Goal: Transaction & Acquisition: Purchase product/service

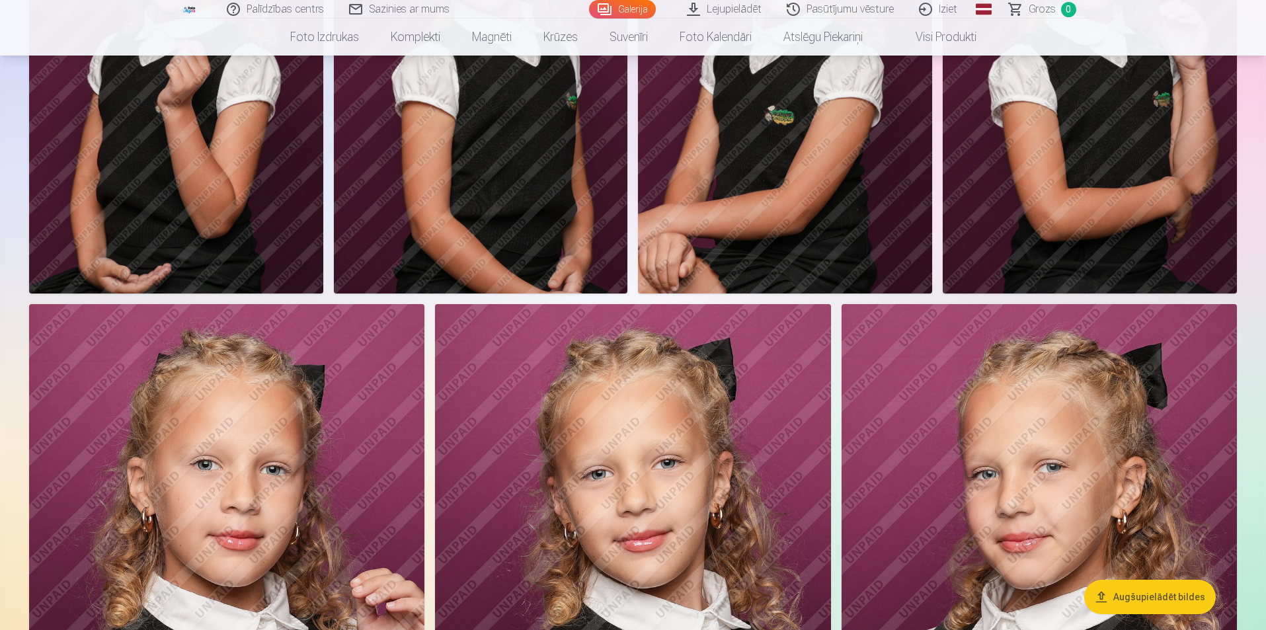
scroll to position [991, 0]
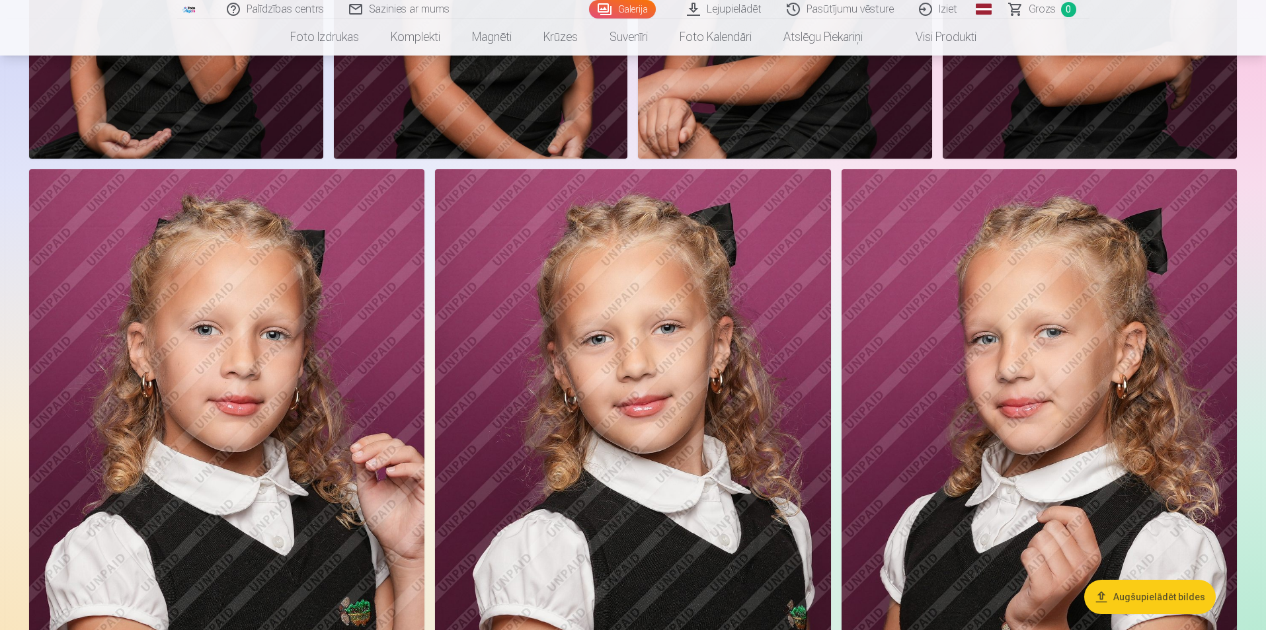
click at [1133, 592] on button "Augšupielādēt bildes" at bounding box center [1150, 597] width 132 height 34
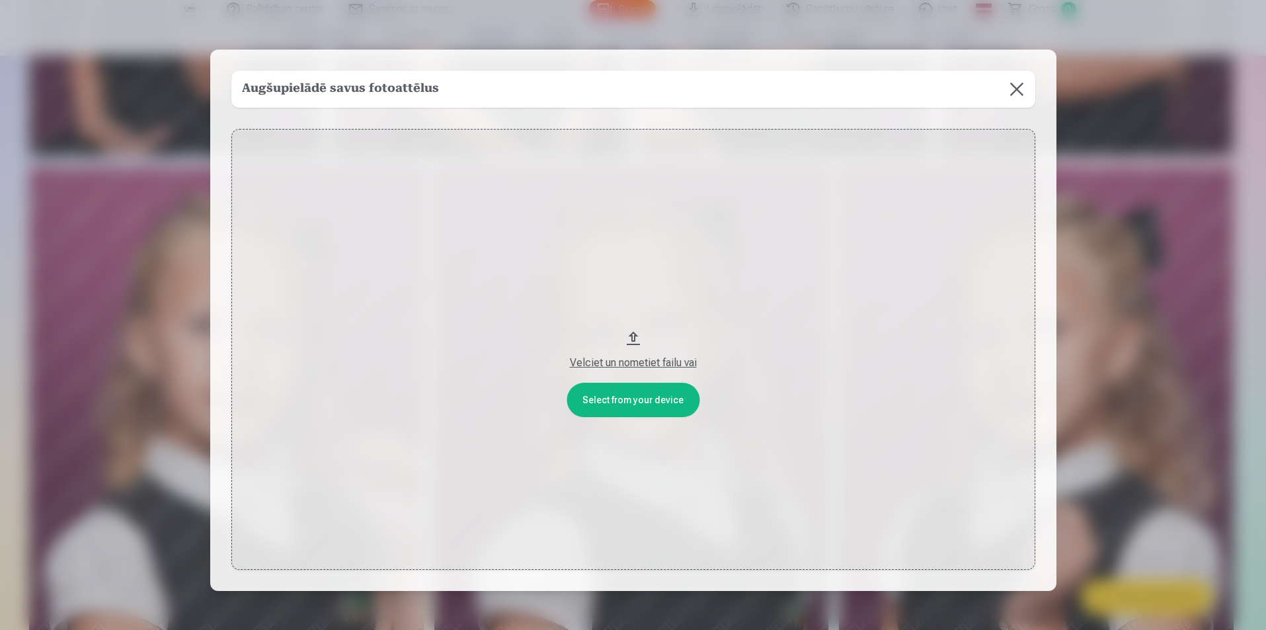
scroll to position [993, 0]
click at [1027, 91] on button at bounding box center [1017, 89] width 37 height 37
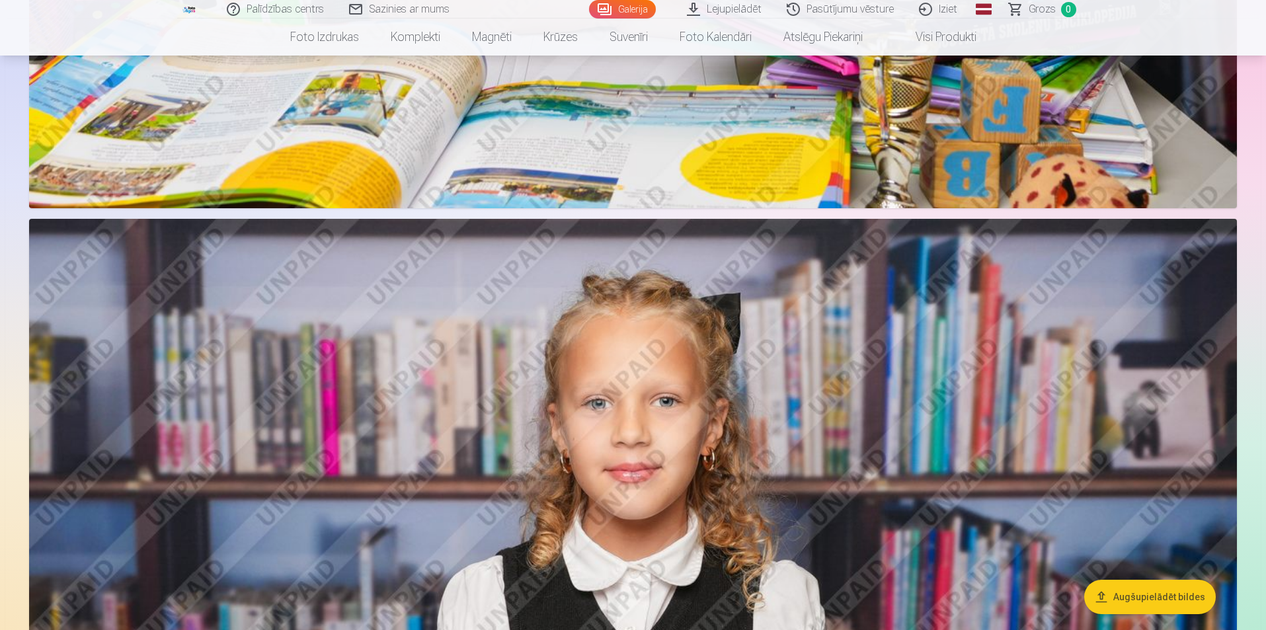
scroll to position [3174, 0]
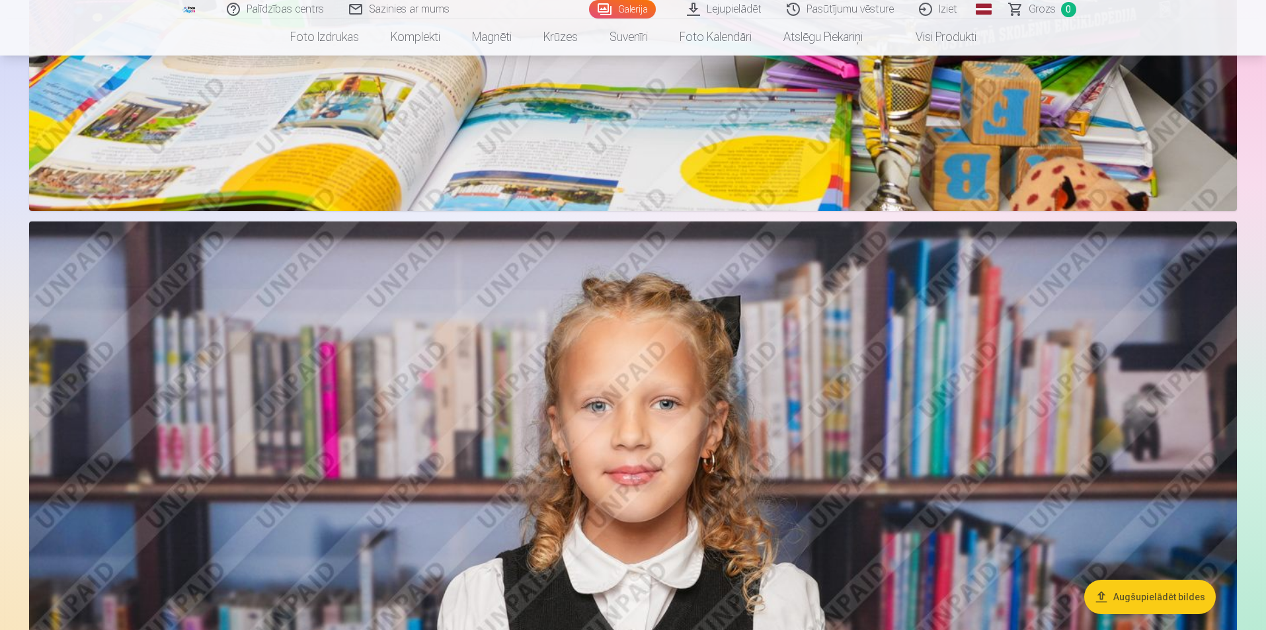
click at [751, 7] on link "Lejupielādēt" at bounding box center [725, 9] width 100 height 19
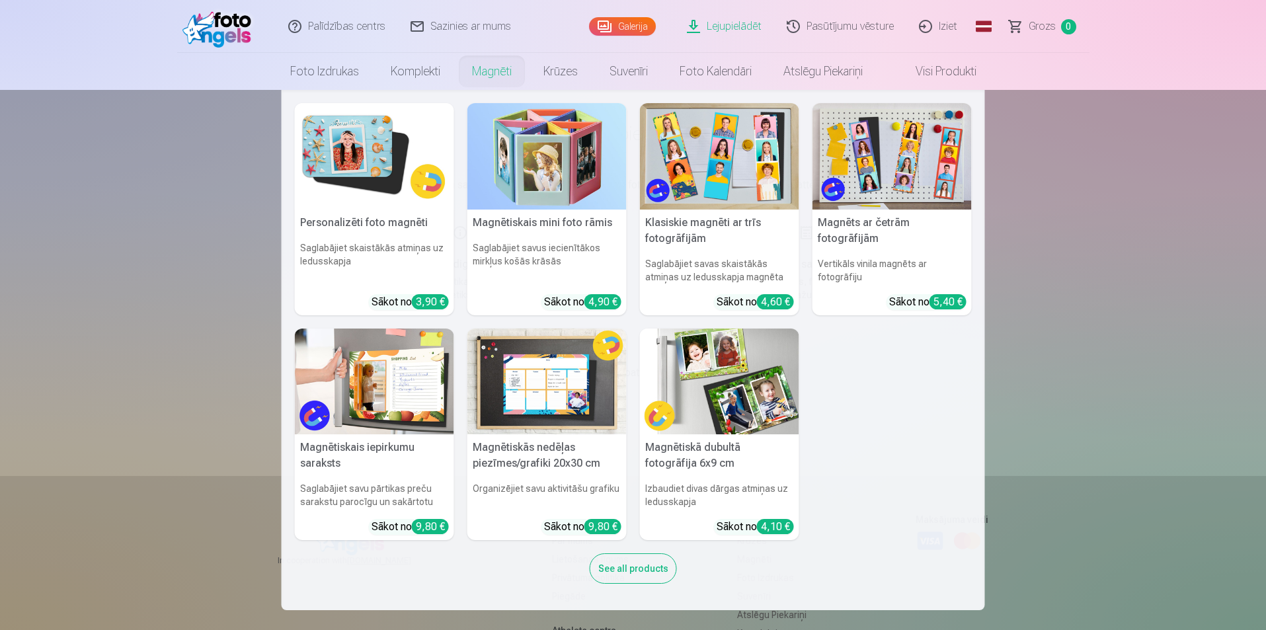
click at [478, 71] on link "Magnēti" at bounding box center [491, 71] width 71 height 37
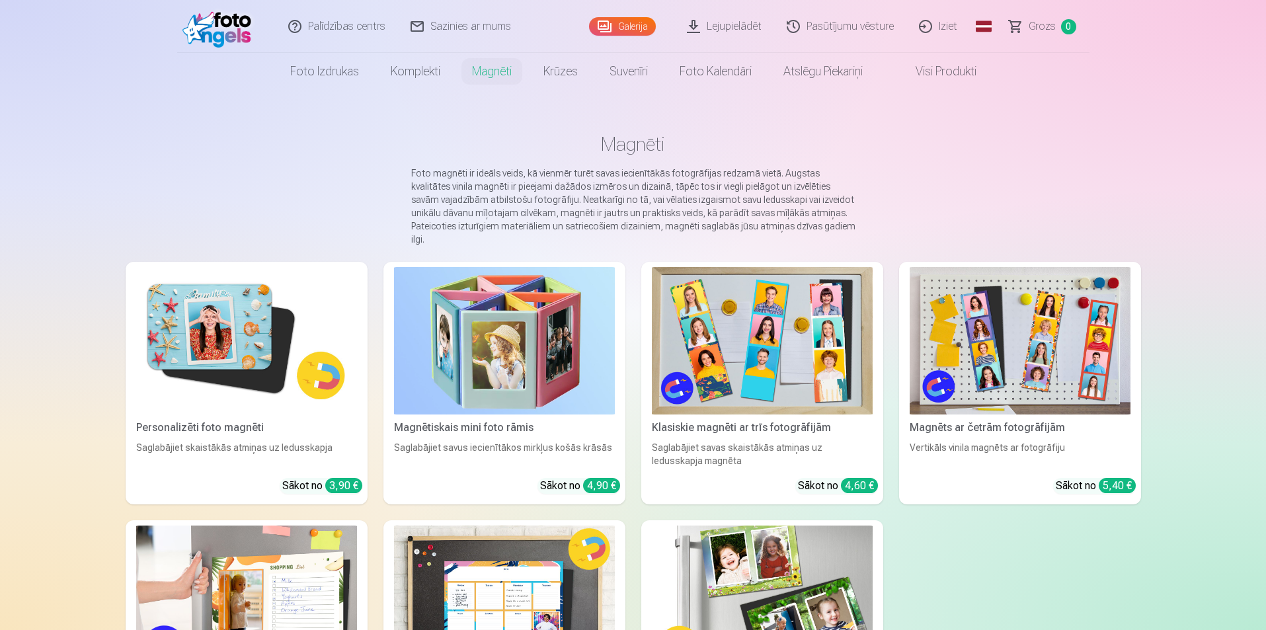
click at [239, 420] on div "Personalizēti foto magnēti" at bounding box center [246, 428] width 231 height 16
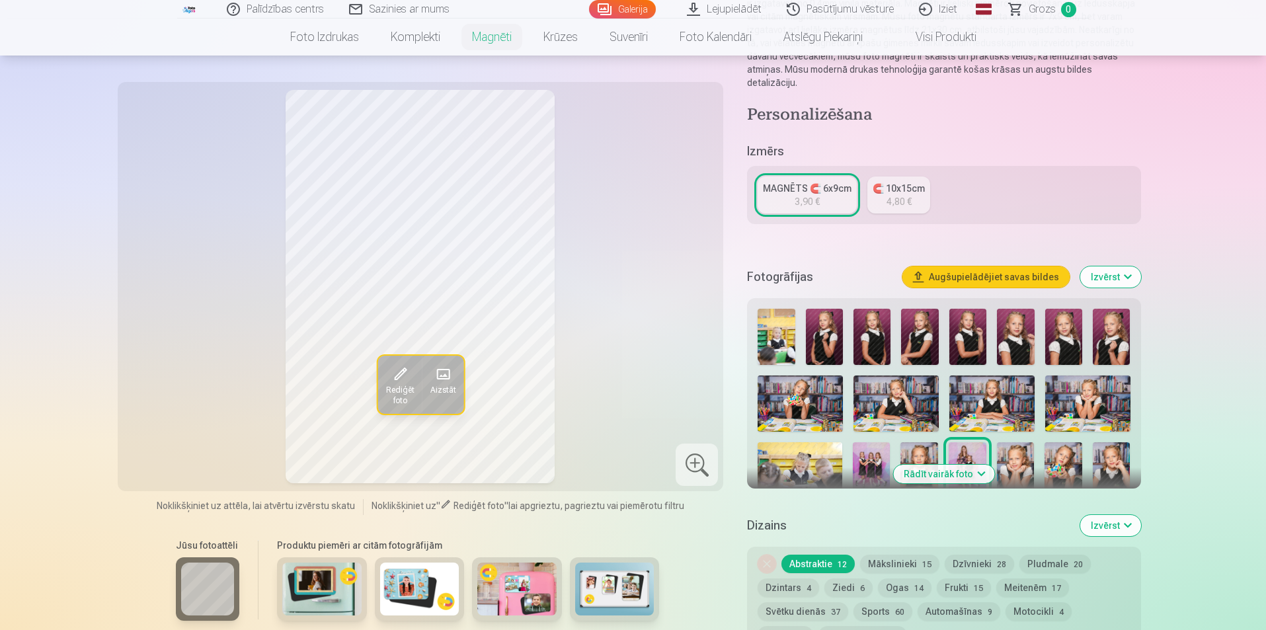
scroll to position [198, 0]
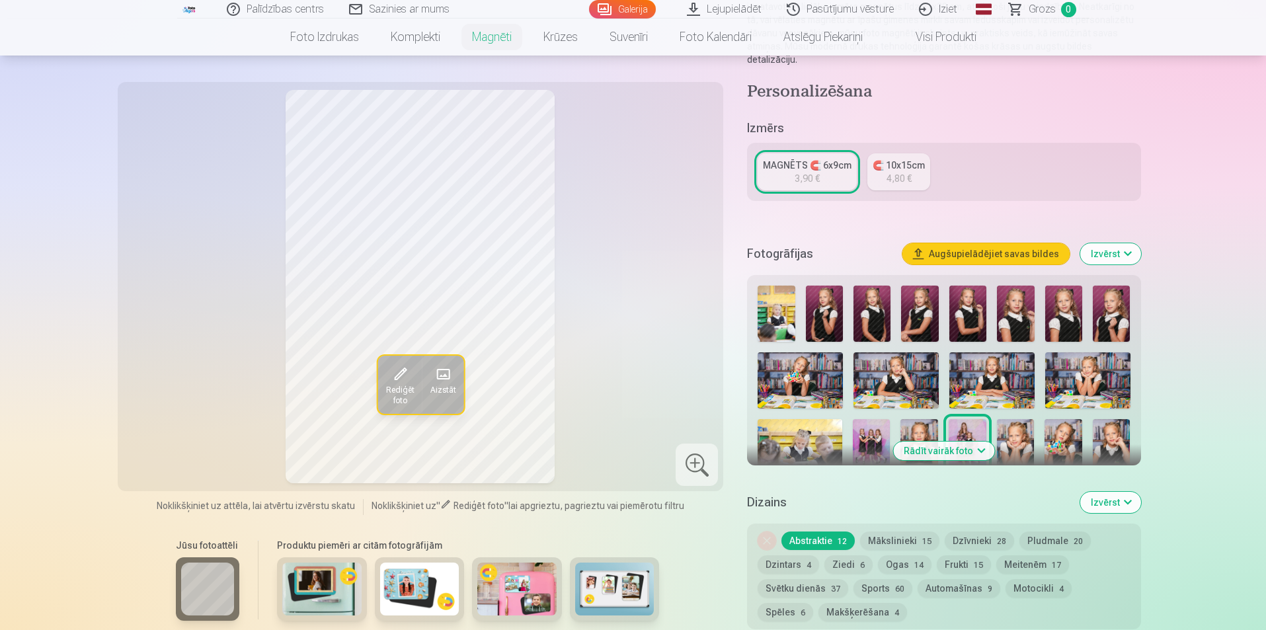
click at [1022, 422] on img at bounding box center [1016, 447] width 38 height 56
click at [829, 312] on img at bounding box center [824, 314] width 37 height 56
click at [851, 316] on div at bounding box center [943, 412] width 383 height 264
click at [884, 320] on img at bounding box center [871, 314] width 37 height 56
click at [896, 317] on div at bounding box center [943, 412] width 383 height 264
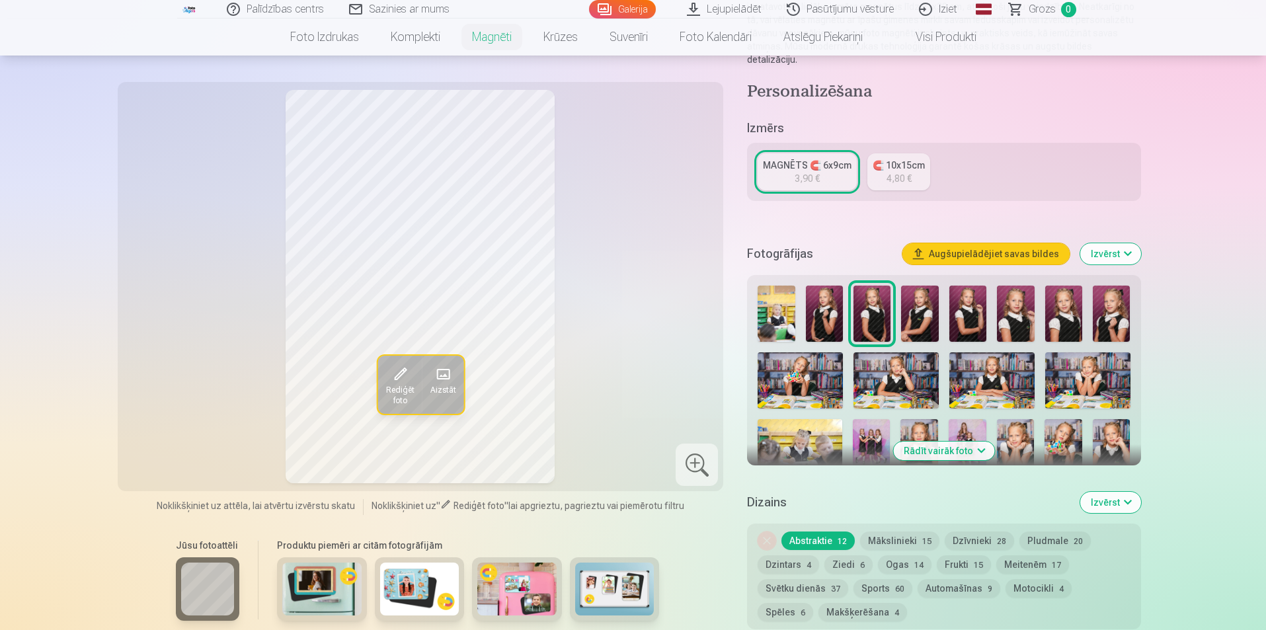
click at [914, 315] on img at bounding box center [919, 314] width 37 height 56
click at [398, 392] on span "Rediģēt foto" at bounding box center [399, 395] width 28 height 21
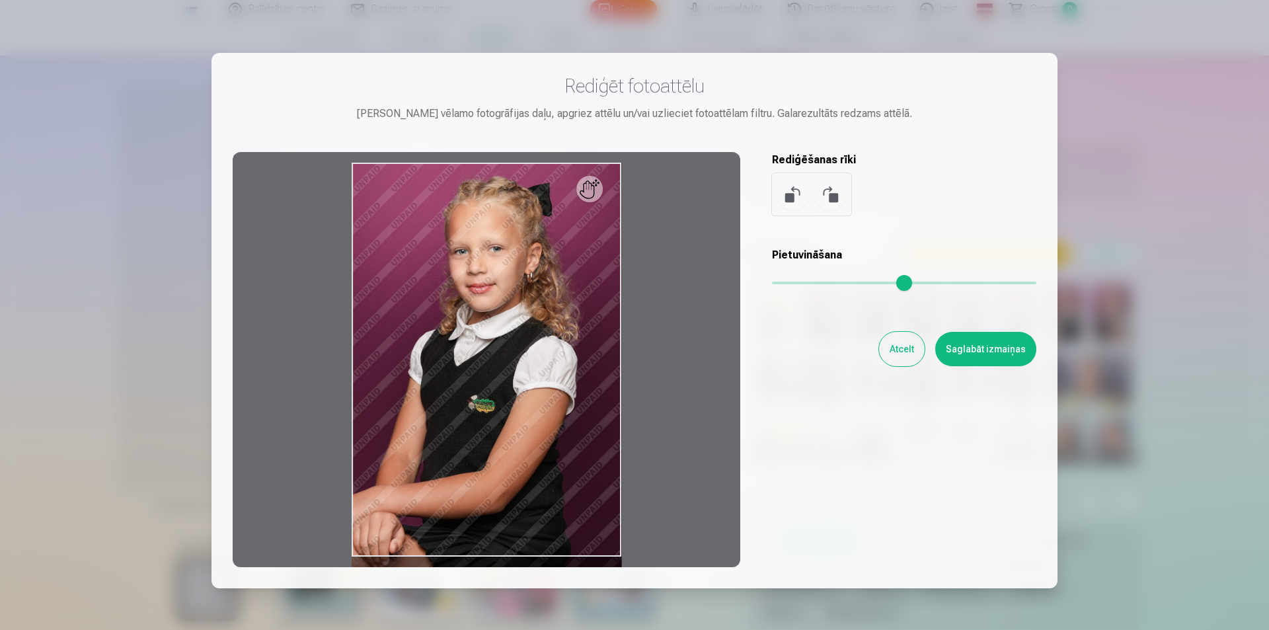
click at [896, 351] on button "Atcelt" at bounding box center [902, 349] width 46 height 34
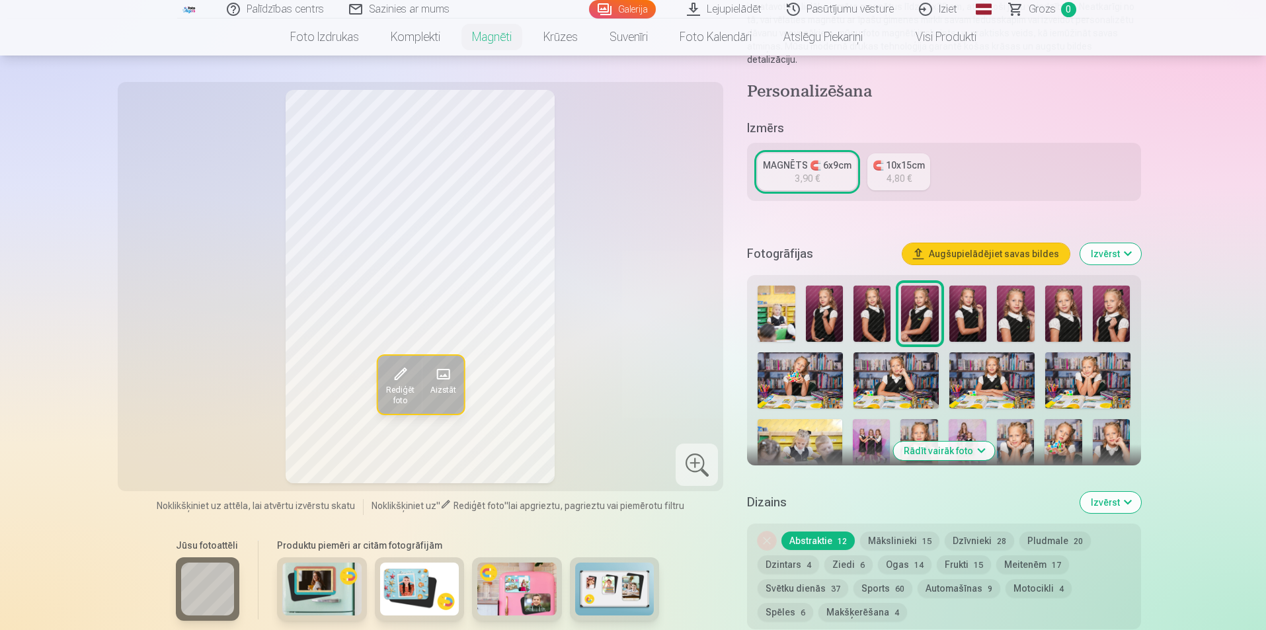
click at [1105, 311] on img at bounding box center [1110, 314] width 37 height 56
click at [1050, 311] on img at bounding box center [1063, 314] width 37 height 56
click at [1011, 319] on img at bounding box center [1015, 314] width 37 height 56
click at [964, 317] on img at bounding box center [967, 314] width 37 height 56
click at [821, 308] on img at bounding box center [824, 314] width 37 height 56
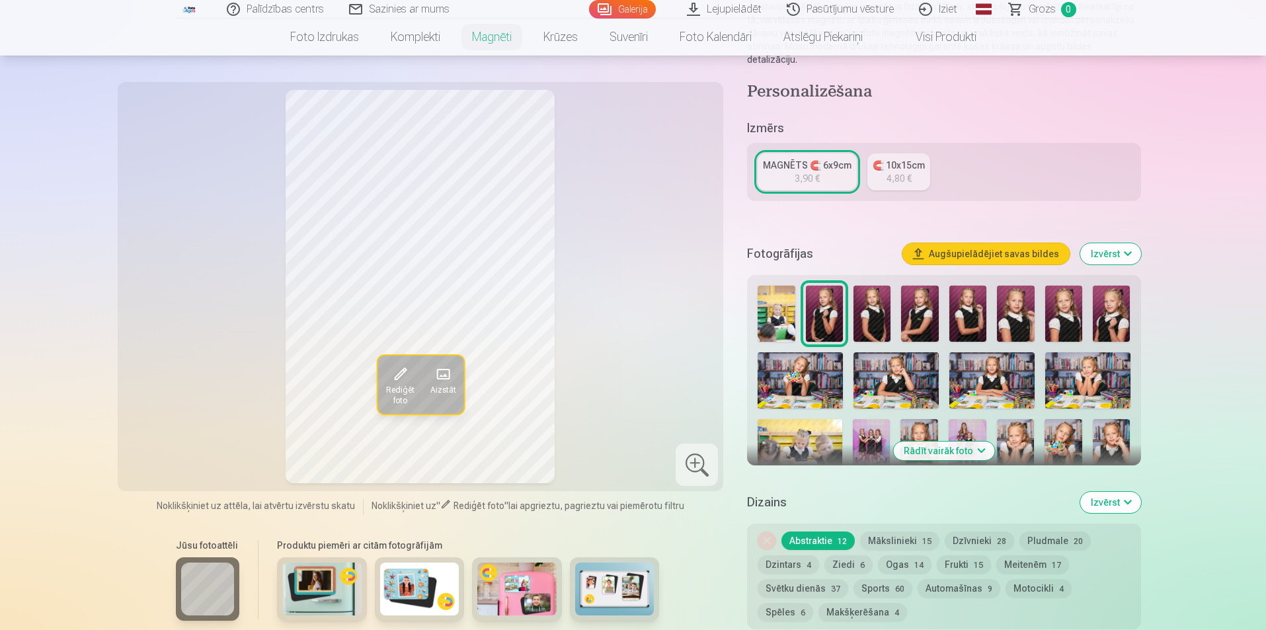
click at [865, 315] on img at bounding box center [871, 314] width 37 height 56
click at [907, 323] on img at bounding box center [919, 314] width 37 height 56
click at [938, 330] on div at bounding box center [943, 412] width 383 height 264
click at [915, 366] on img at bounding box center [895, 380] width 85 height 57
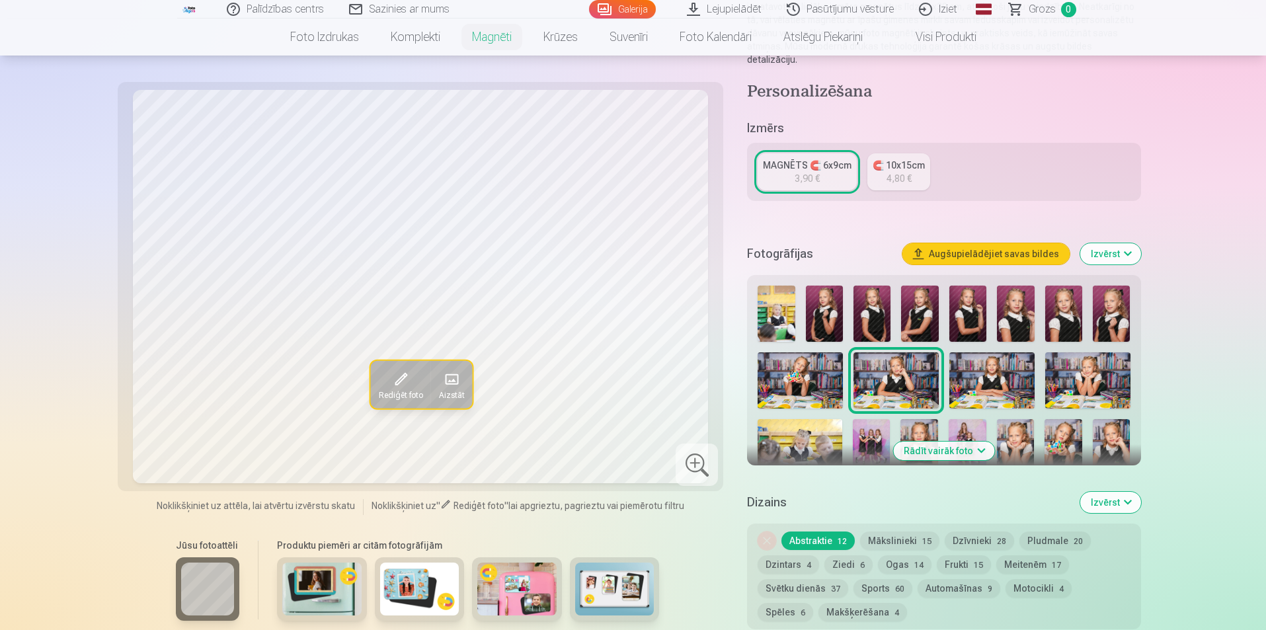
click at [816, 362] on img at bounding box center [799, 380] width 85 height 57
click at [1072, 375] on img at bounding box center [1087, 380] width 85 height 57
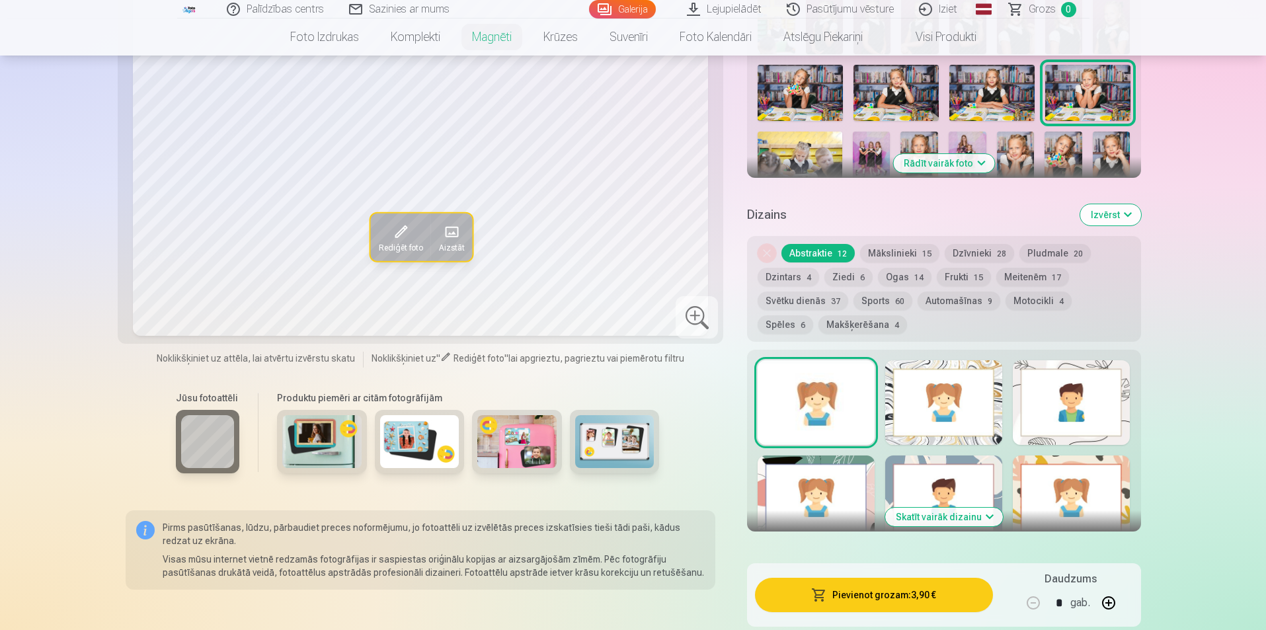
scroll to position [463, 0]
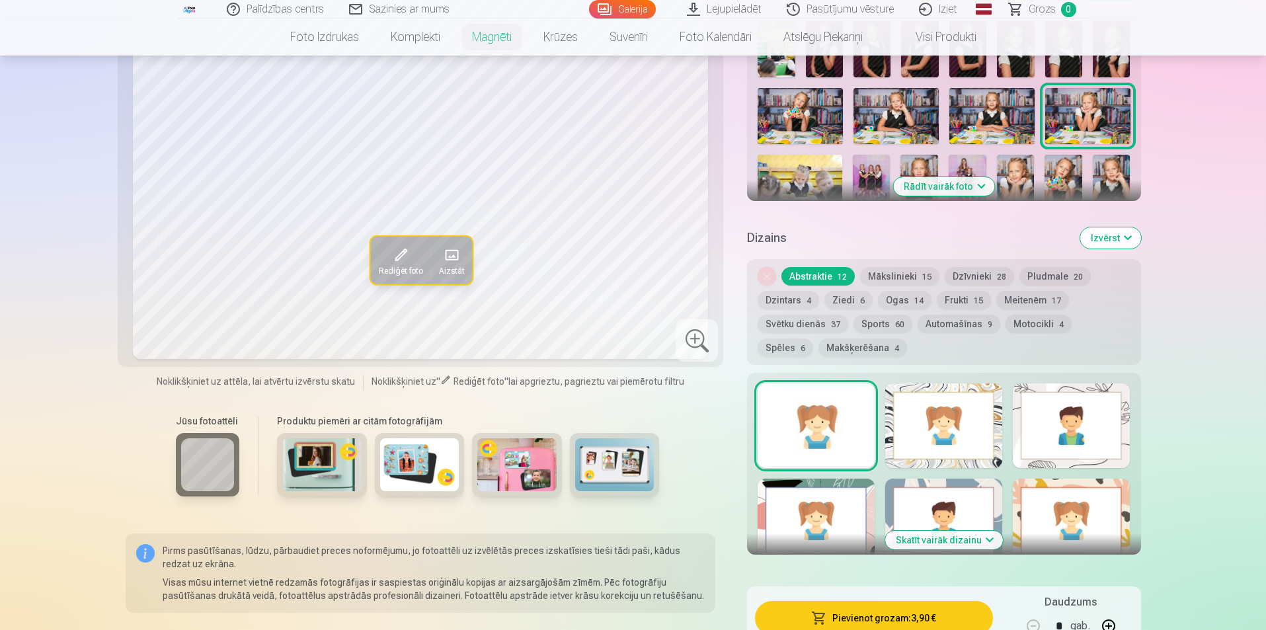
click at [962, 383] on div at bounding box center [943, 425] width 117 height 85
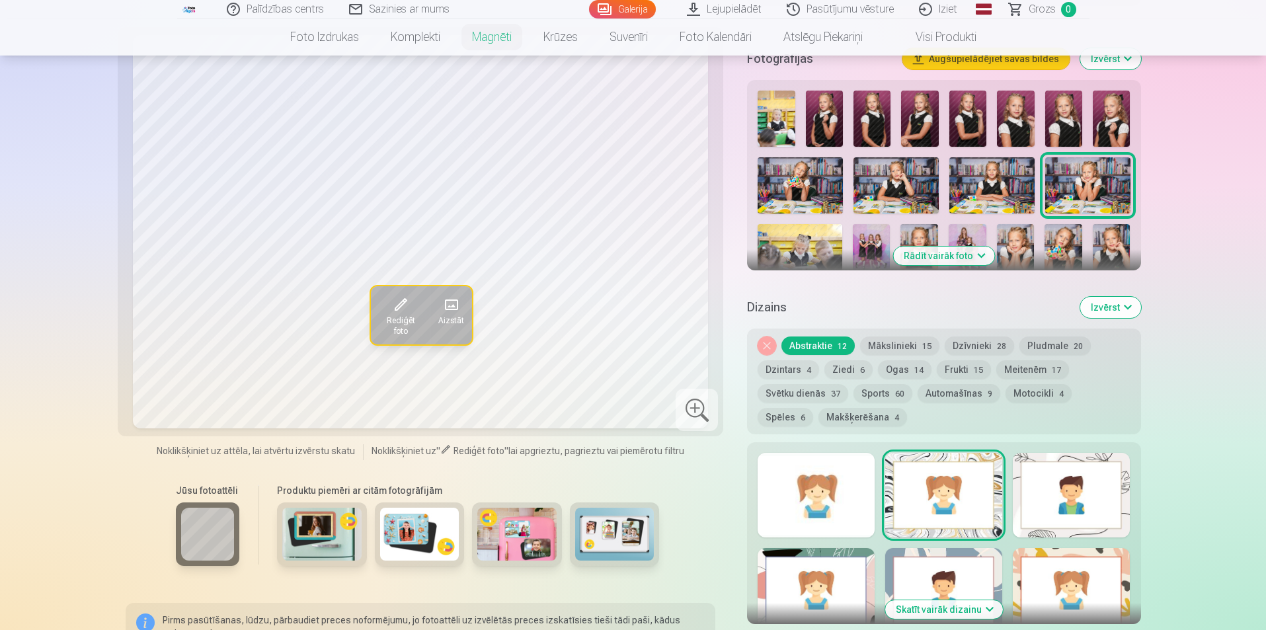
scroll to position [397, 0]
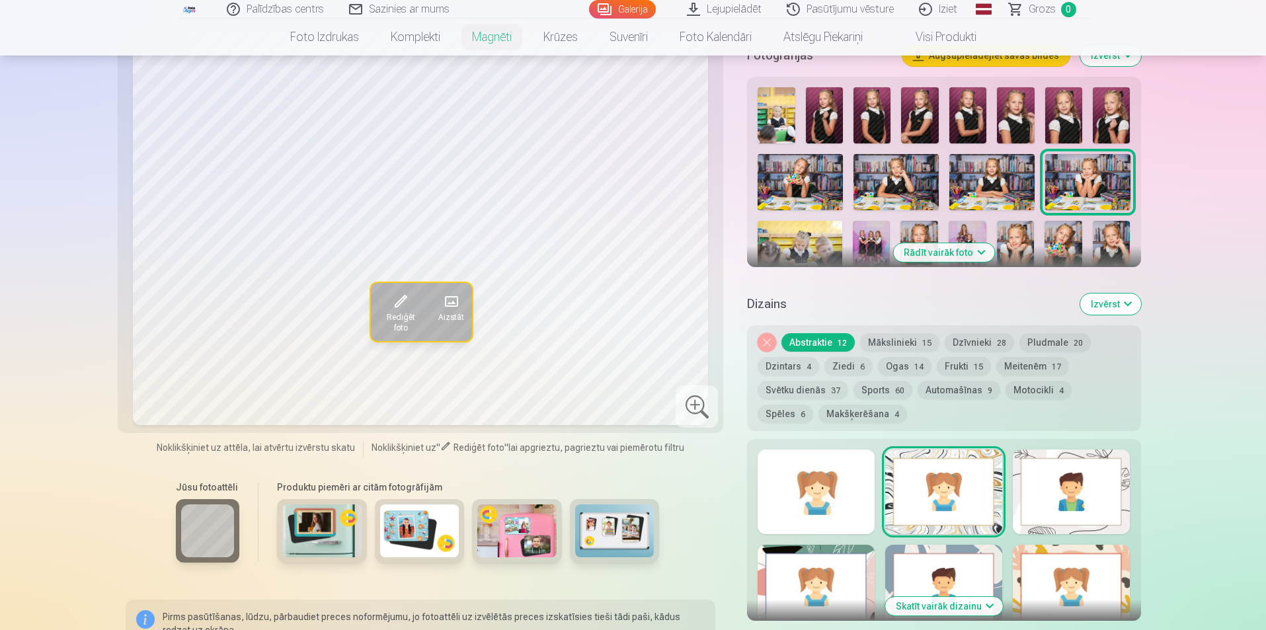
click at [845, 480] on div at bounding box center [815, 491] width 117 height 85
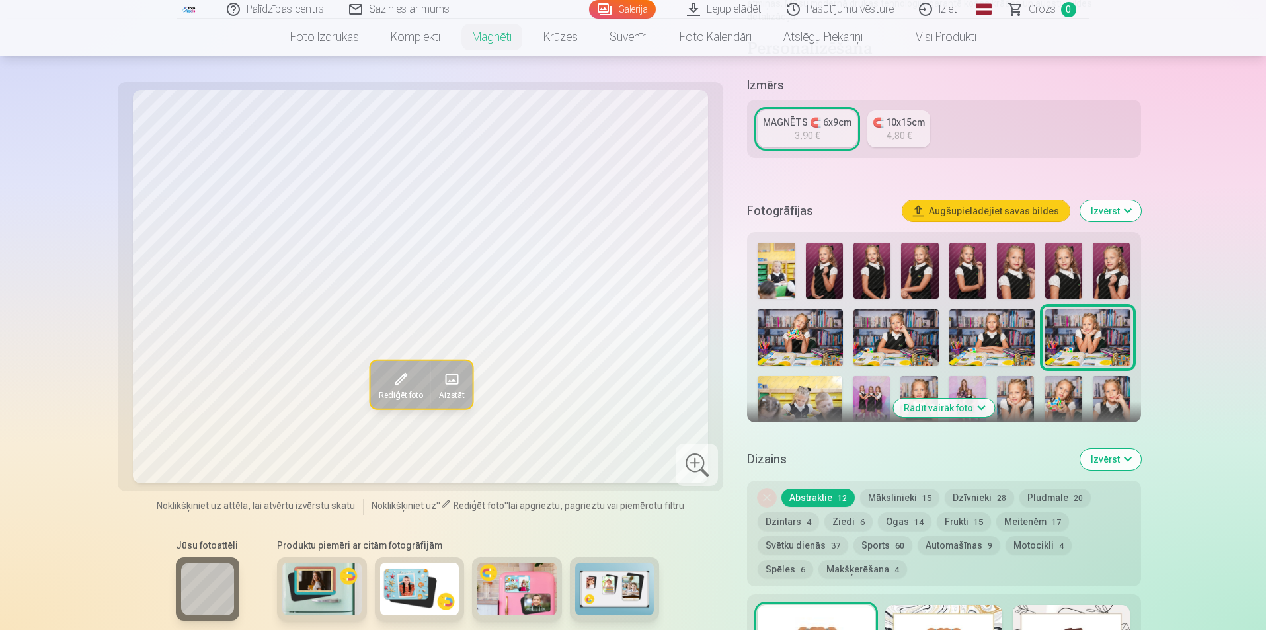
scroll to position [264, 0]
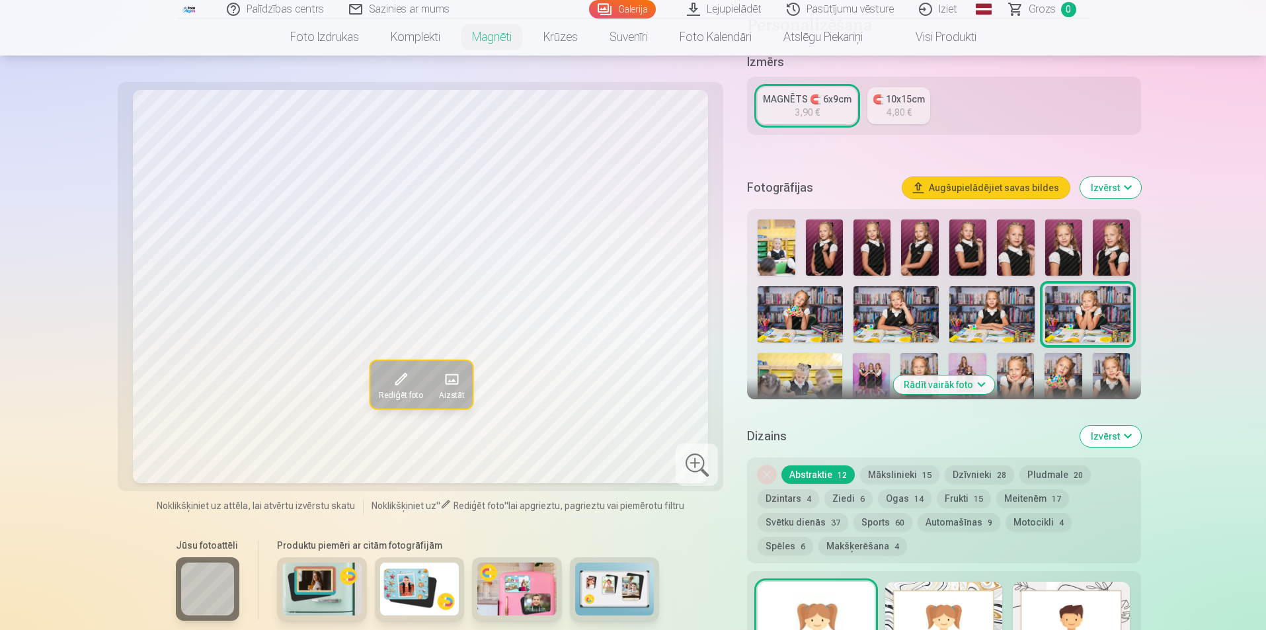
click at [971, 375] on button "Rādīt vairāk foto" at bounding box center [943, 384] width 101 height 19
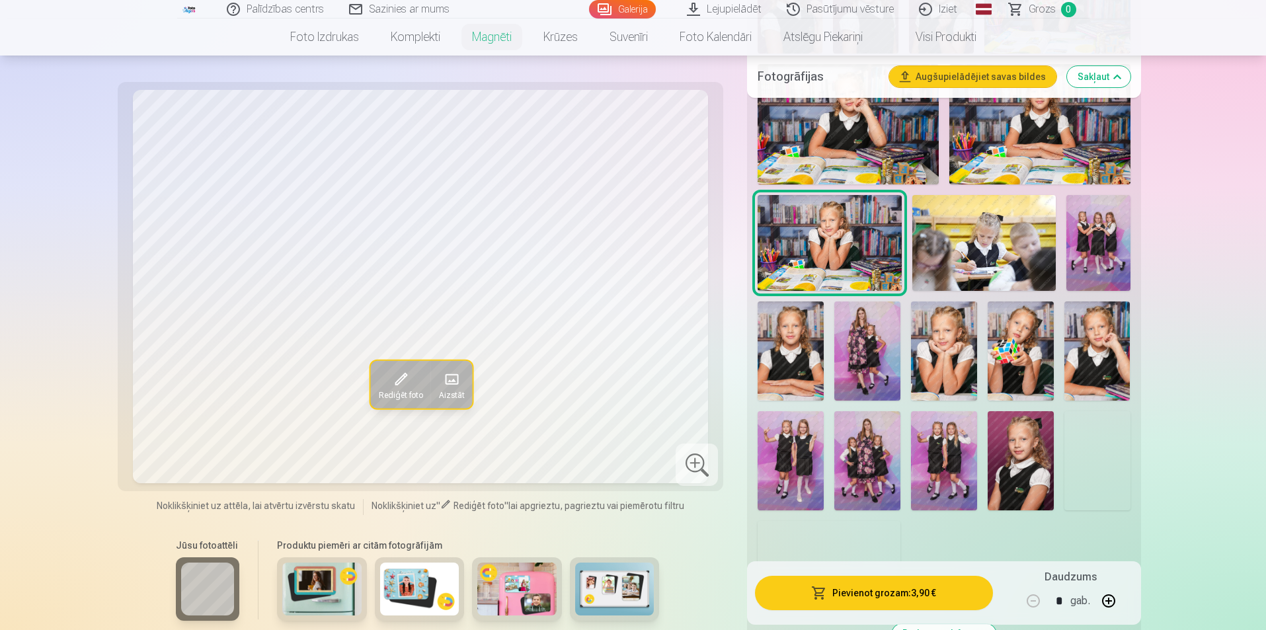
scroll to position [595, 0]
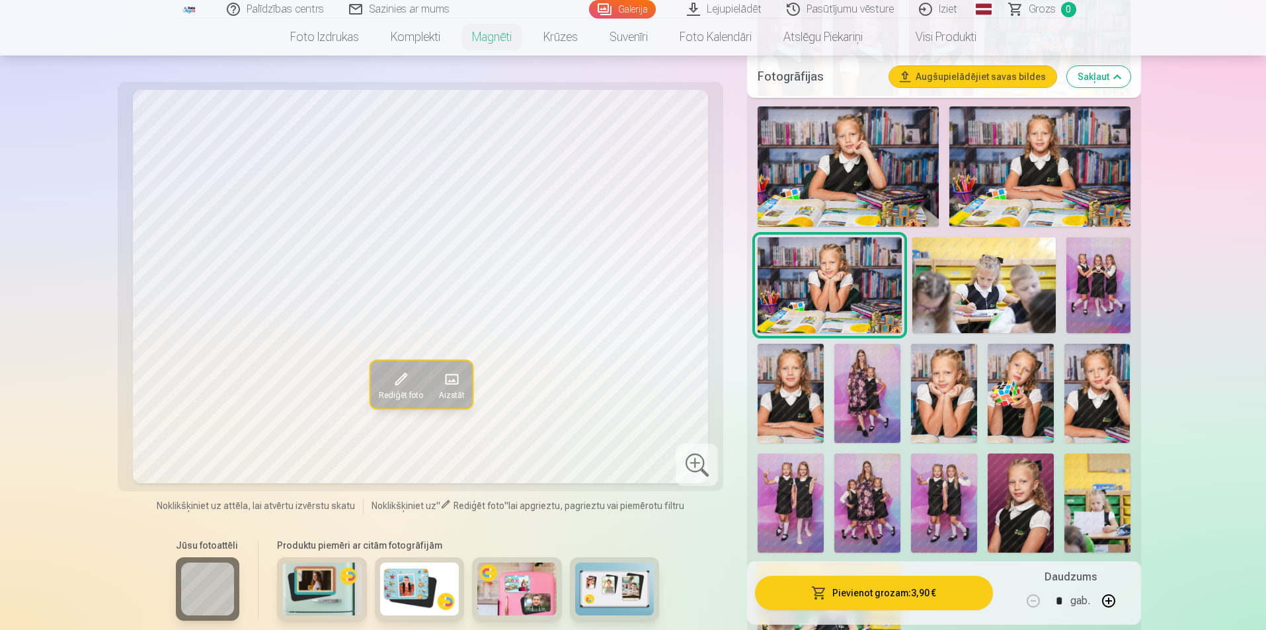
click at [1115, 601] on button "button" at bounding box center [1108, 601] width 32 height 32
type input "*"
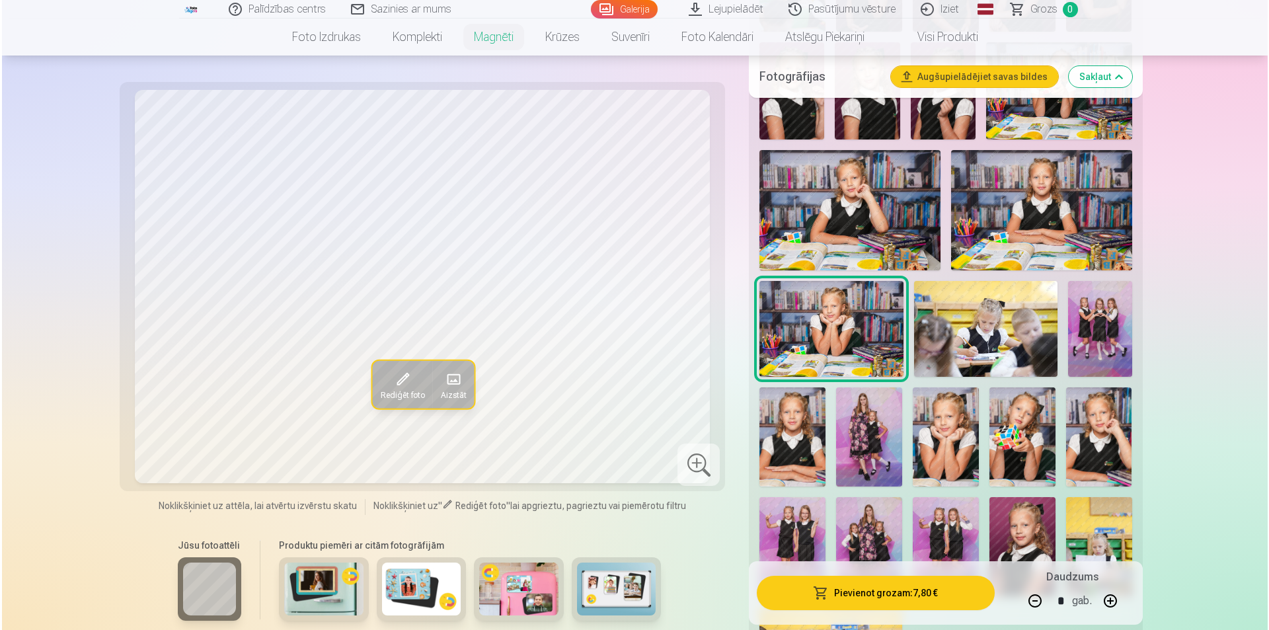
scroll to position [463, 0]
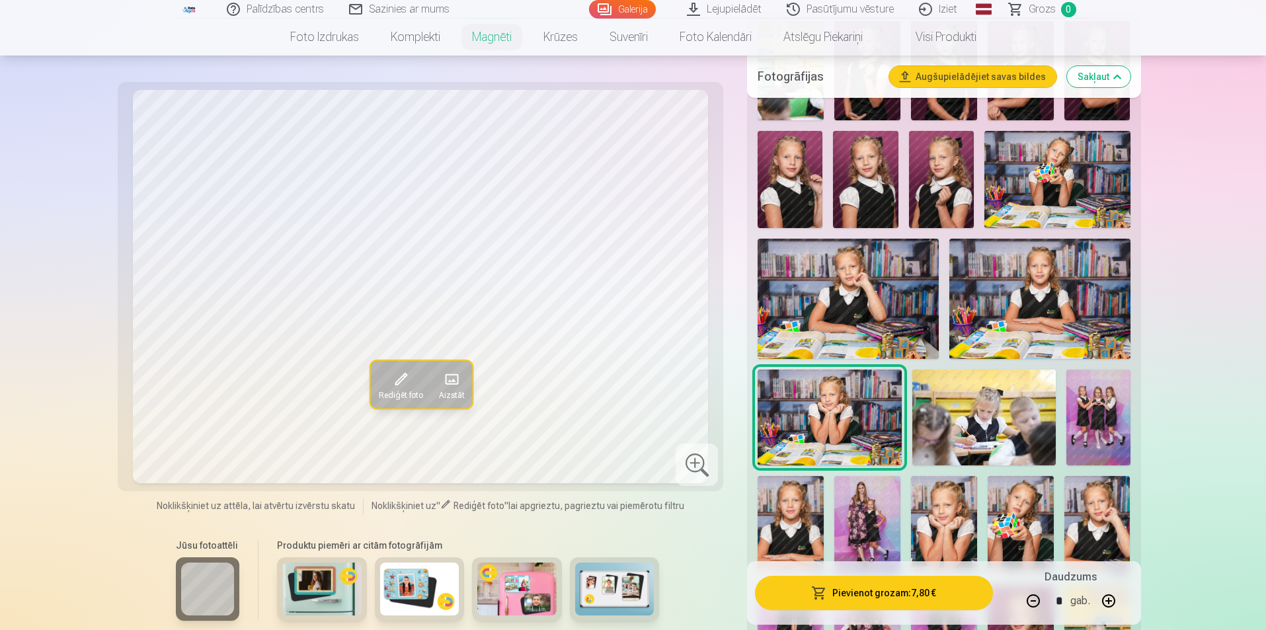
click at [933, 584] on button "Pievienot grozam : 7,80 €" at bounding box center [873, 593] width 237 height 34
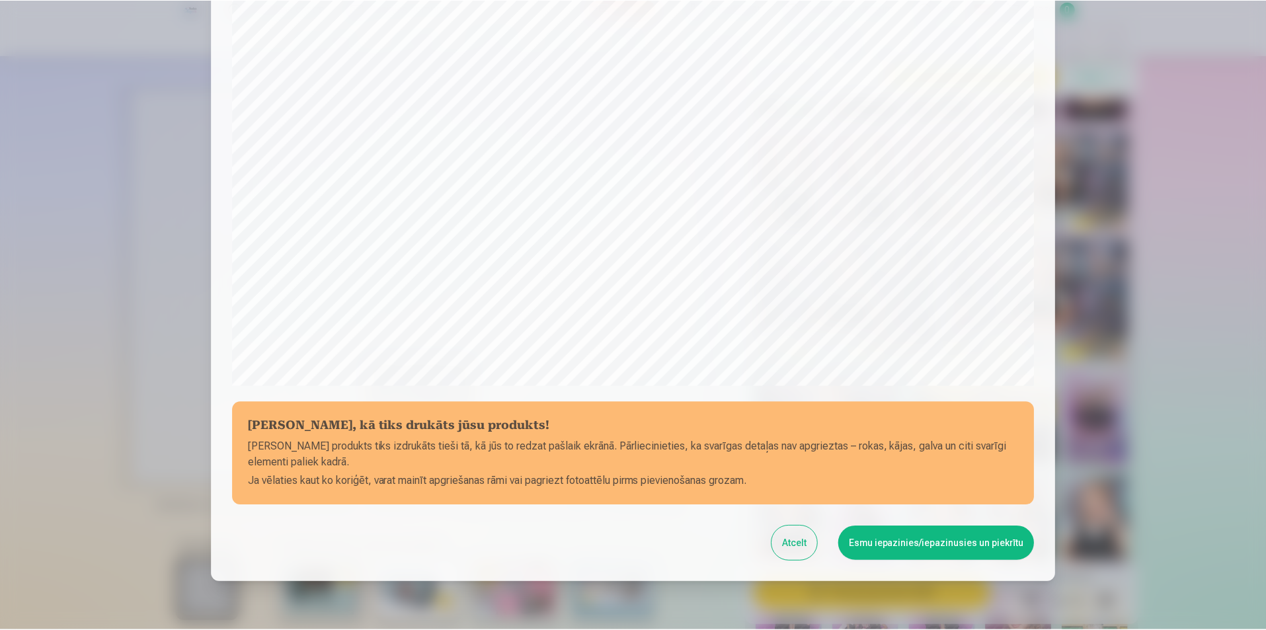
scroll to position [322, 0]
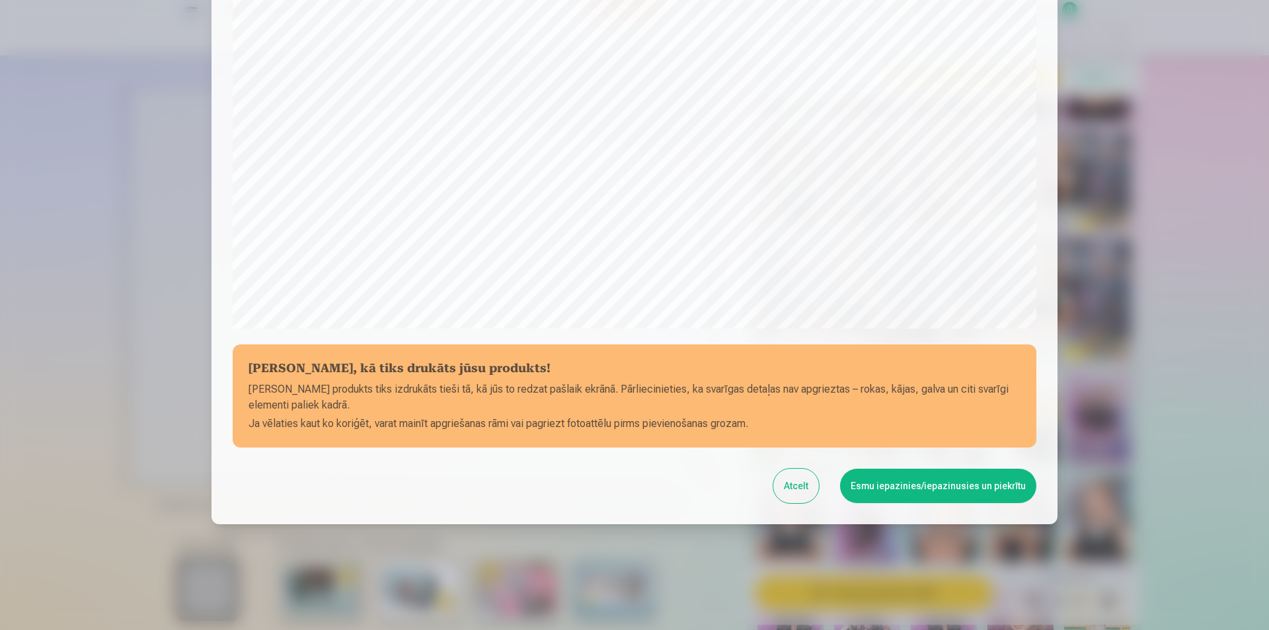
click at [929, 486] on button "Esmu iepazinies/iepazinusies un piekrītu" at bounding box center [938, 486] width 196 height 34
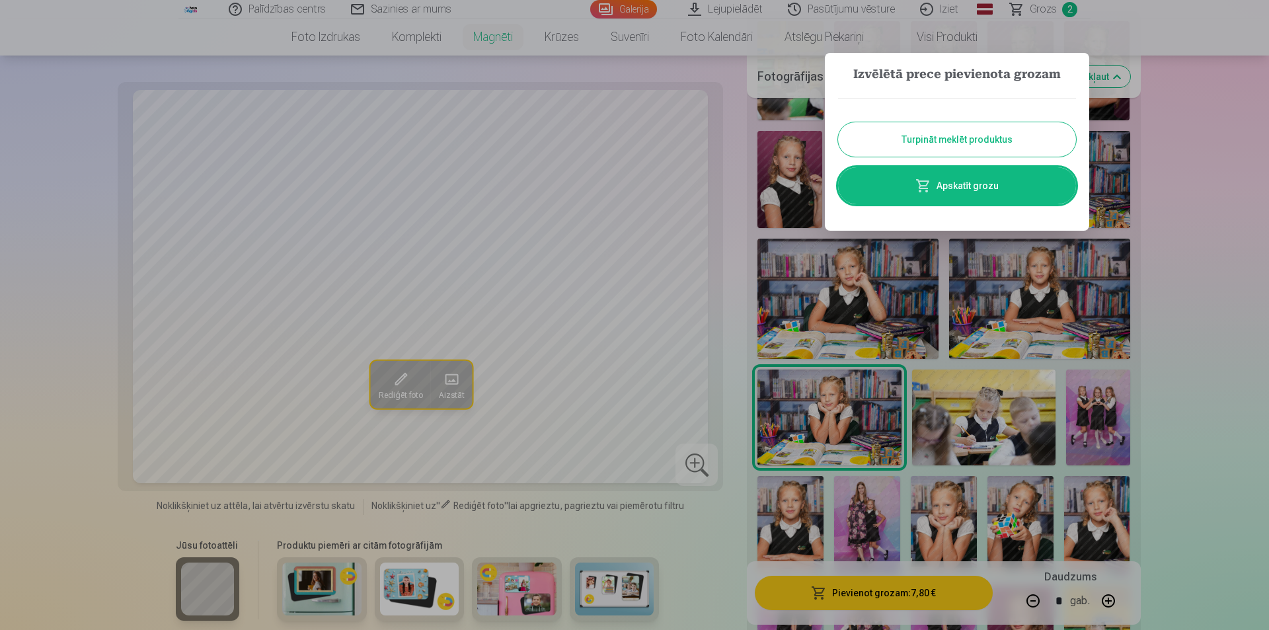
click at [1003, 143] on button "Turpināt meklēt produktus" at bounding box center [957, 139] width 238 height 34
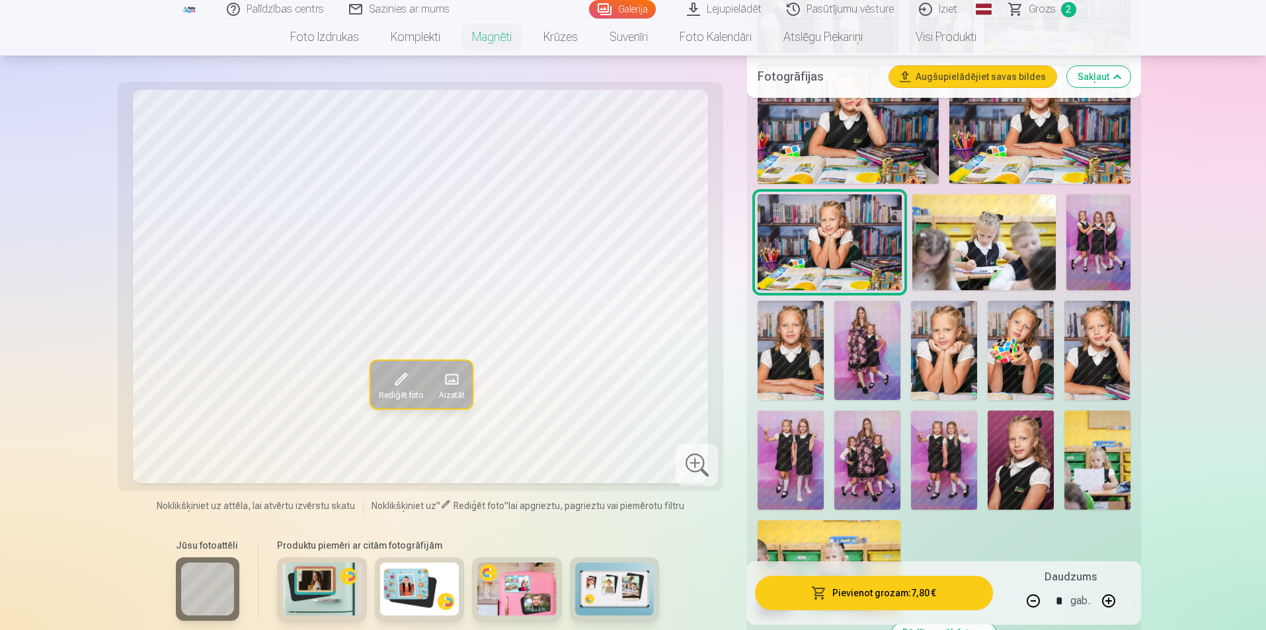
scroll to position [661, 0]
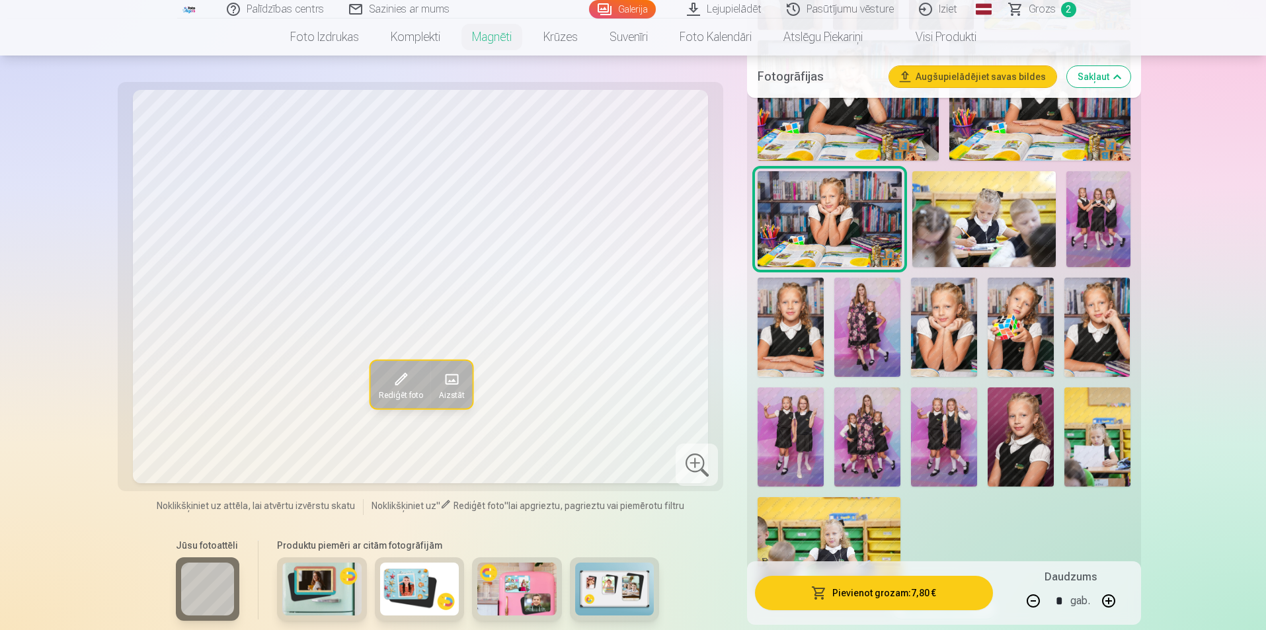
click at [884, 309] on img at bounding box center [867, 327] width 66 height 99
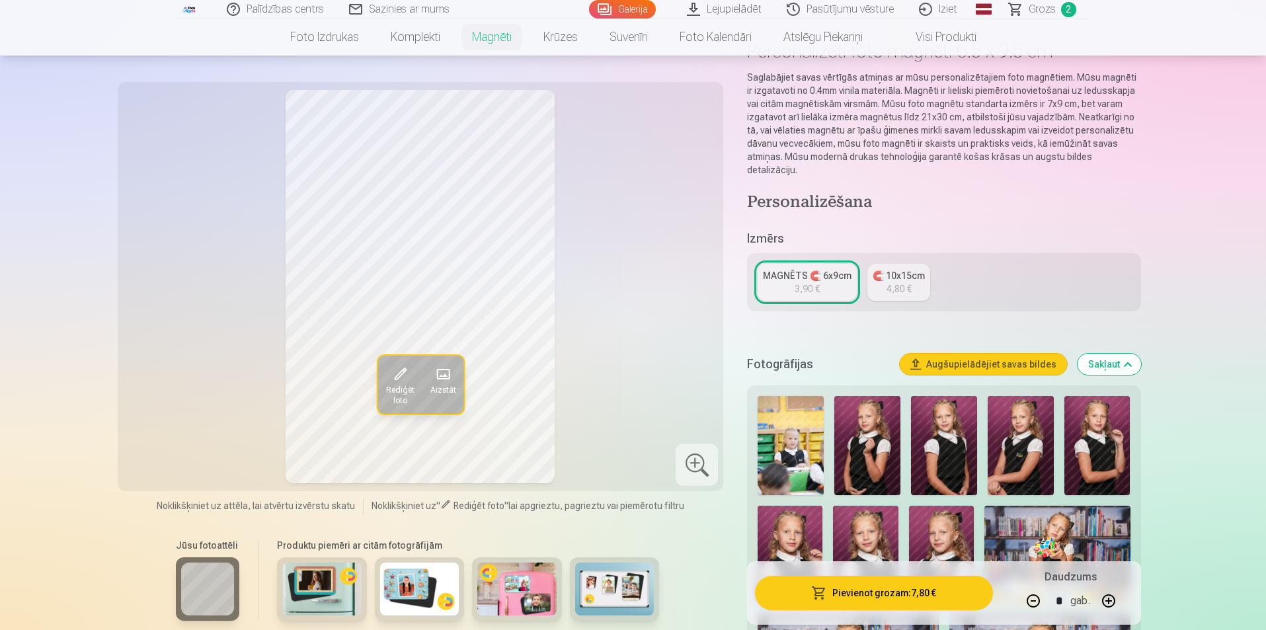
scroll to position [0, 0]
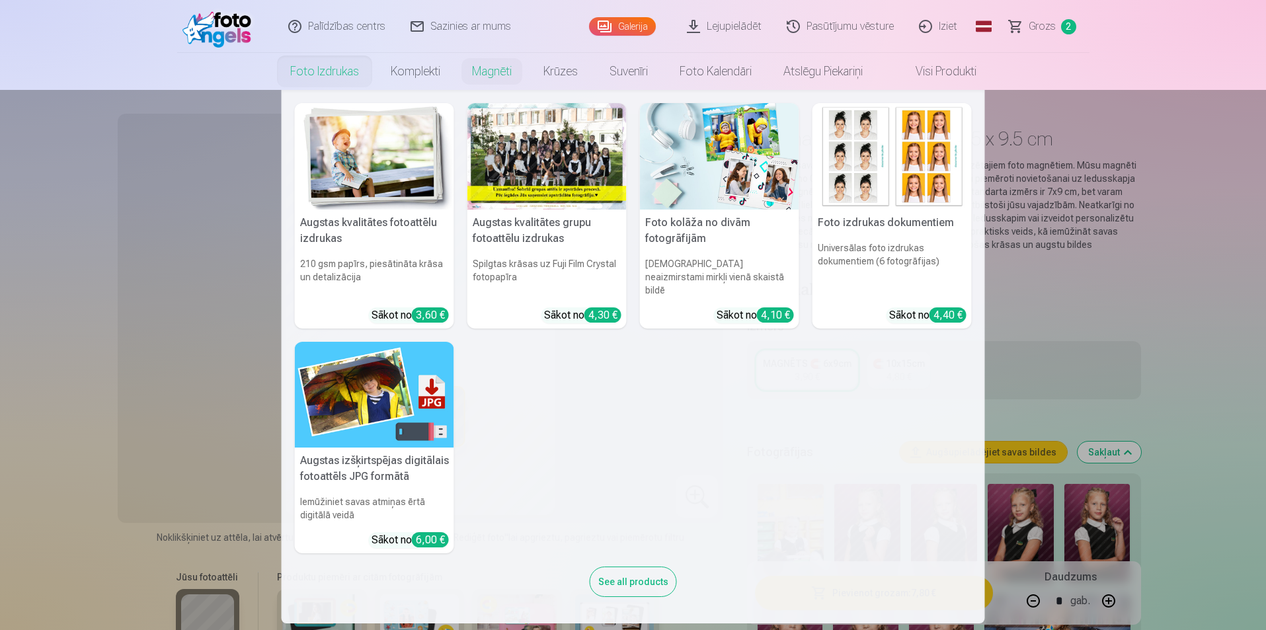
click at [300, 73] on link "Foto izdrukas" at bounding box center [324, 71] width 100 height 37
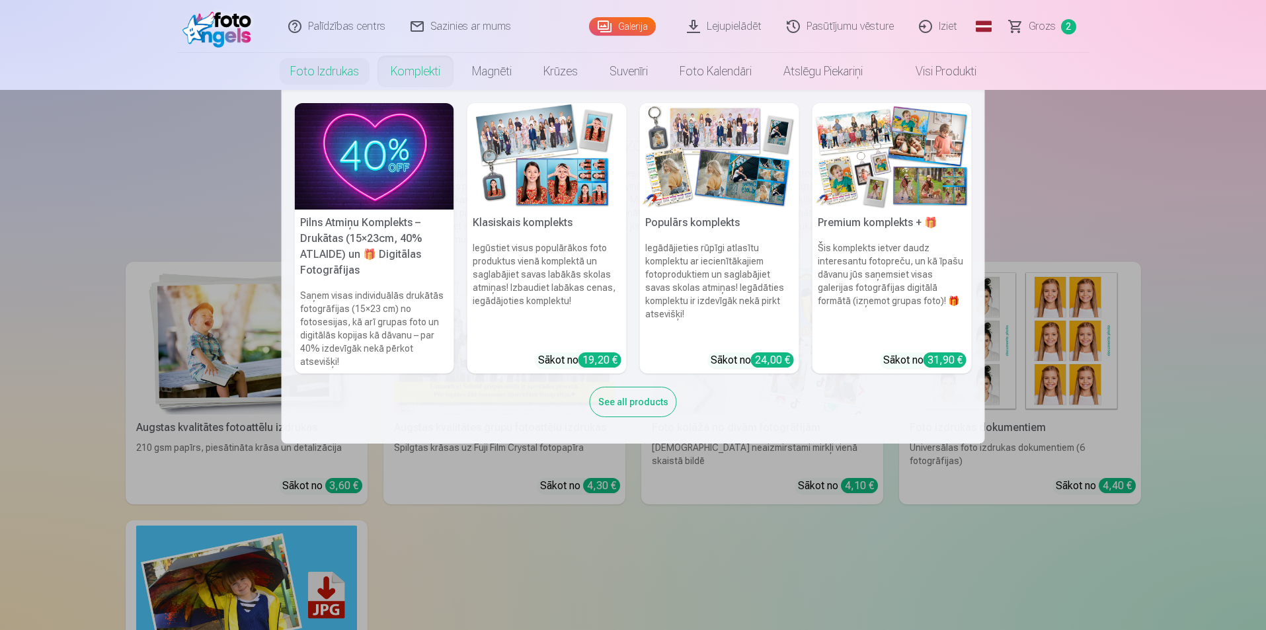
click at [414, 75] on link "Komplekti" at bounding box center [415, 71] width 81 height 37
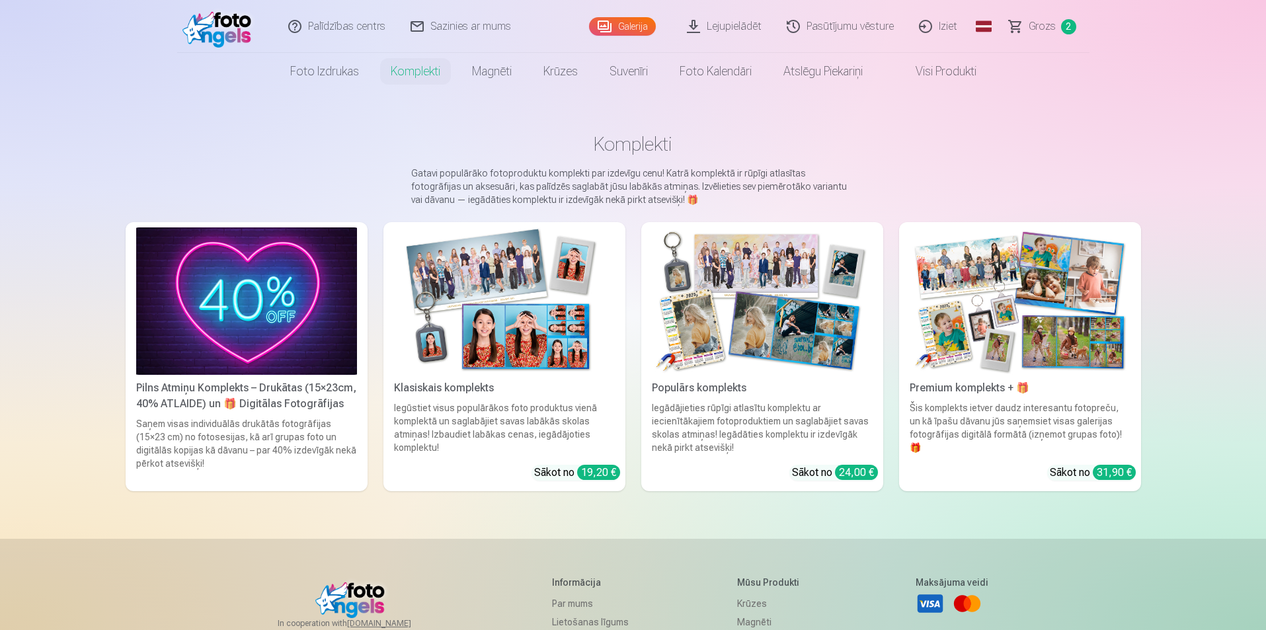
click at [280, 254] on img at bounding box center [246, 300] width 221 height 147
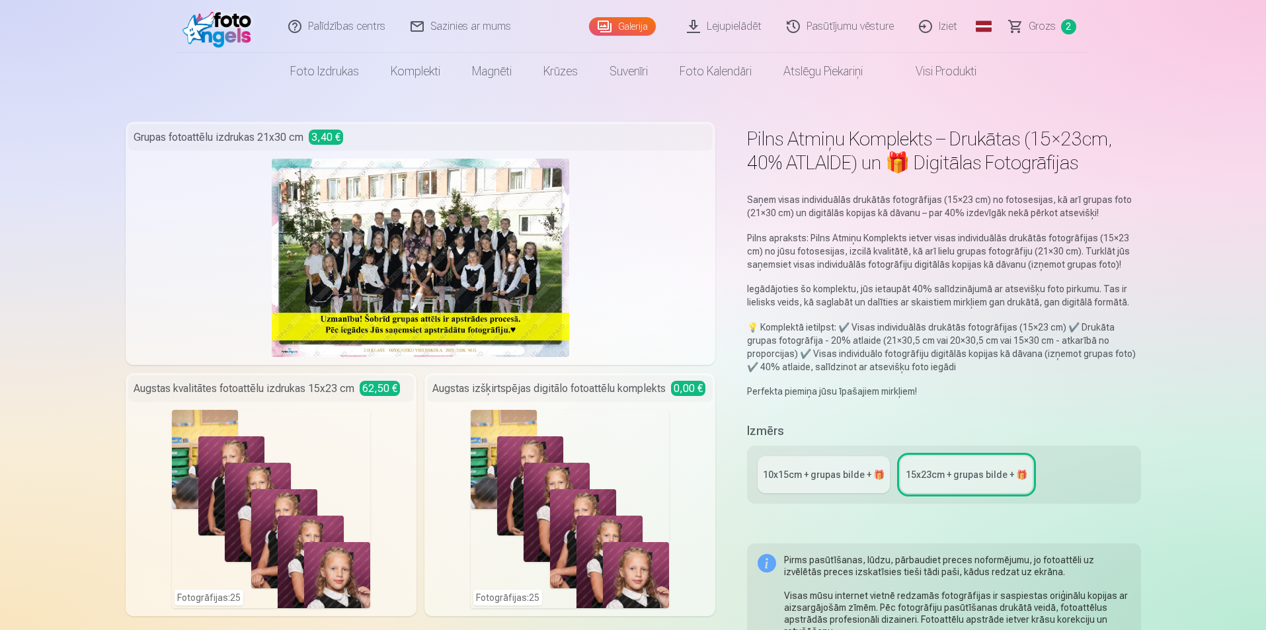
click at [821, 477] on div "10x15сm + grupas bilde + 🎁" at bounding box center [824, 474] width 122 height 13
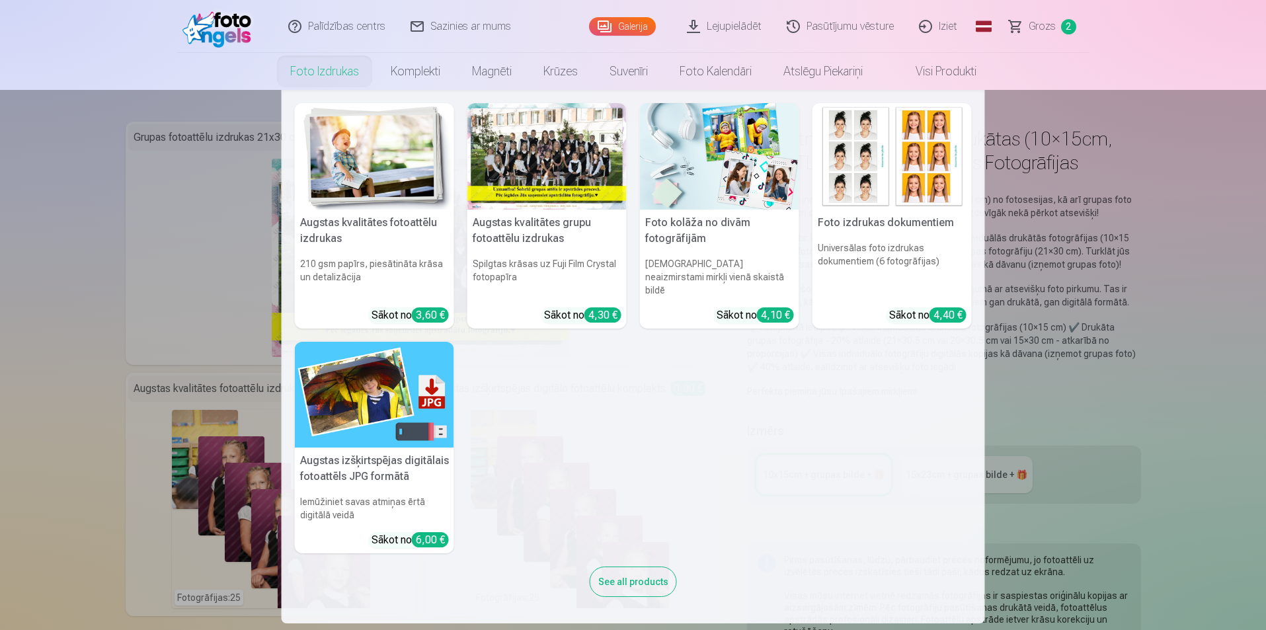
click at [313, 68] on link "Foto izdrukas" at bounding box center [324, 71] width 100 height 37
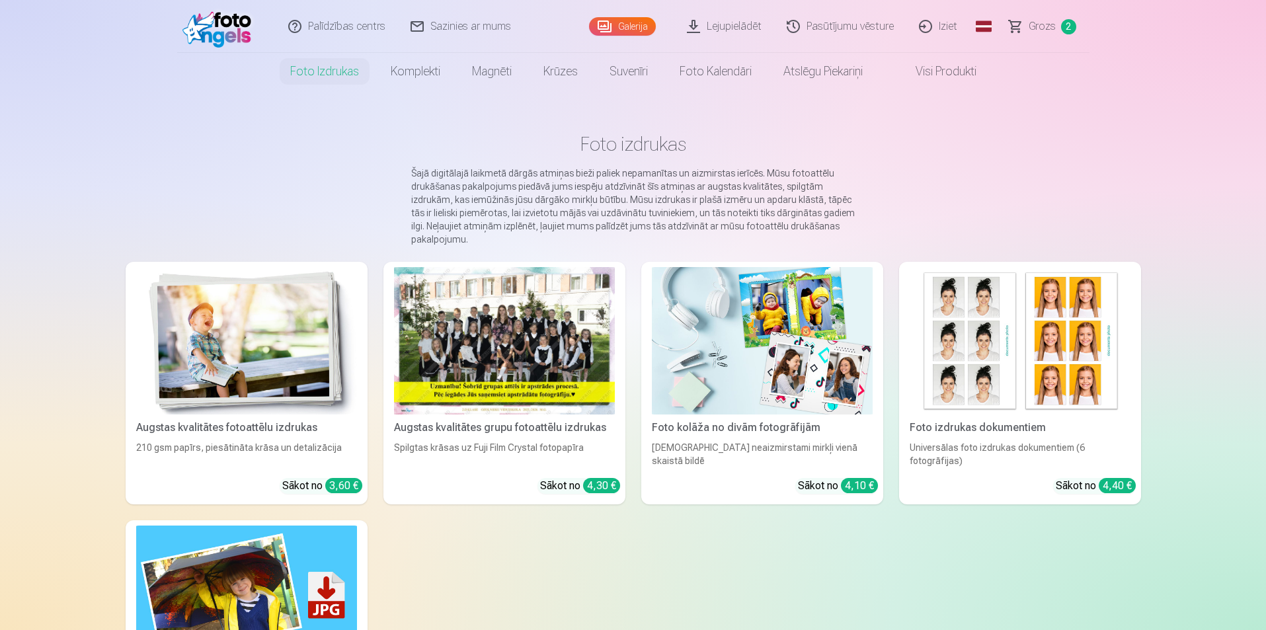
click at [530, 364] on div at bounding box center [504, 340] width 221 height 147
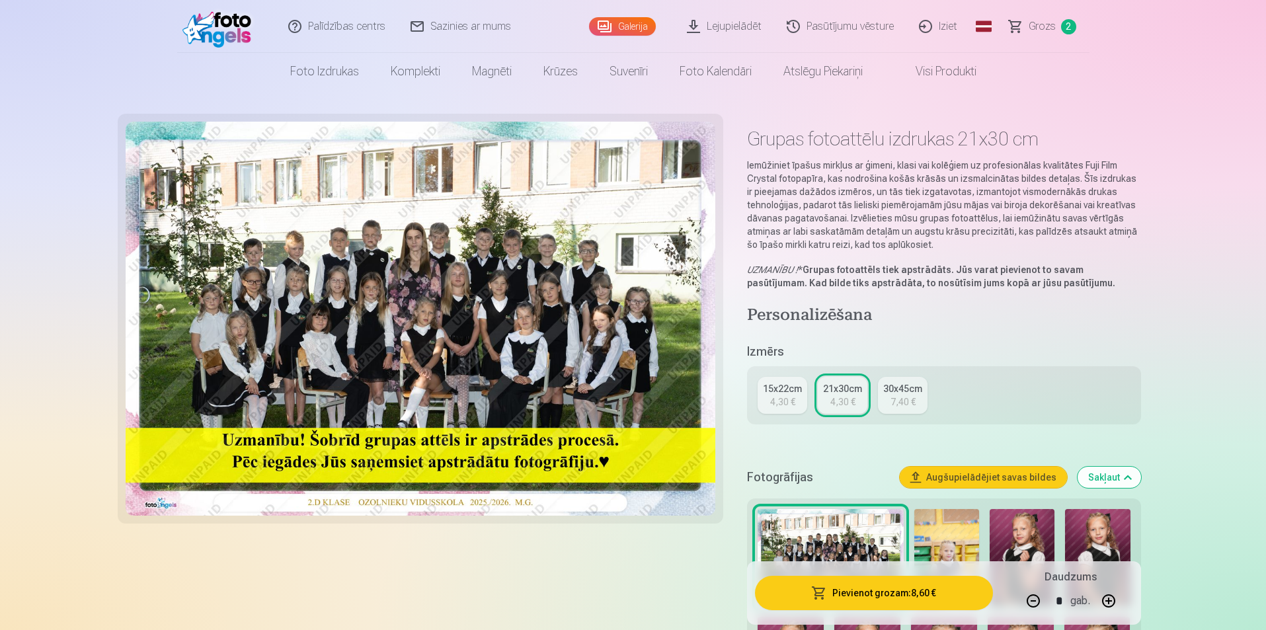
click at [769, 400] on link "15x22cm 4,30 €" at bounding box center [782, 395] width 50 height 37
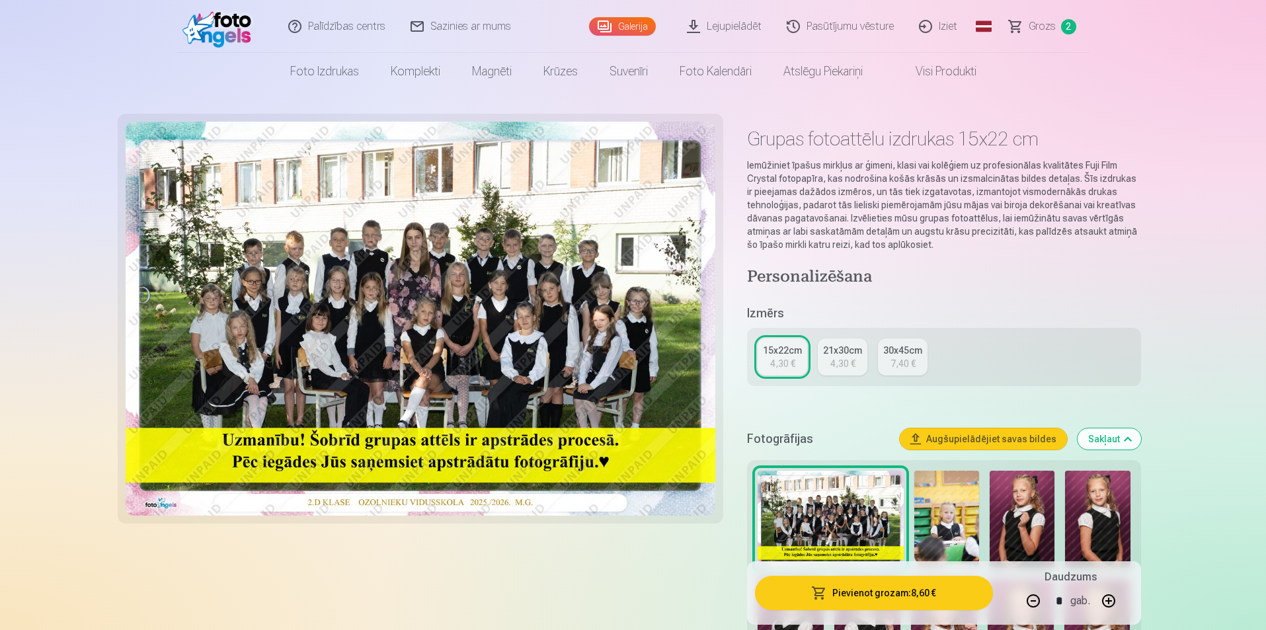
click at [830, 359] on div "4,30 €" at bounding box center [842, 363] width 25 height 13
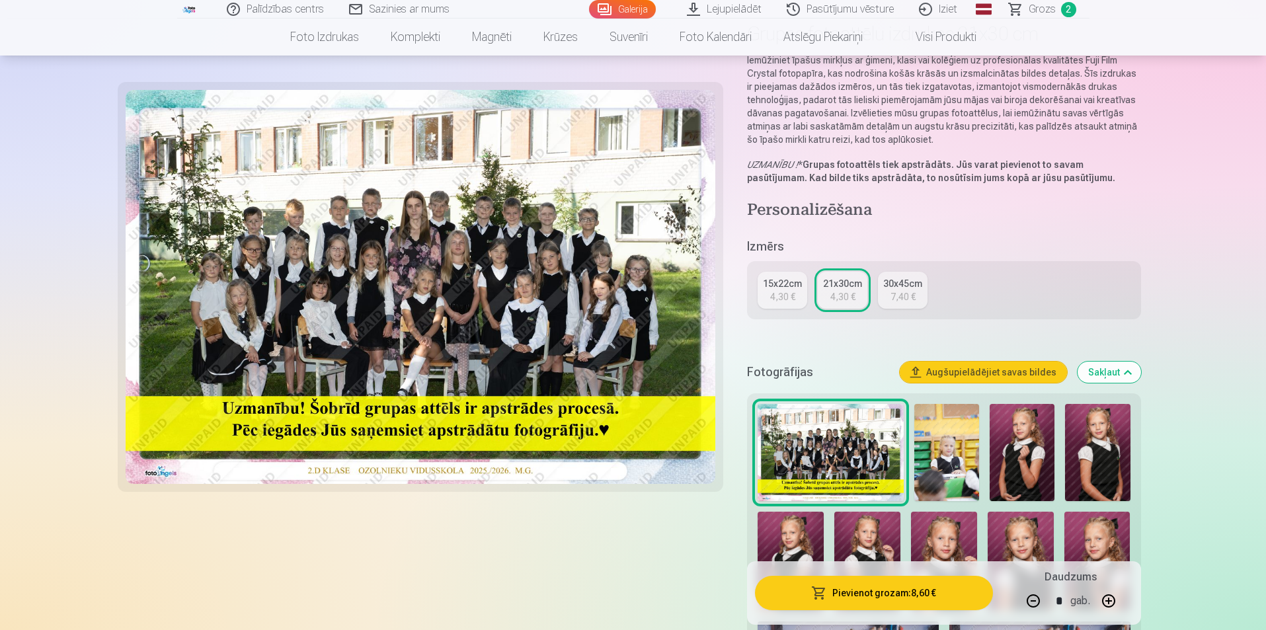
scroll to position [132, 0]
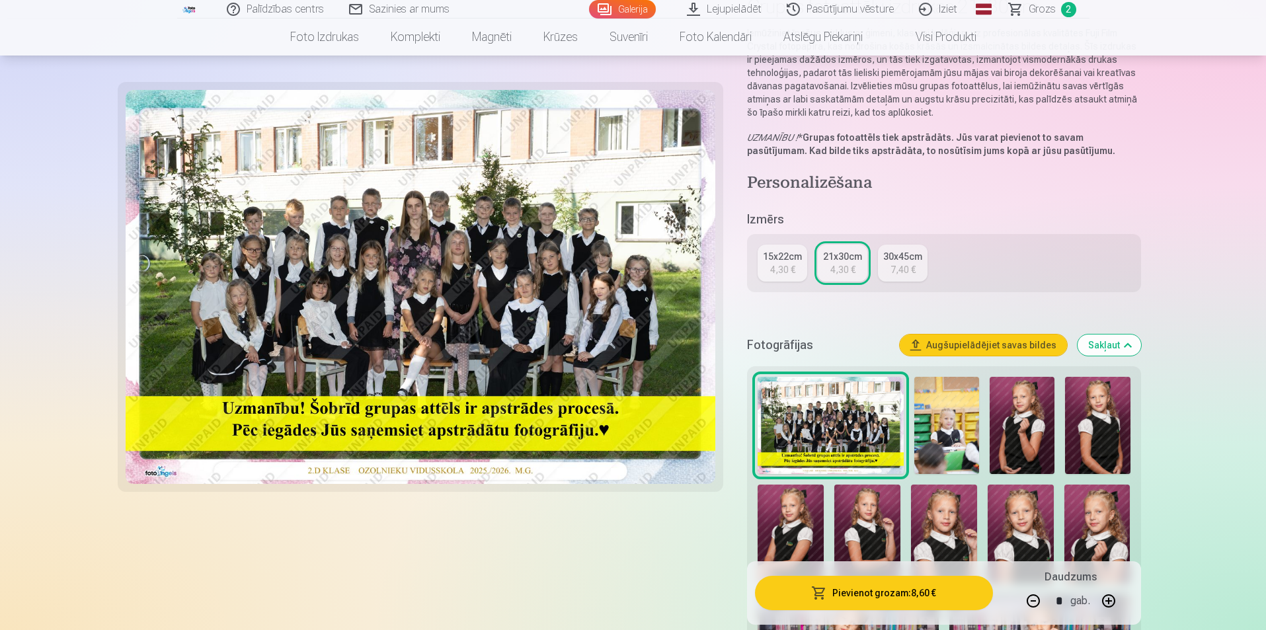
click at [1034, 599] on button "button" at bounding box center [1033, 601] width 32 height 32
type input "*"
click at [872, 591] on button "Pievienot grozam : 4,30 €" at bounding box center [873, 593] width 237 height 34
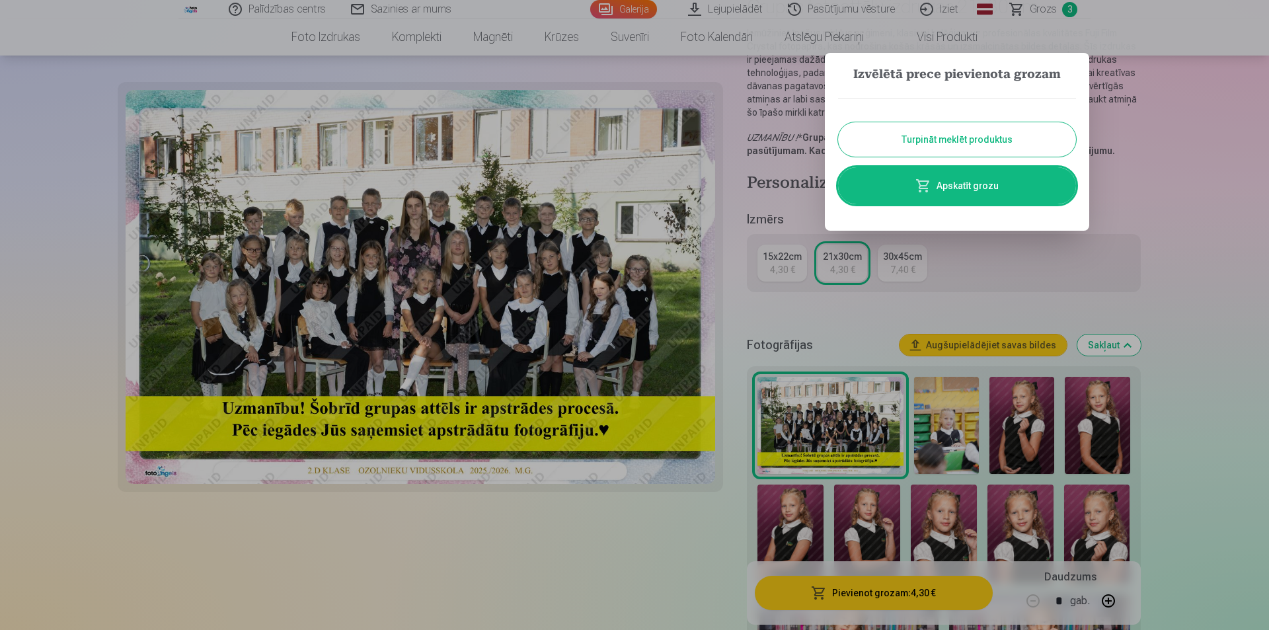
click at [919, 143] on button "Turpināt meklēt produktus" at bounding box center [957, 139] width 238 height 34
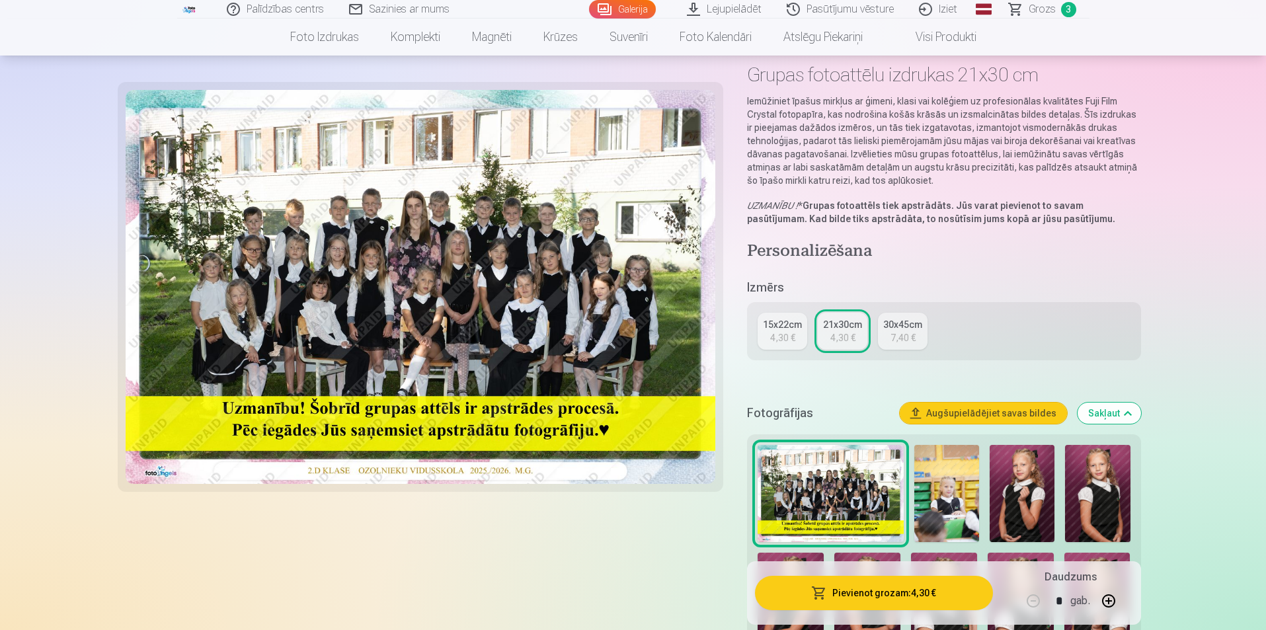
scroll to position [0, 0]
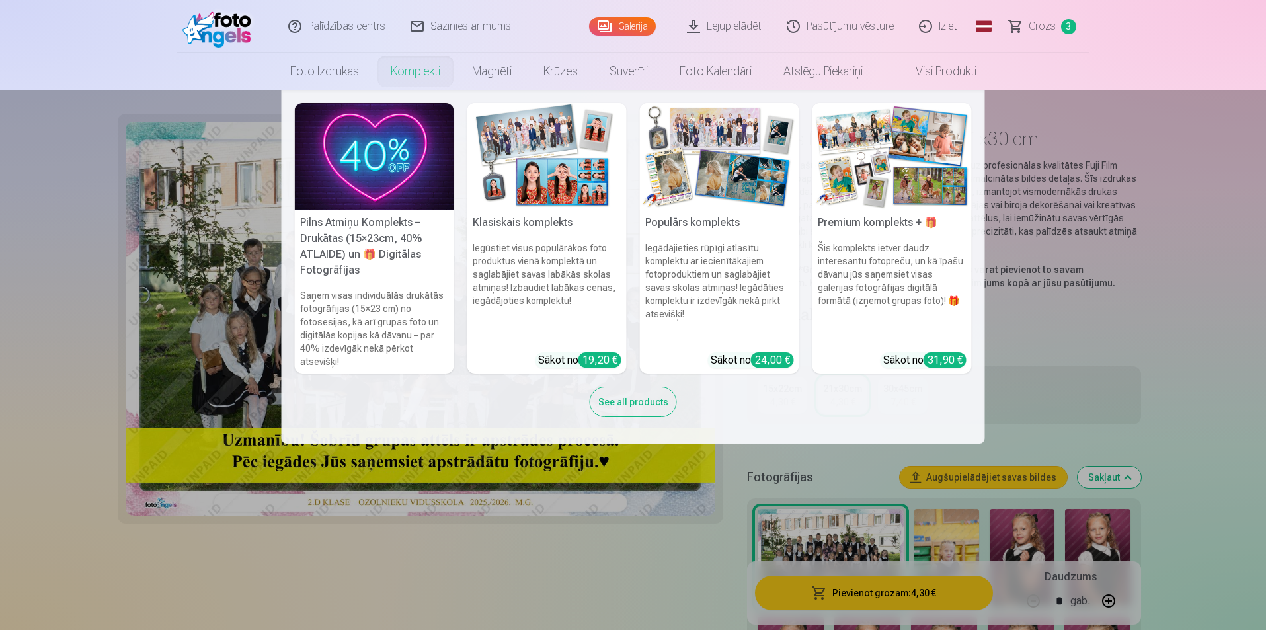
click at [515, 155] on img at bounding box center [546, 156] width 159 height 106
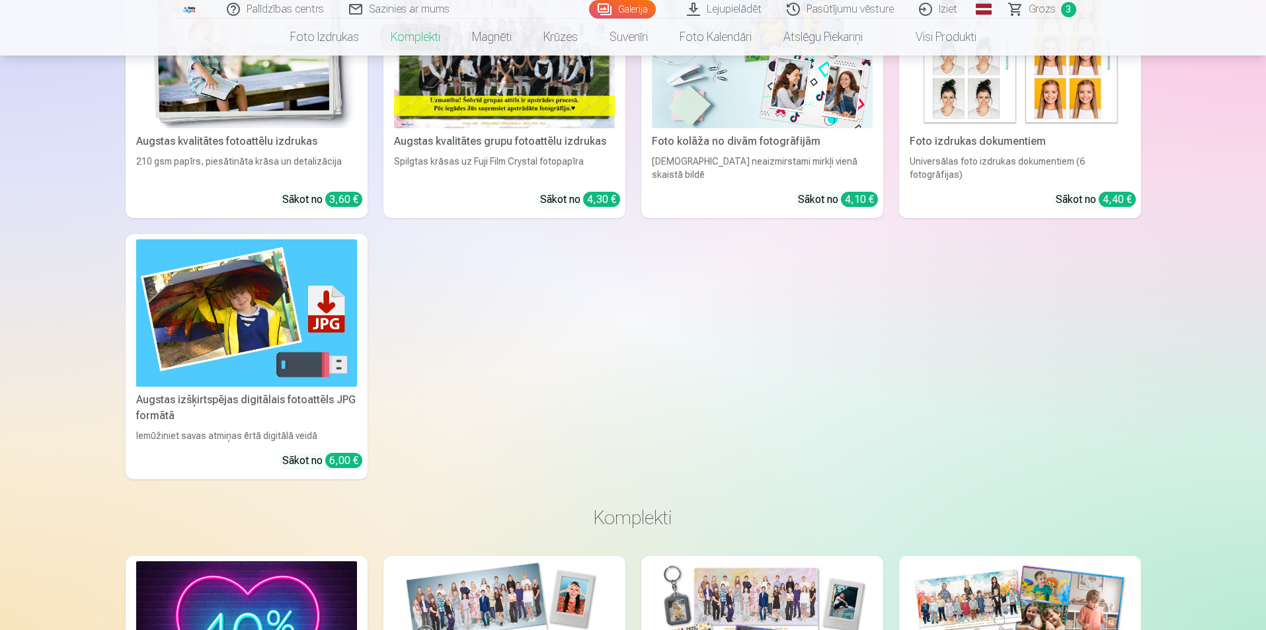
scroll to position [1057, 0]
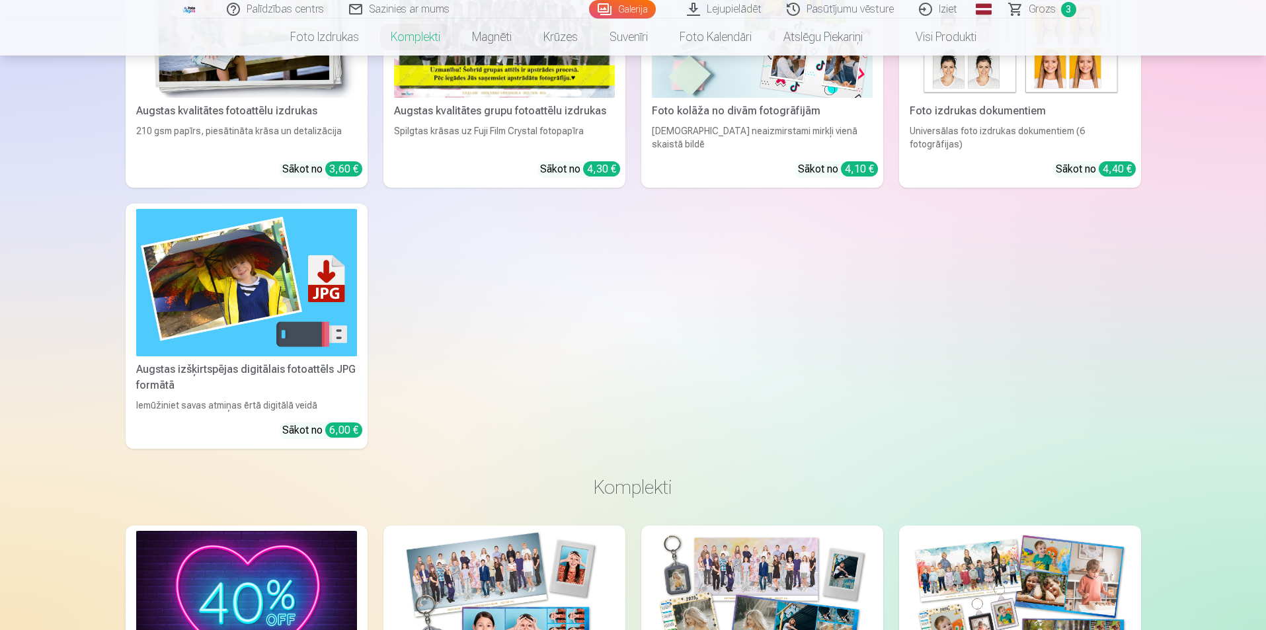
click at [221, 311] on img at bounding box center [246, 282] width 221 height 147
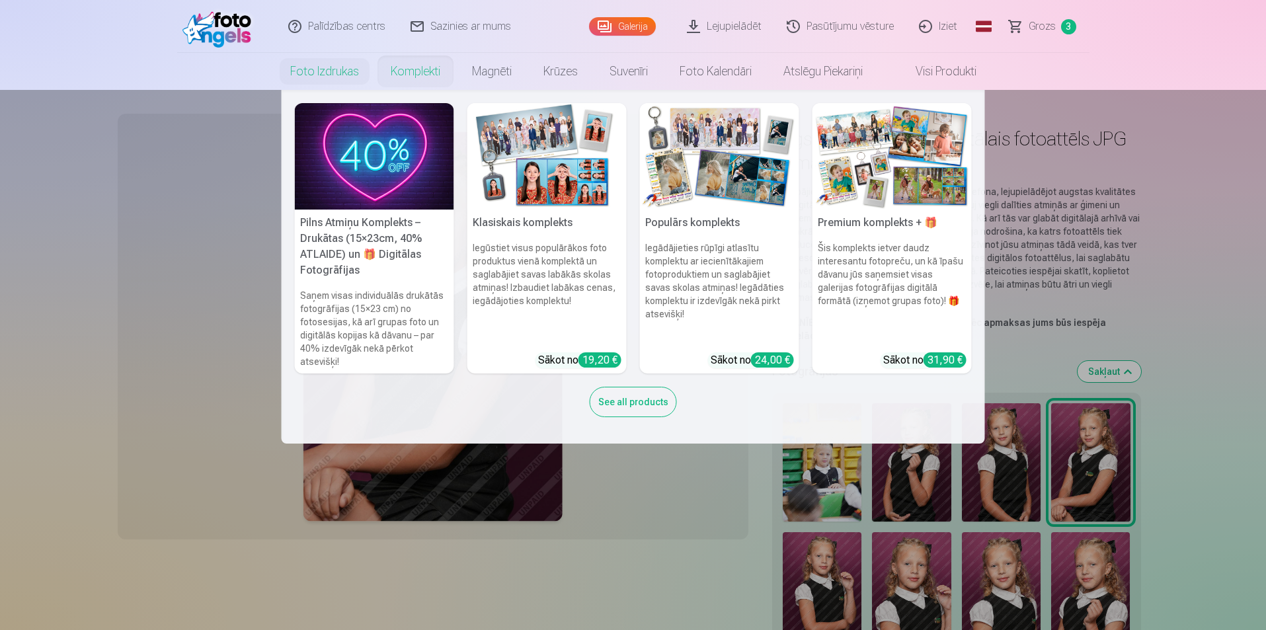
click at [701, 249] on h6 "Iegādājieties rūpīgi atlasītu komplektu ar iecienītākajiem fotoproduktiem un sa…" at bounding box center [719, 291] width 159 height 111
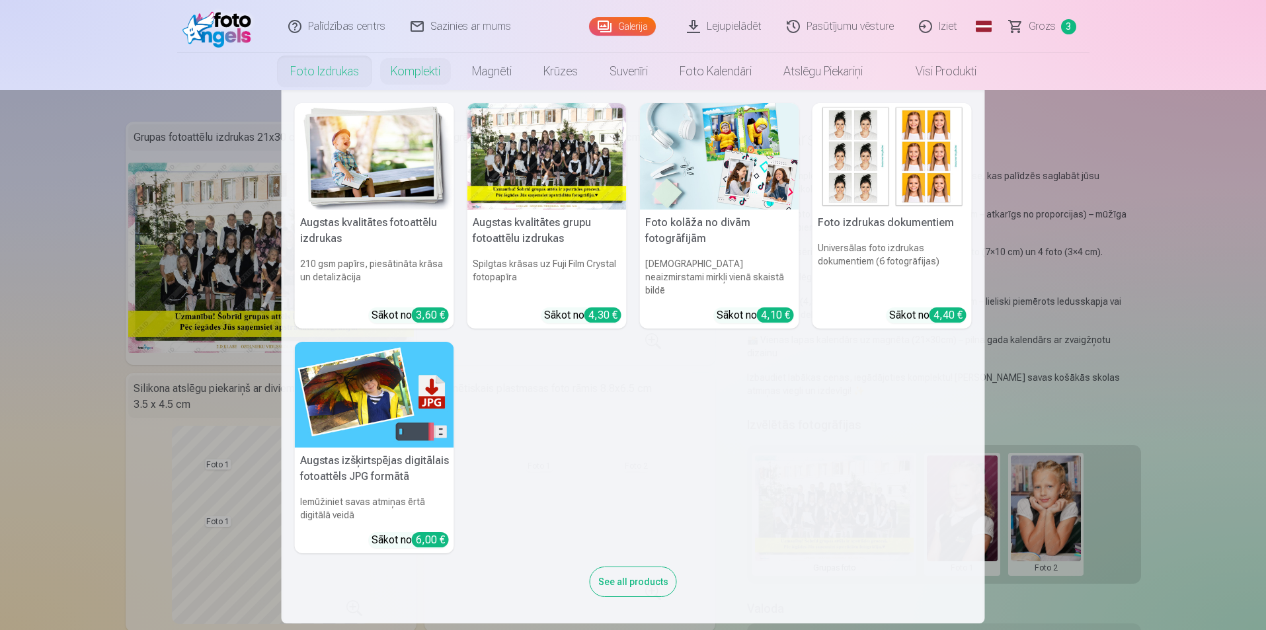
click at [334, 67] on link "Foto izdrukas" at bounding box center [324, 71] width 100 height 37
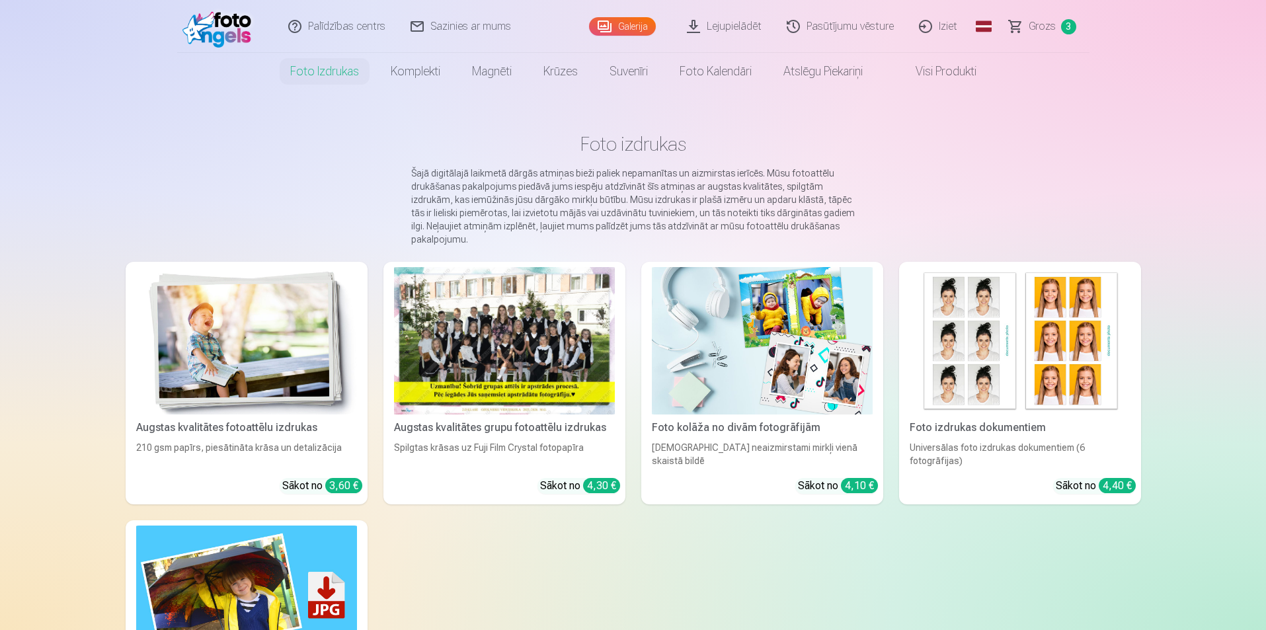
click at [1038, 22] on span "Grozs" at bounding box center [1041, 27] width 27 height 16
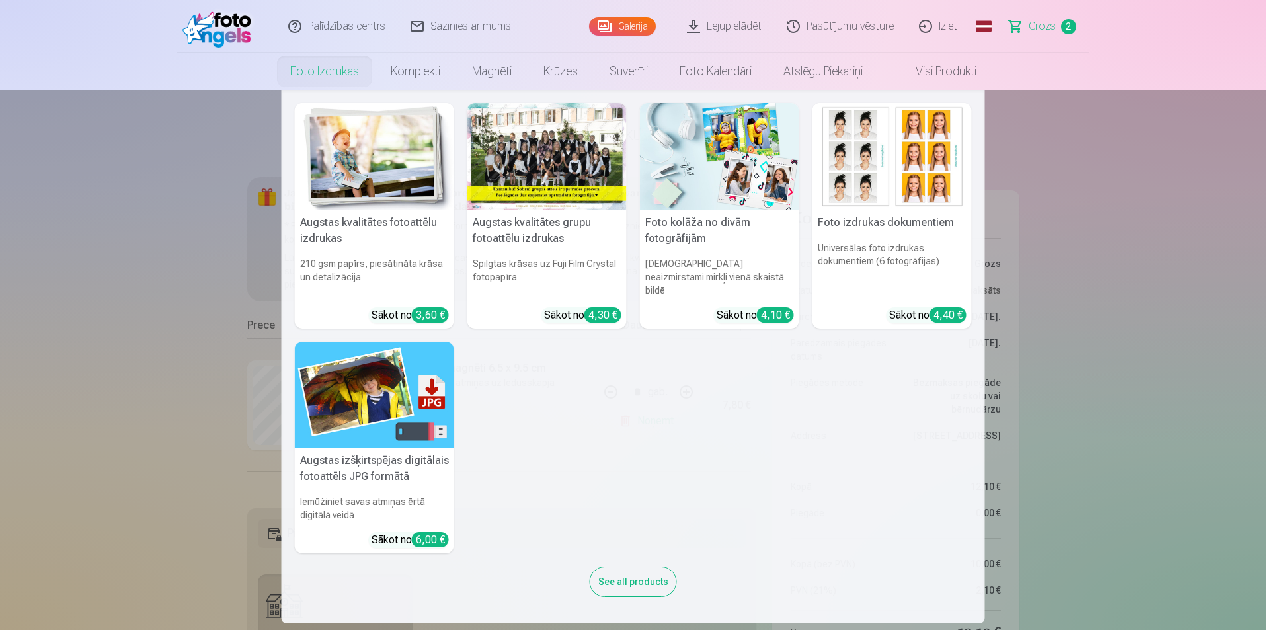
click at [339, 75] on link "Foto izdrukas" at bounding box center [324, 71] width 100 height 37
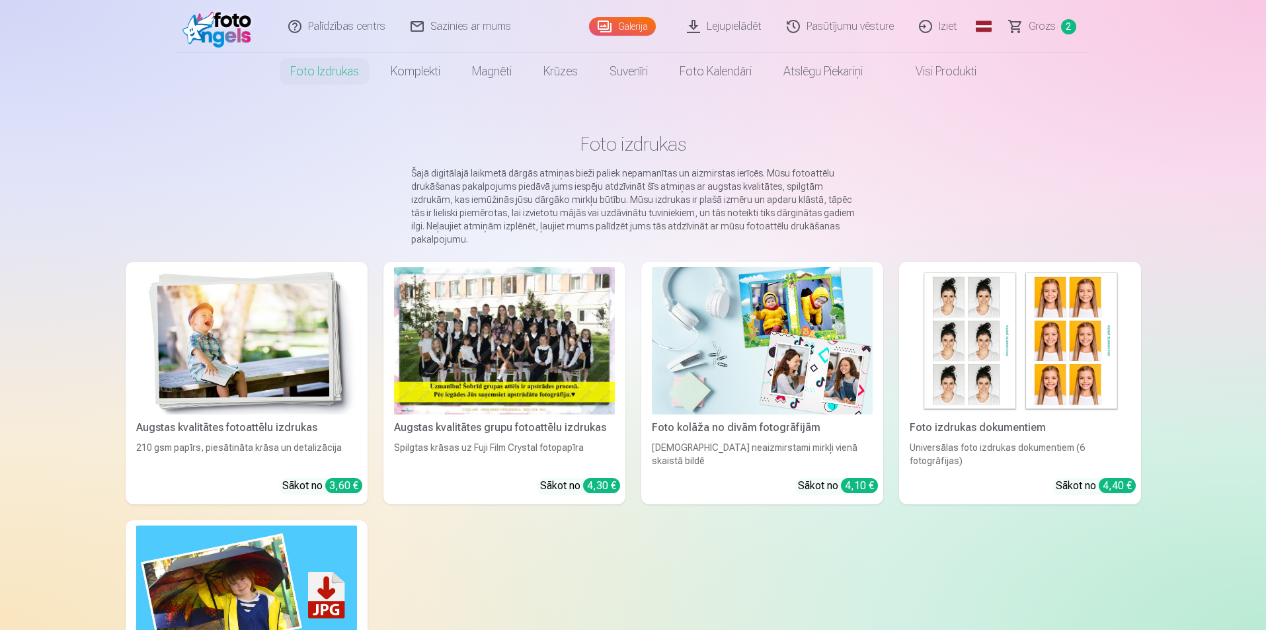
click at [634, 29] on link "Galerija" at bounding box center [622, 26] width 67 height 19
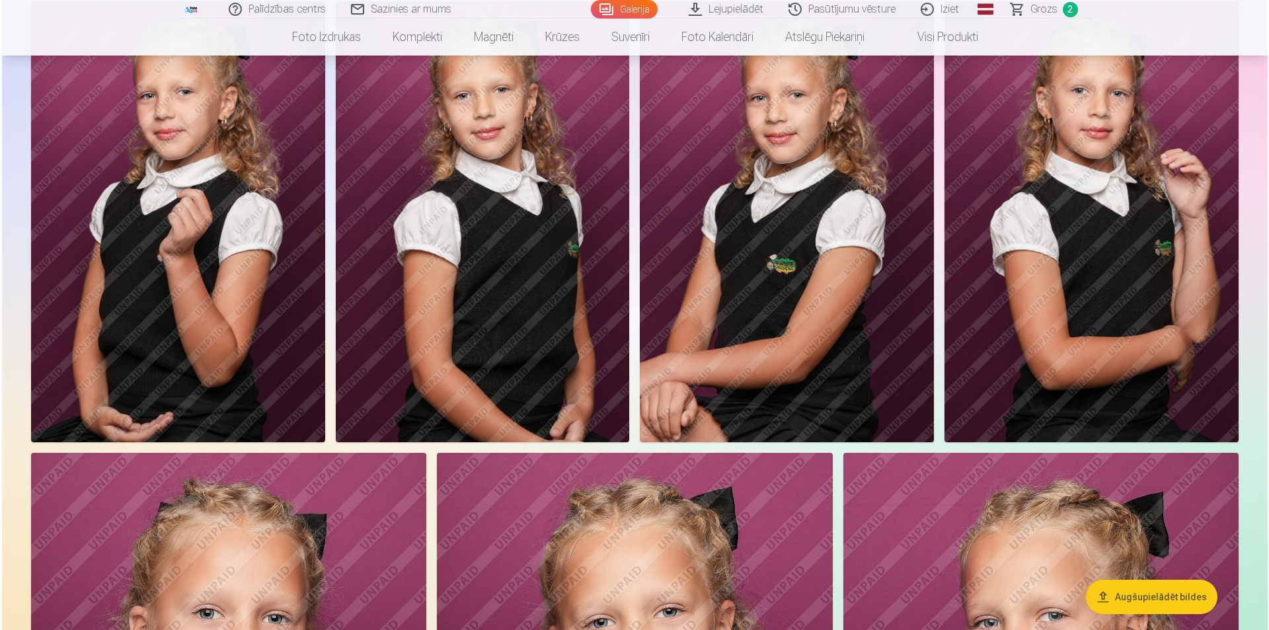
scroll to position [529, 0]
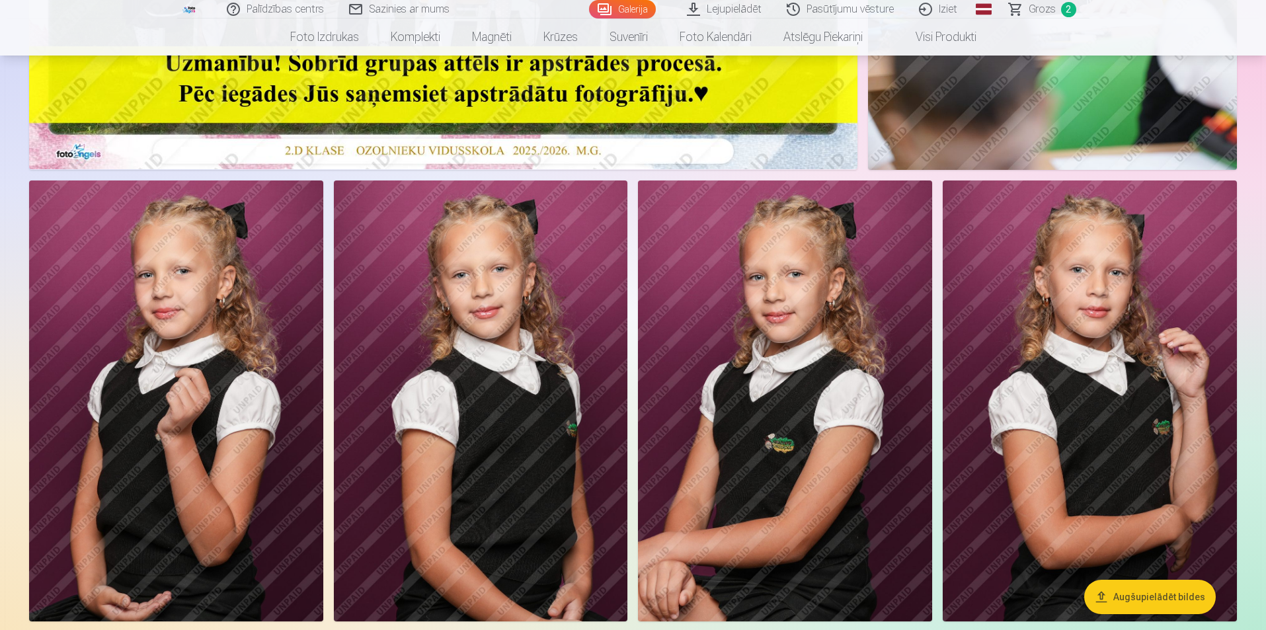
click at [801, 344] on img at bounding box center [785, 400] width 294 height 441
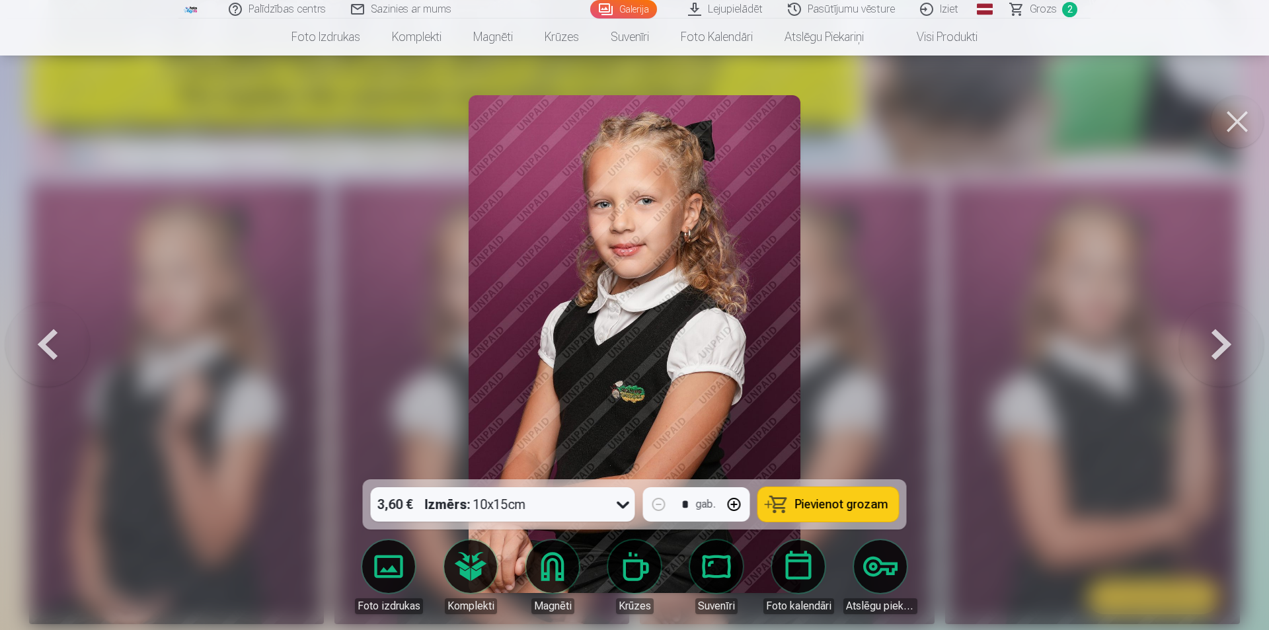
click at [783, 504] on button "Pievienot grozam" at bounding box center [828, 504] width 141 height 34
click at [1221, 349] on button at bounding box center [1221, 344] width 85 height 244
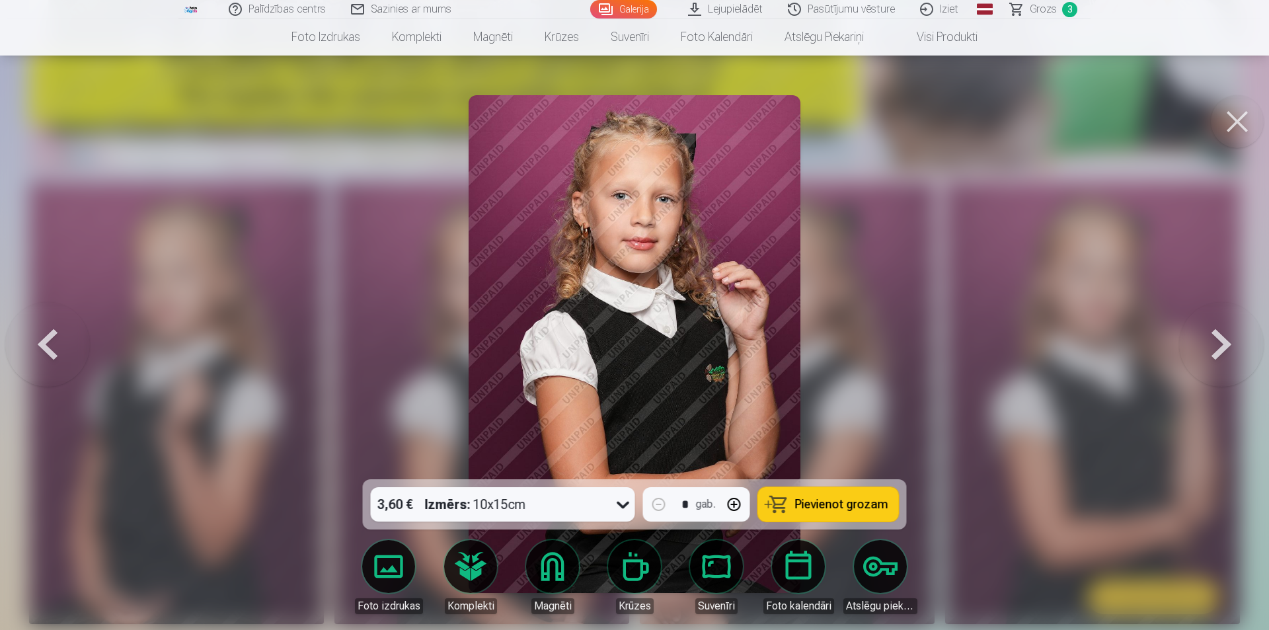
click at [1221, 349] on button at bounding box center [1221, 344] width 85 height 244
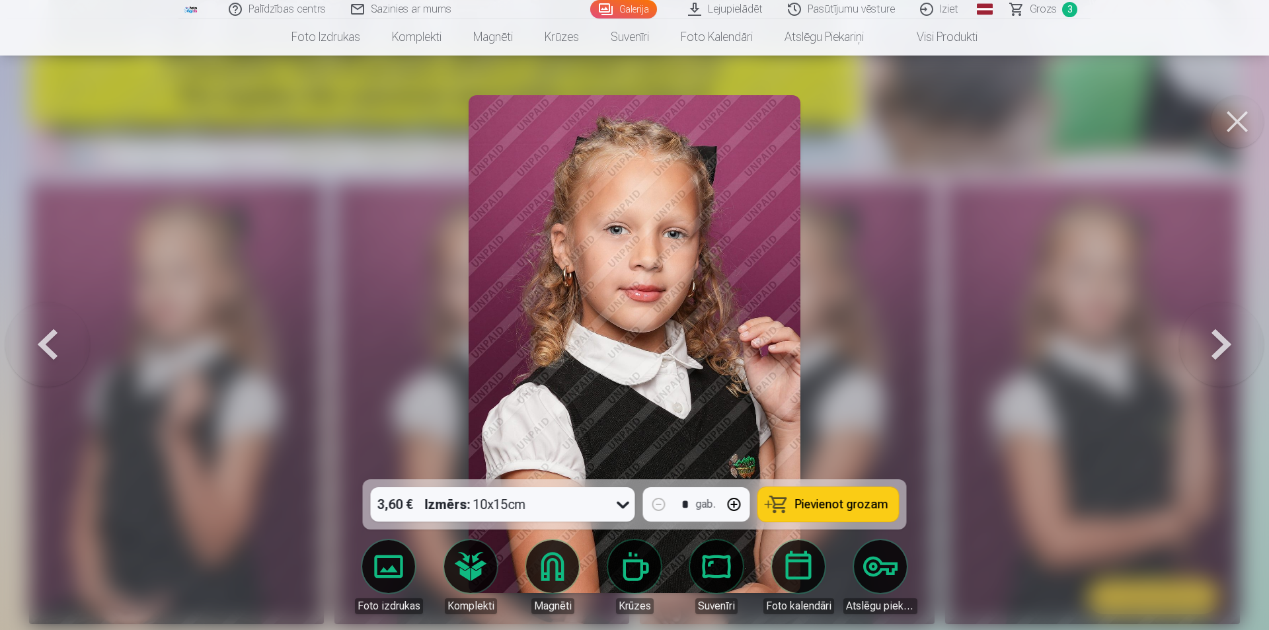
click at [1221, 349] on button at bounding box center [1221, 344] width 85 height 244
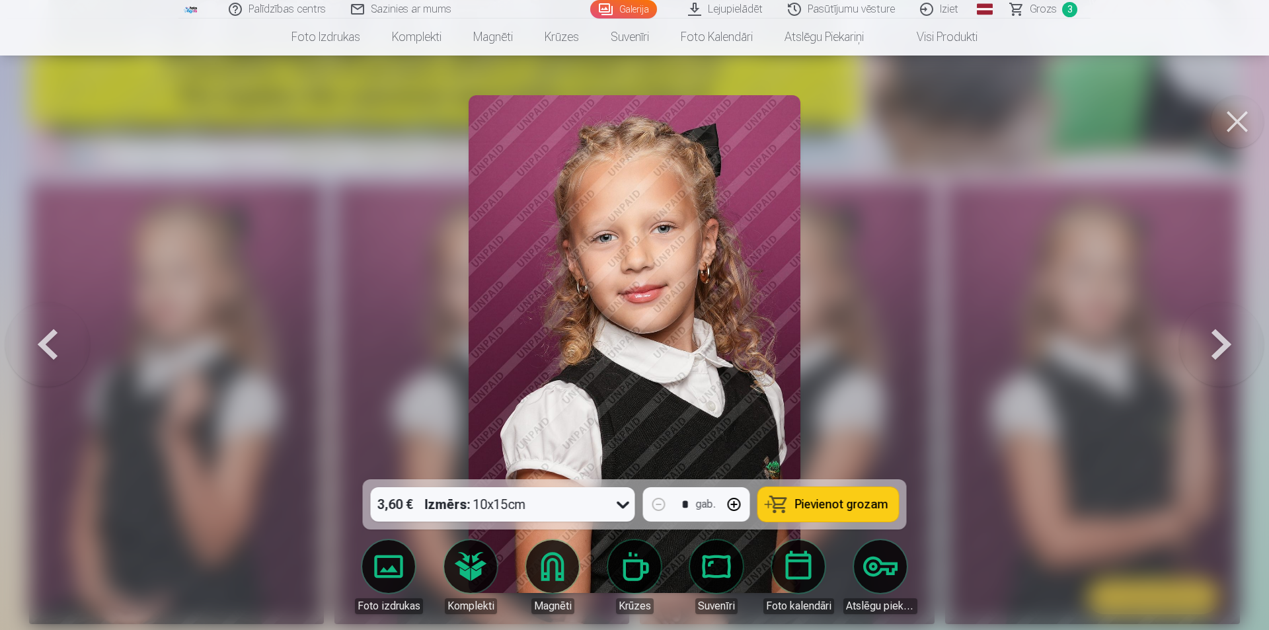
click at [1221, 349] on button at bounding box center [1221, 344] width 85 height 244
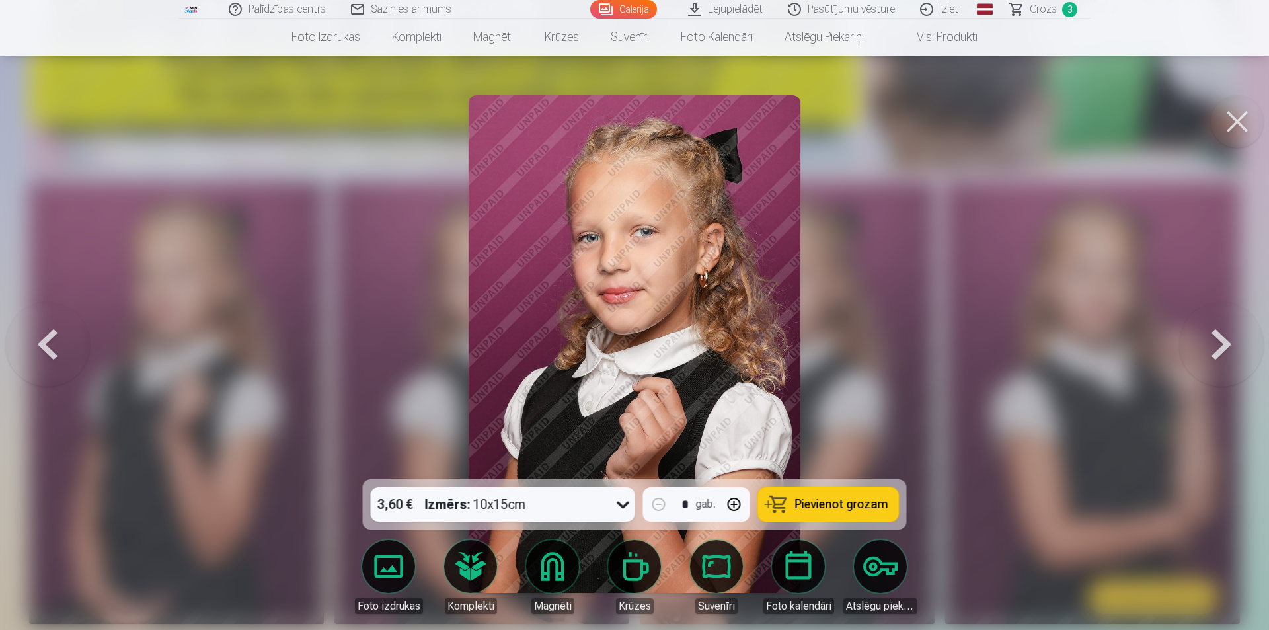
click at [1221, 349] on button at bounding box center [1221, 344] width 85 height 244
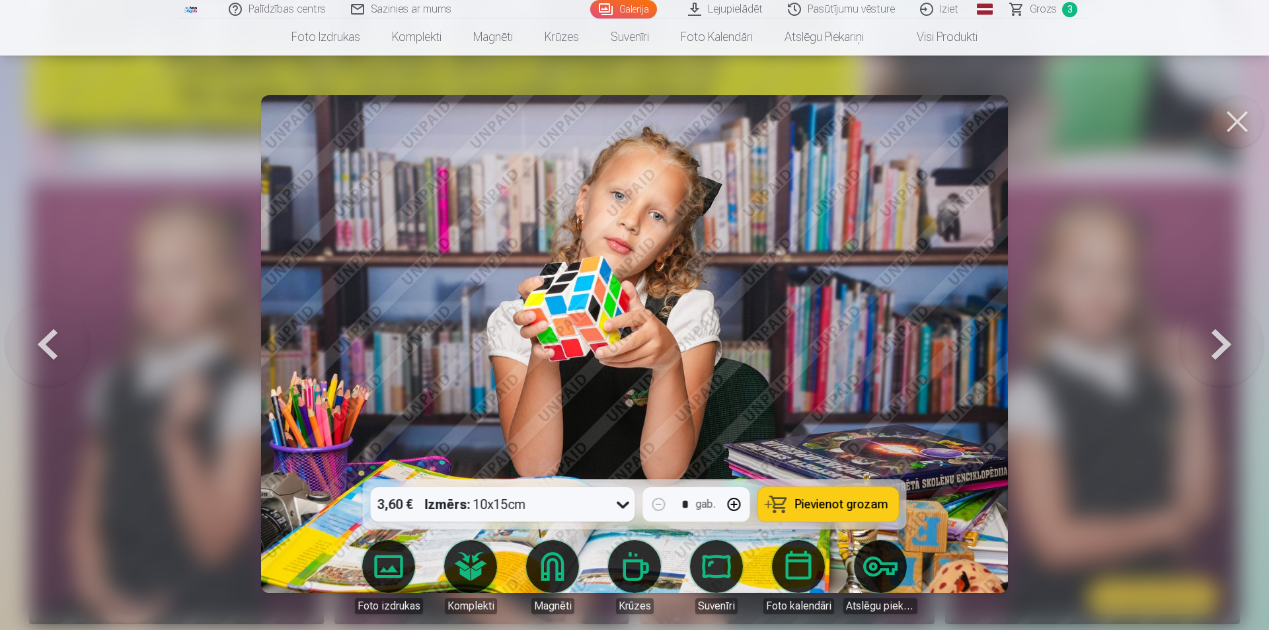
click at [1221, 349] on button at bounding box center [1221, 344] width 85 height 244
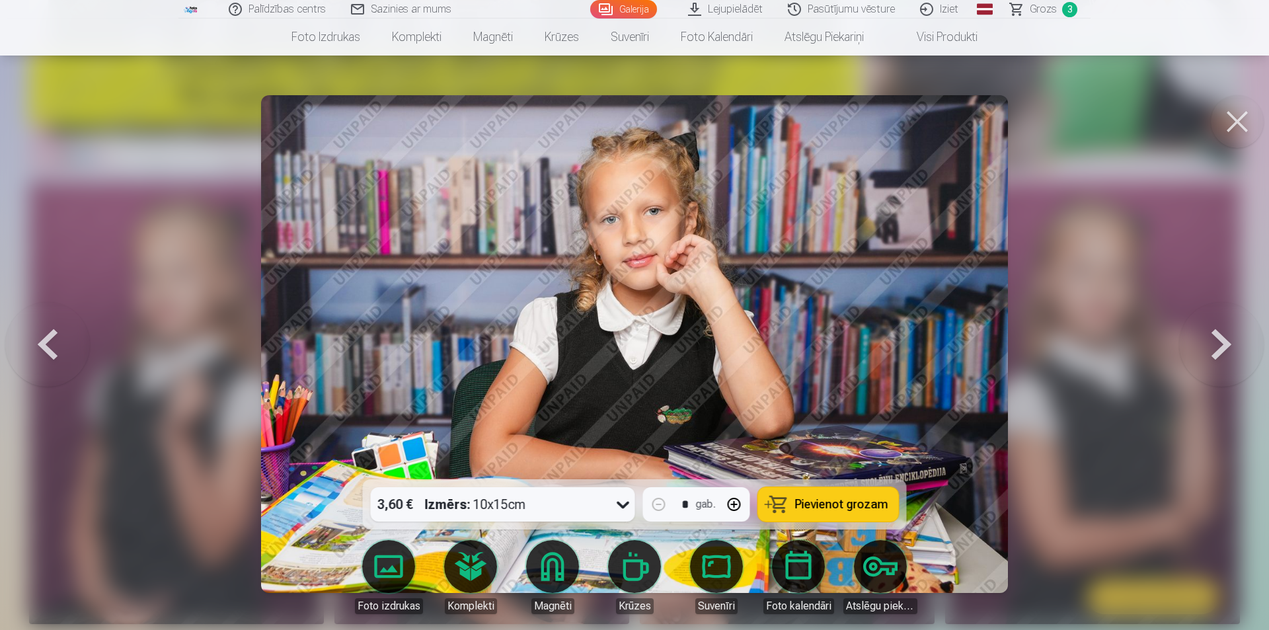
click at [1221, 349] on button at bounding box center [1221, 344] width 85 height 244
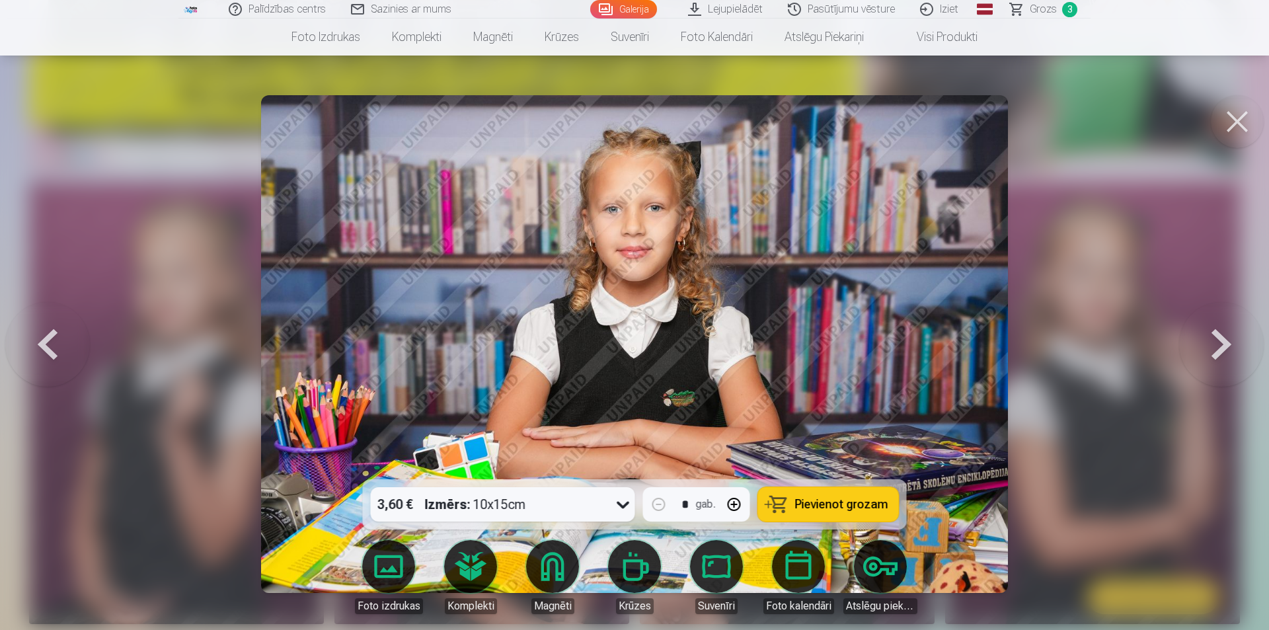
click at [1221, 349] on button at bounding box center [1221, 344] width 85 height 244
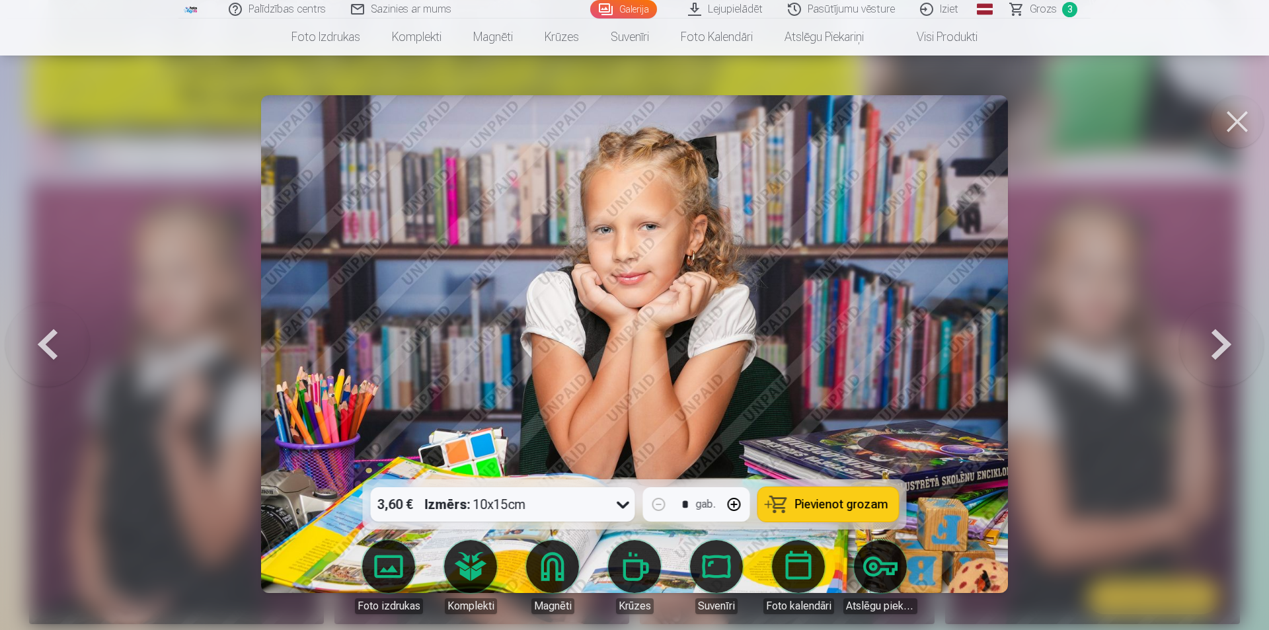
click at [1221, 349] on button at bounding box center [1221, 344] width 85 height 244
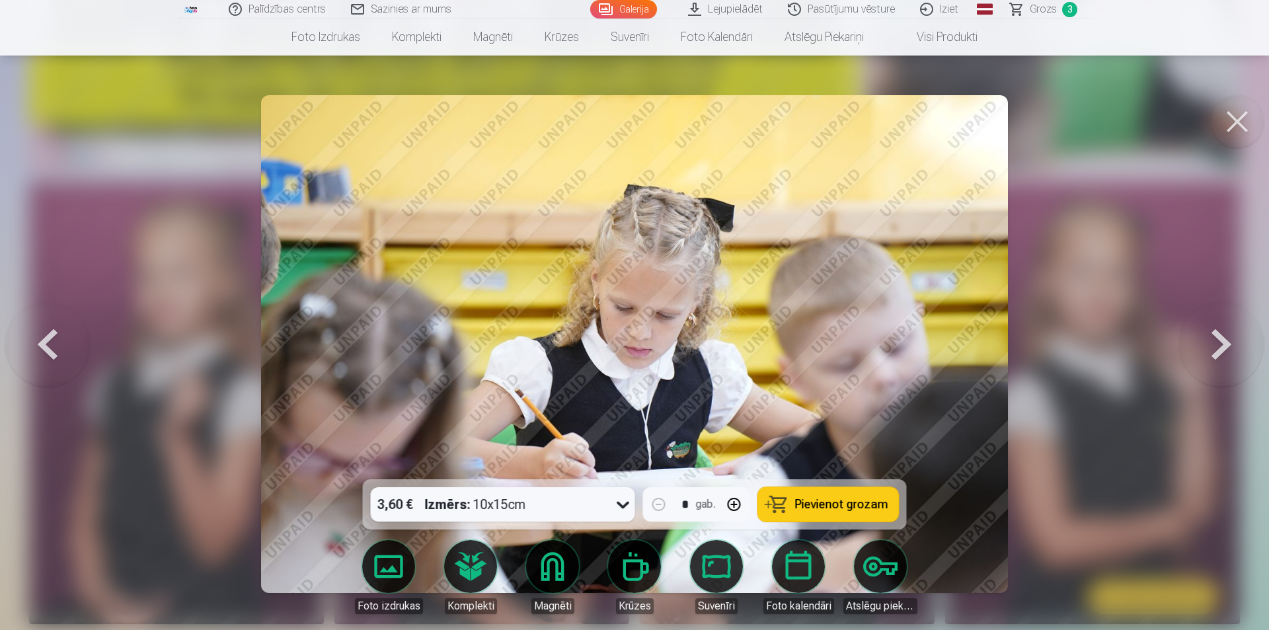
click at [1221, 349] on button at bounding box center [1221, 344] width 85 height 244
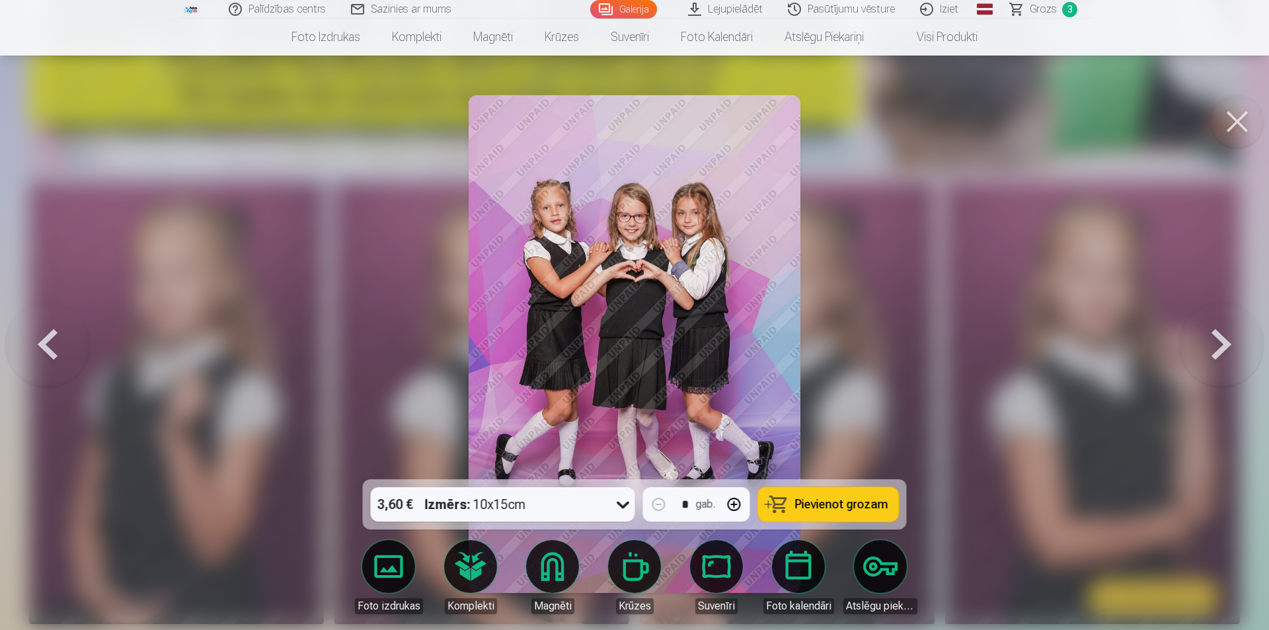
click at [1218, 349] on button at bounding box center [1221, 344] width 85 height 244
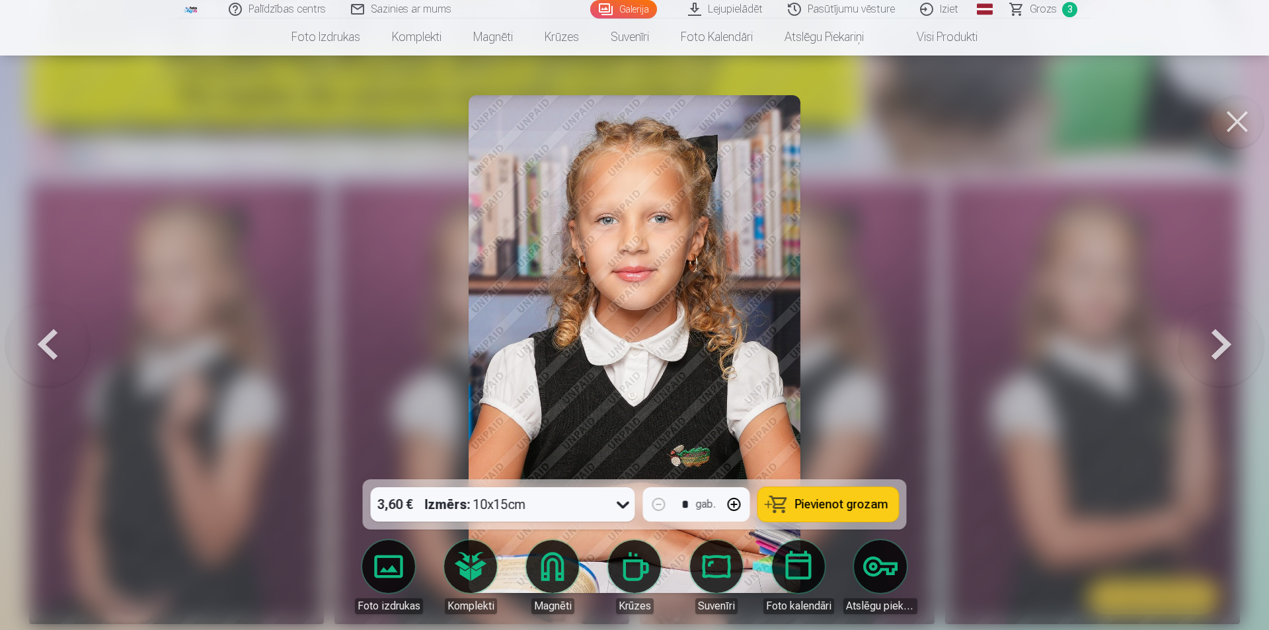
click at [1218, 349] on button at bounding box center [1221, 344] width 85 height 244
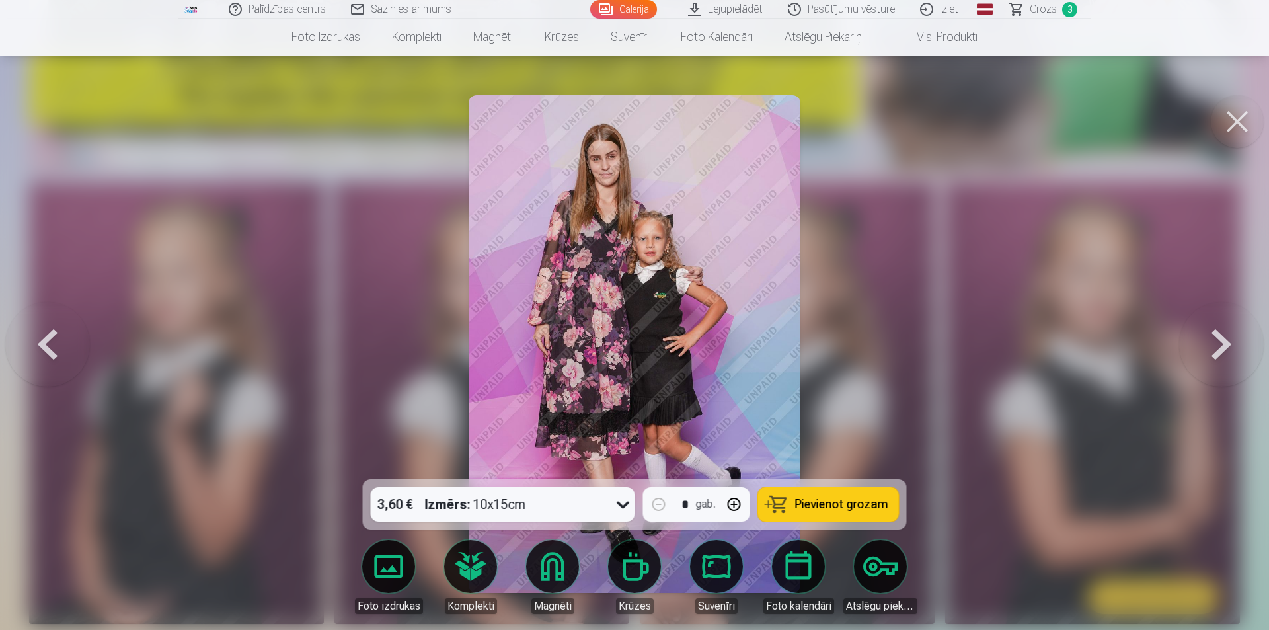
click at [828, 506] on span "Pievienot grozam" at bounding box center [841, 504] width 93 height 12
click at [1193, 354] on button at bounding box center [1221, 344] width 85 height 244
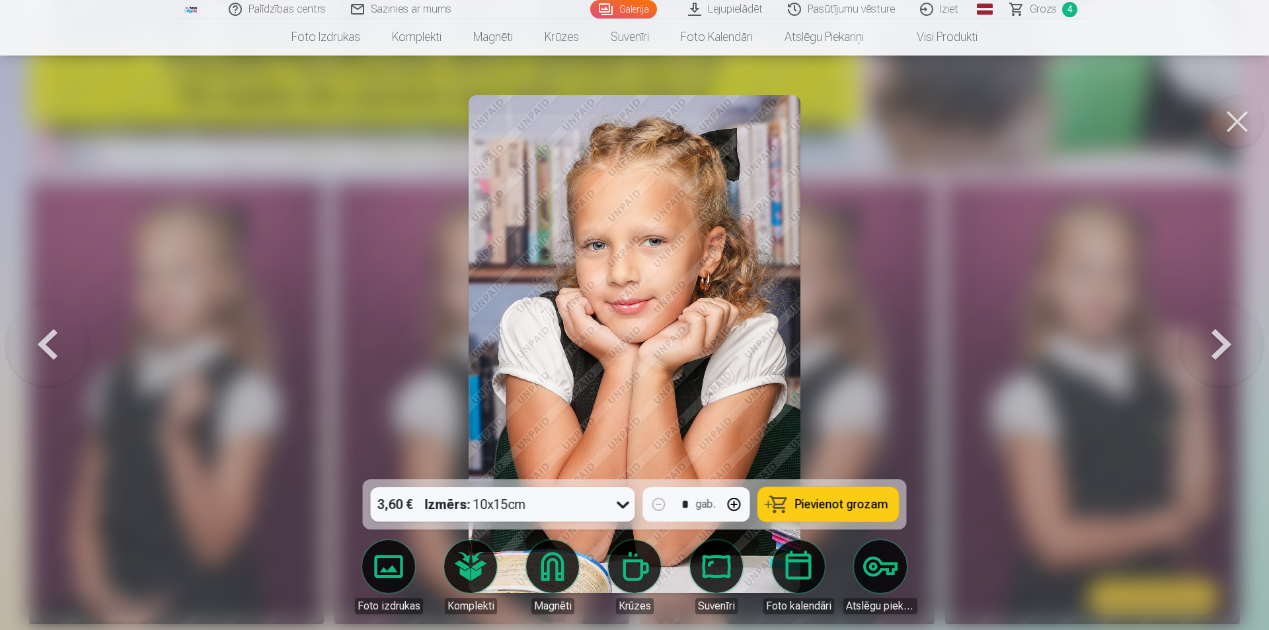
click at [1193, 354] on button at bounding box center [1221, 344] width 85 height 244
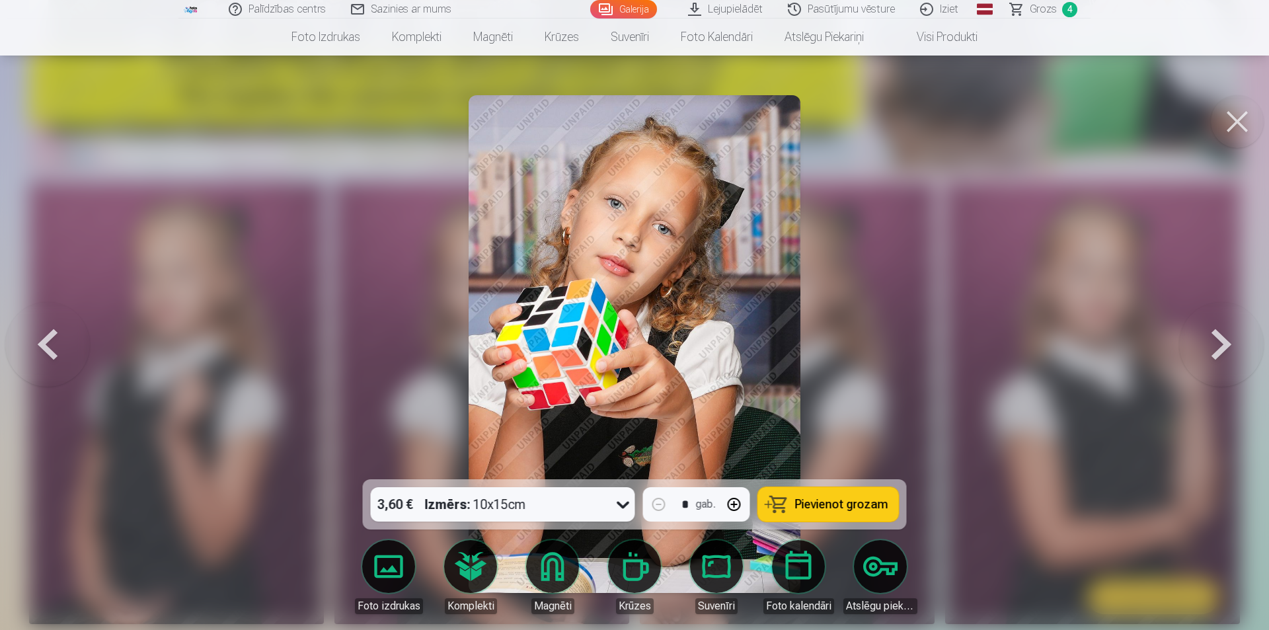
click at [1193, 354] on button at bounding box center [1221, 344] width 85 height 244
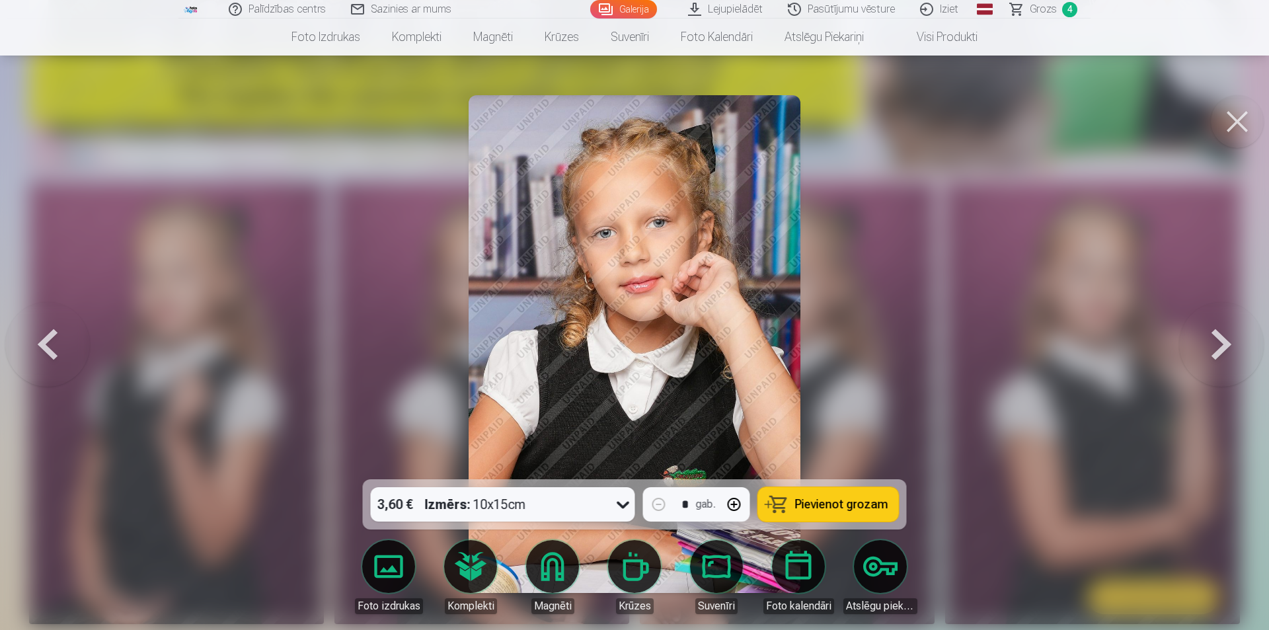
click at [1193, 354] on button at bounding box center [1221, 344] width 85 height 244
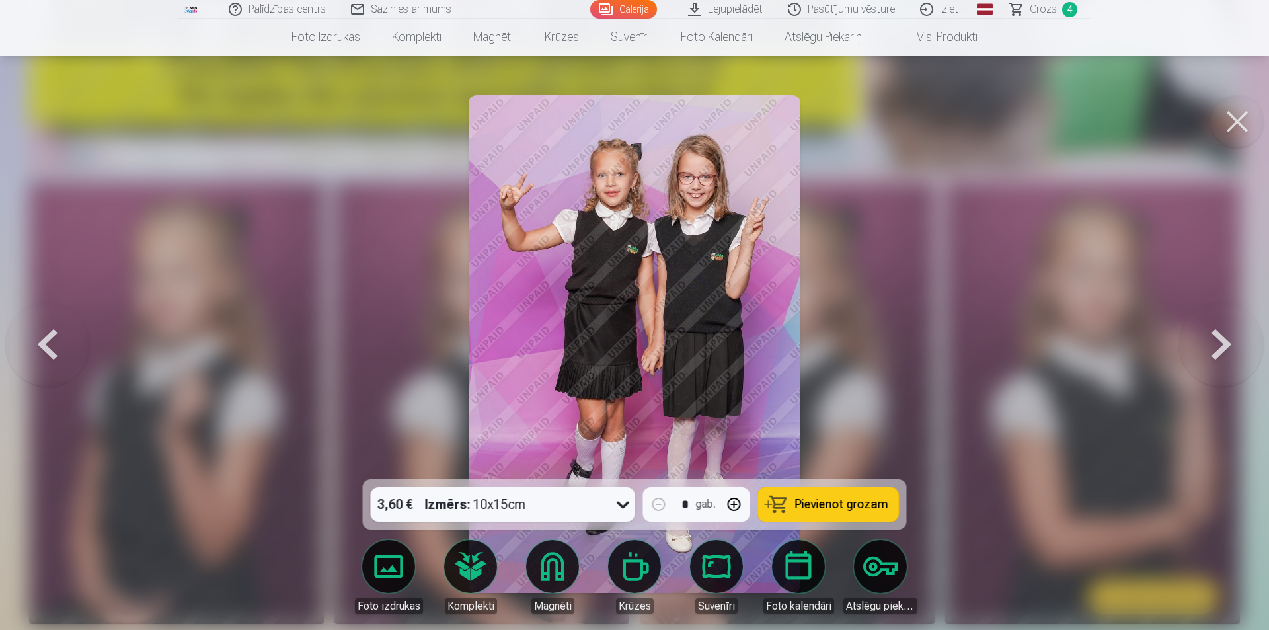
click at [1034, 9] on span "Grozs" at bounding box center [1043, 9] width 27 height 16
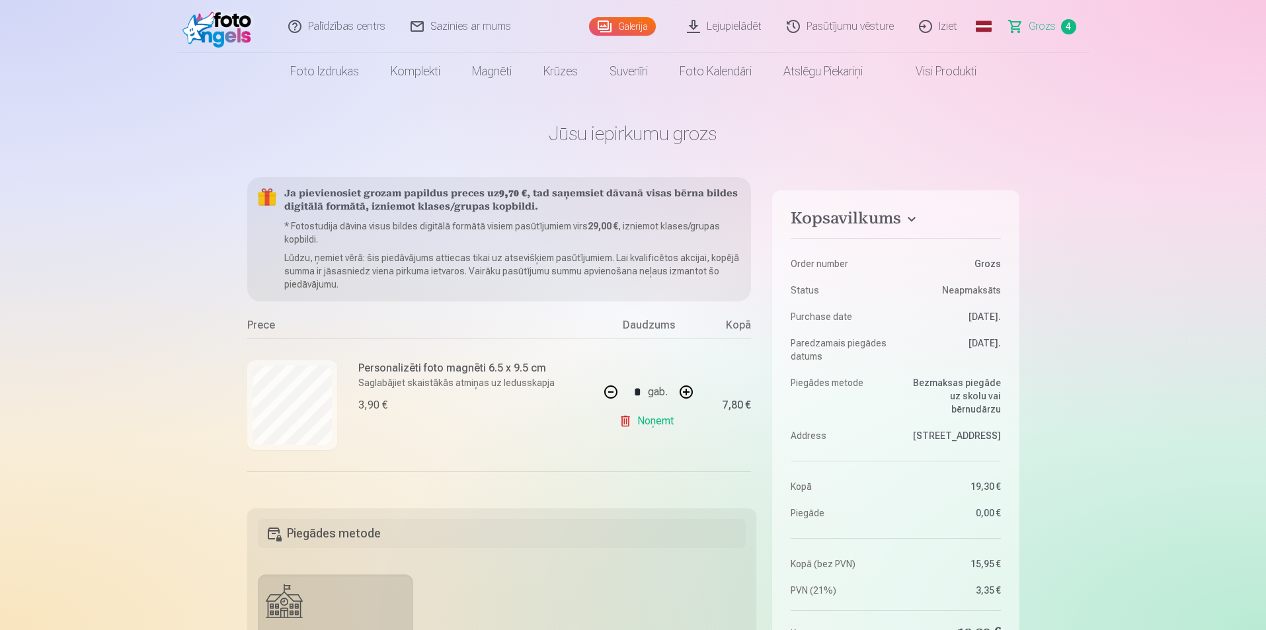
click at [641, 25] on link "Galerija" at bounding box center [622, 26] width 67 height 19
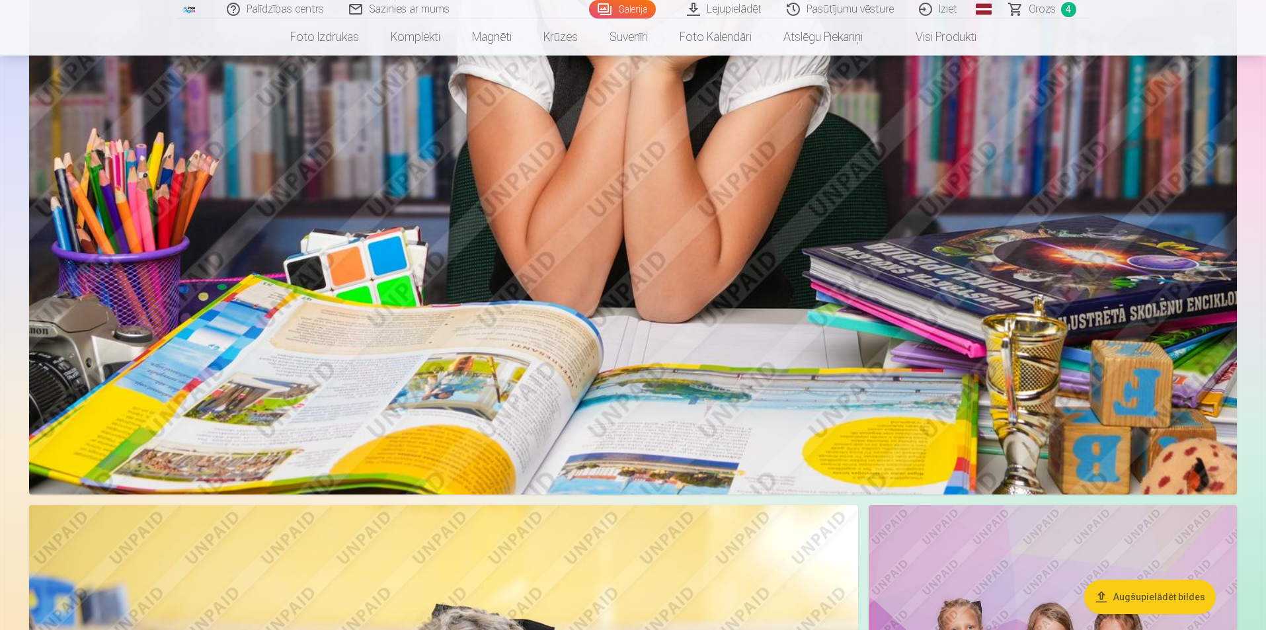
scroll to position [4758, 0]
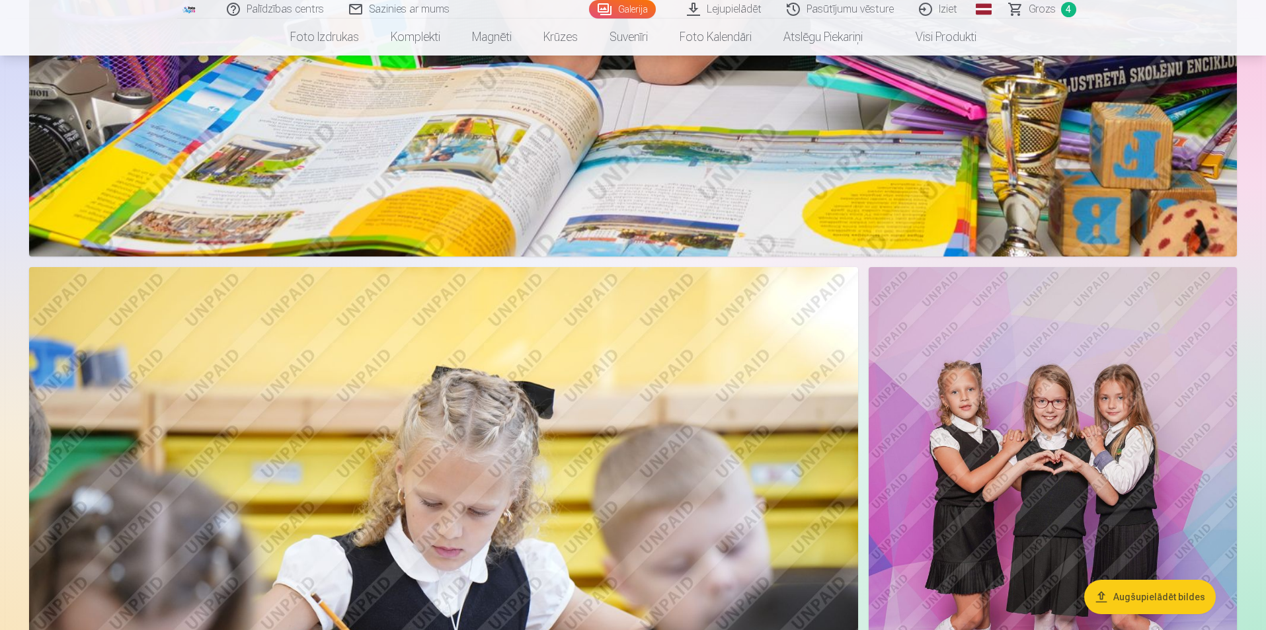
click at [1005, 485] on img at bounding box center [1052, 543] width 368 height 552
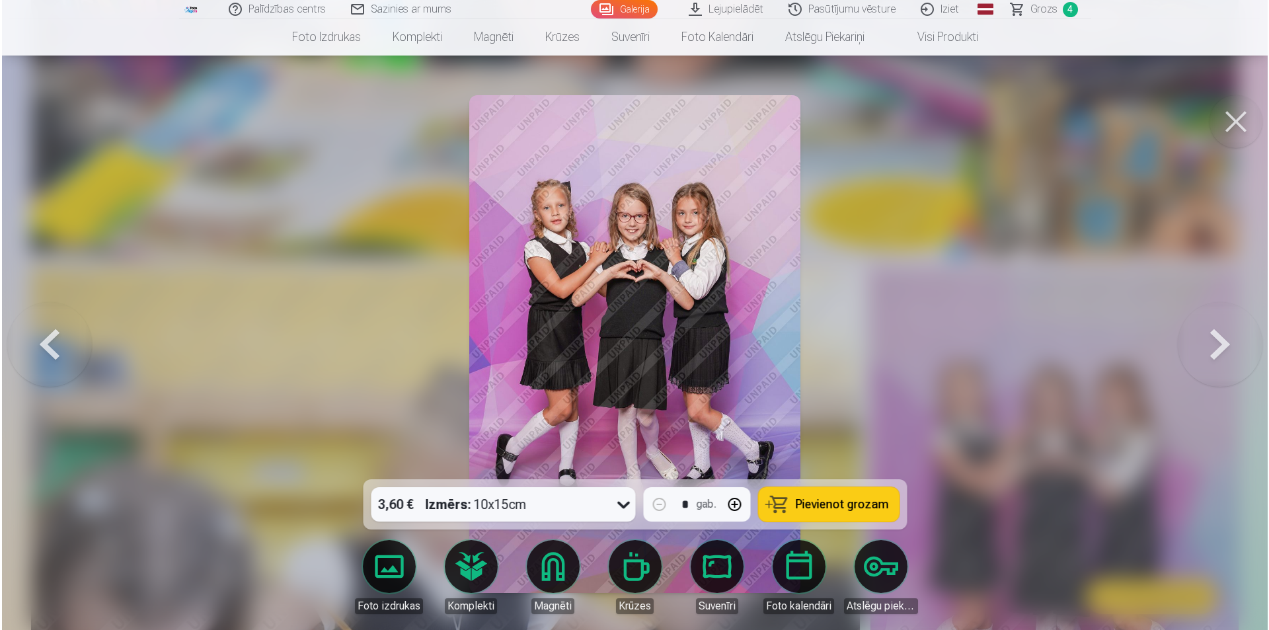
scroll to position [4769, 0]
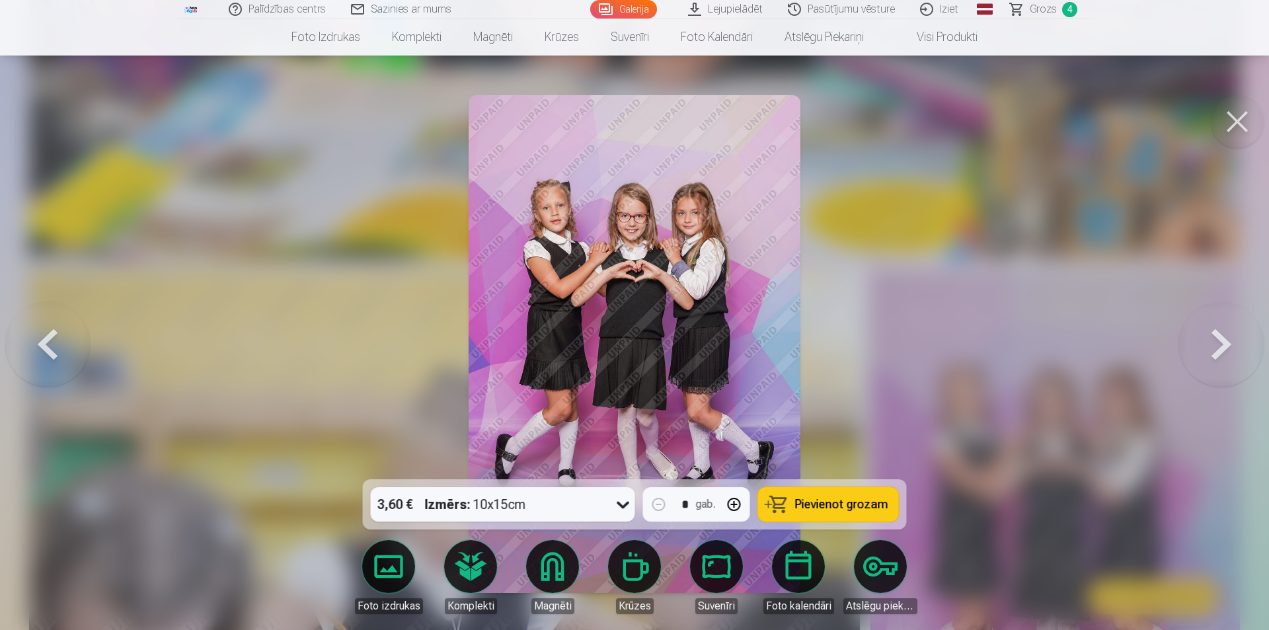
click at [819, 505] on span "Pievienot grozam" at bounding box center [841, 504] width 93 height 12
click at [1220, 319] on button at bounding box center [1221, 344] width 85 height 244
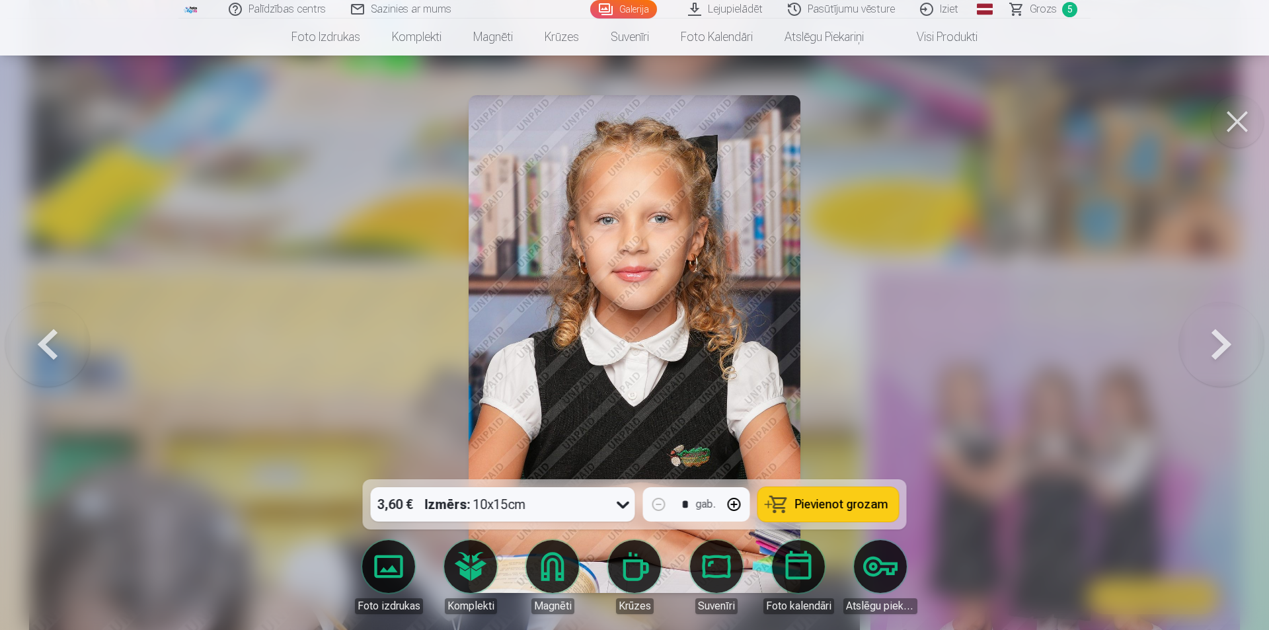
click at [1220, 319] on button at bounding box center [1221, 344] width 85 height 244
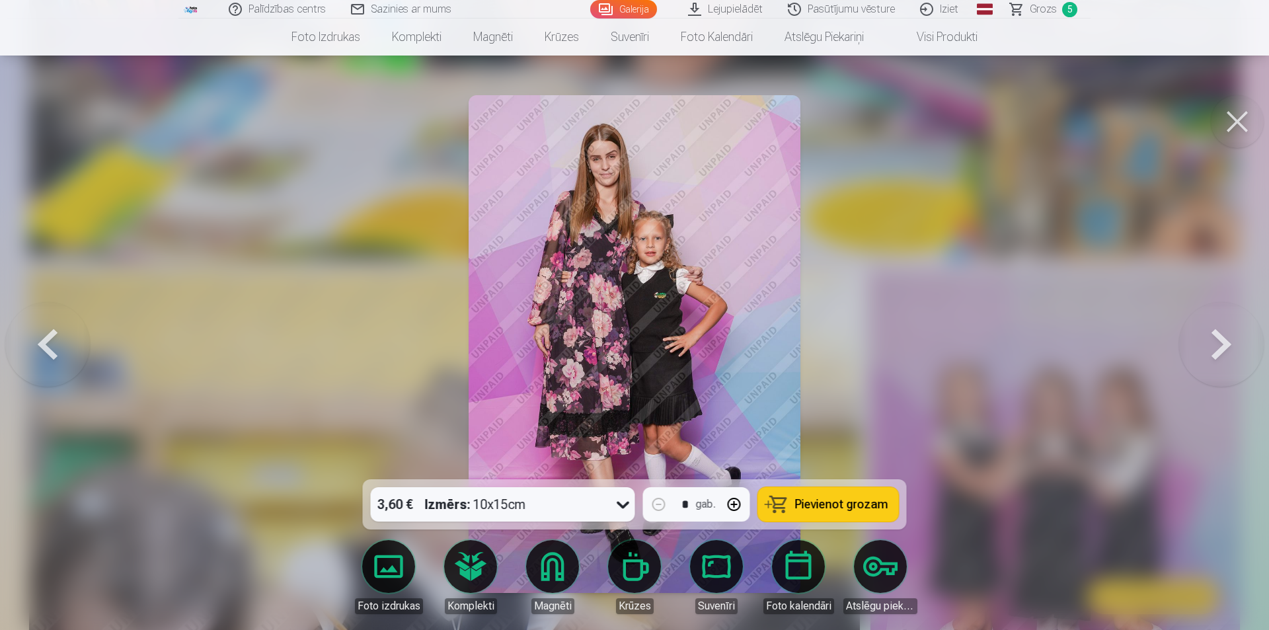
click at [1220, 319] on button at bounding box center [1221, 344] width 85 height 244
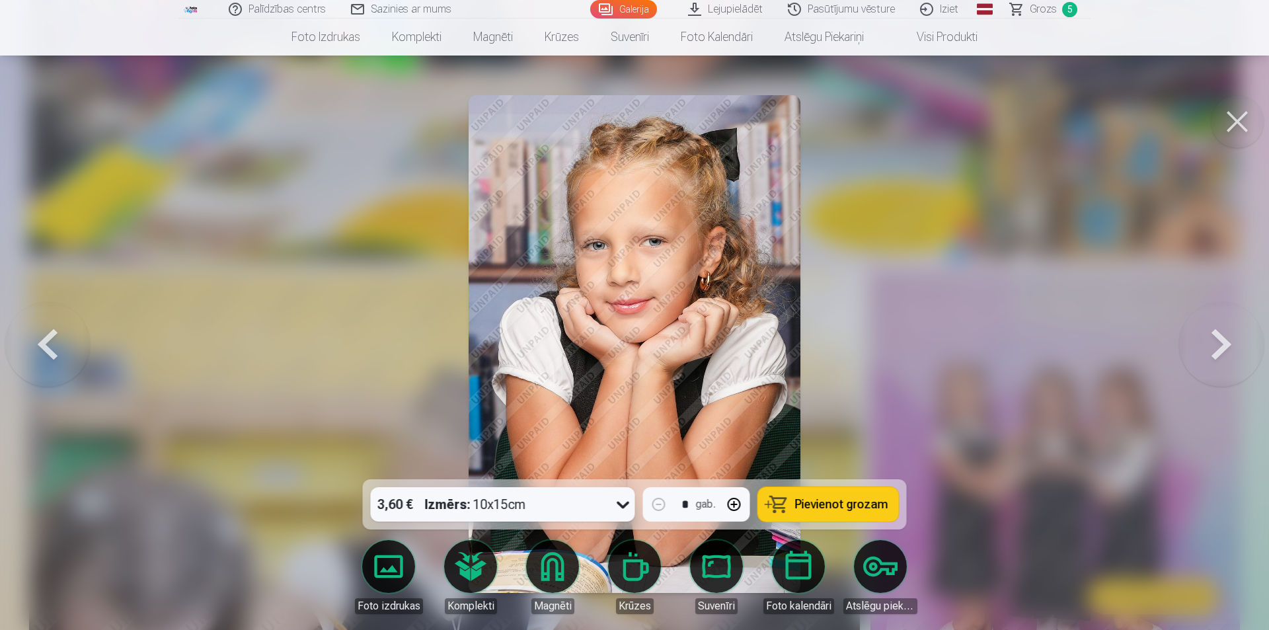
click at [1040, 6] on span "Grozs" at bounding box center [1043, 9] width 27 height 16
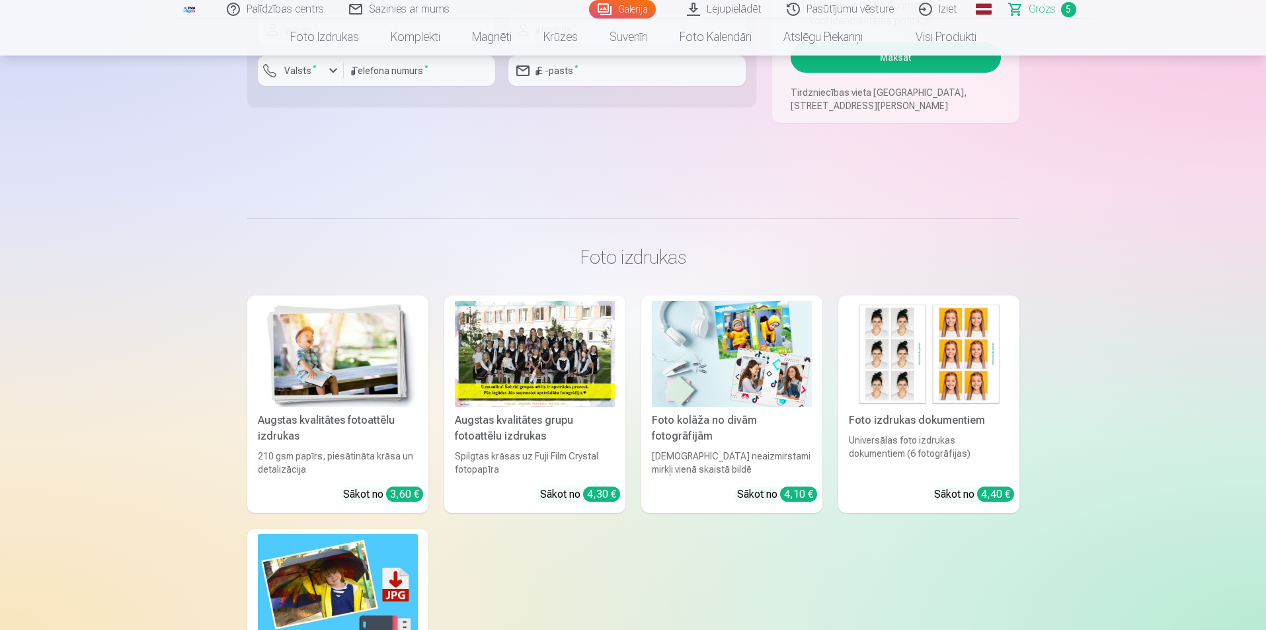
scroll to position [925, 0]
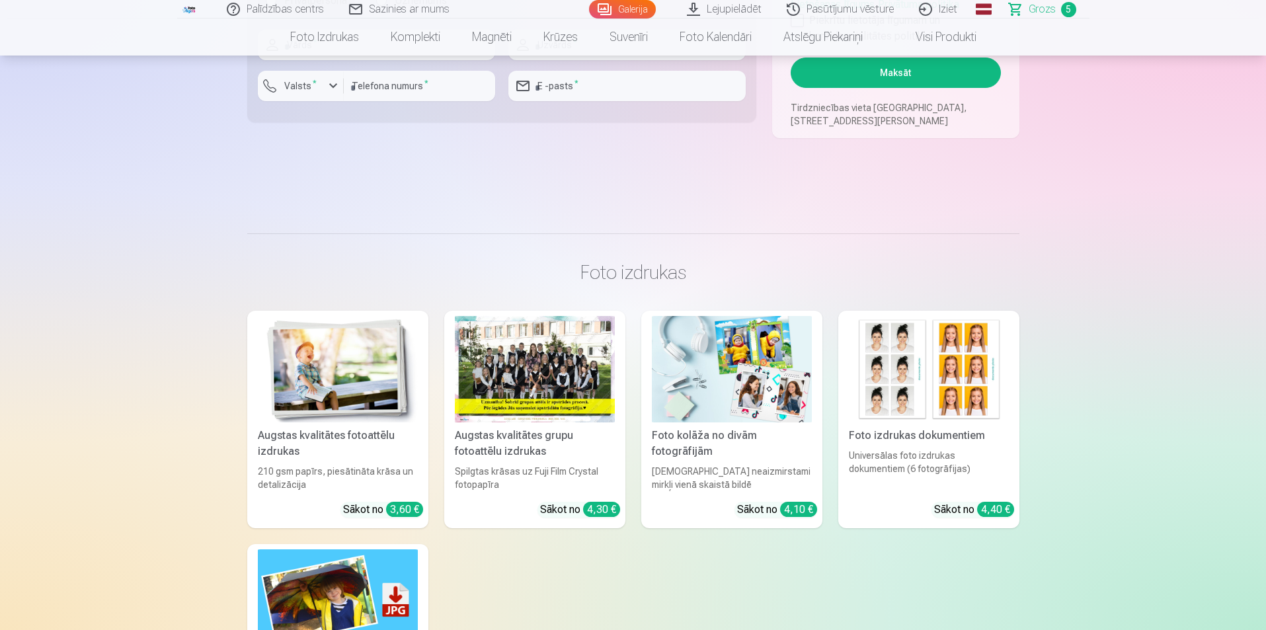
click at [911, 383] on img at bounding box center [929, 369] width 160 height 106
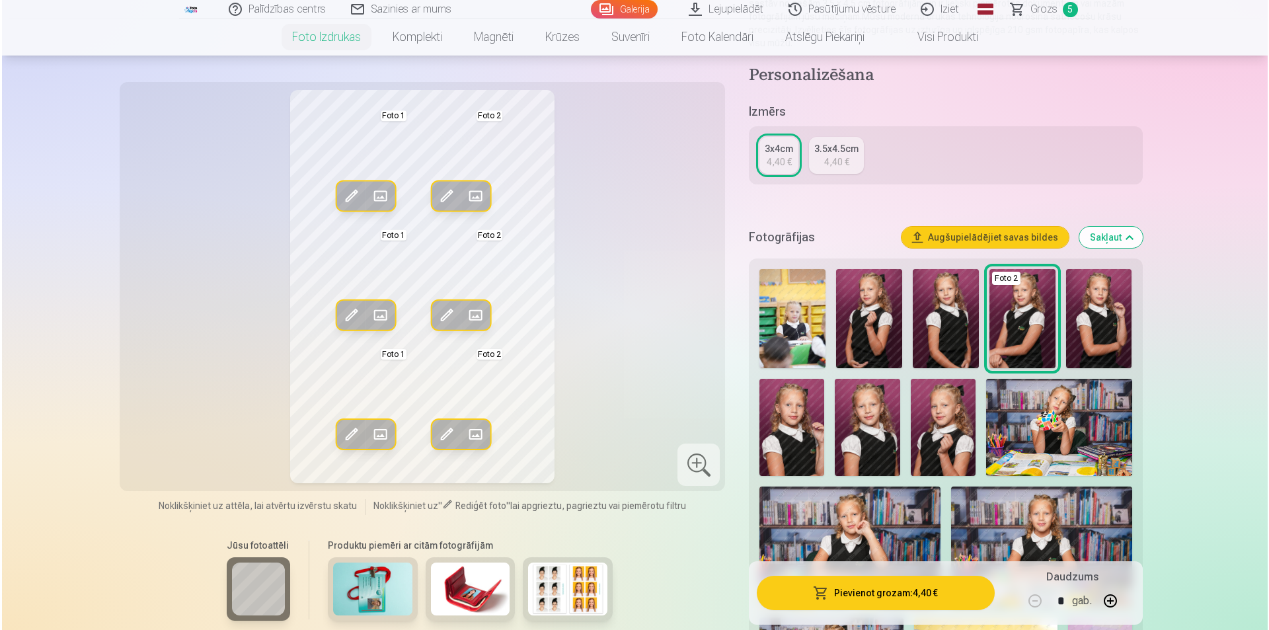
scroll to position [198, 0]
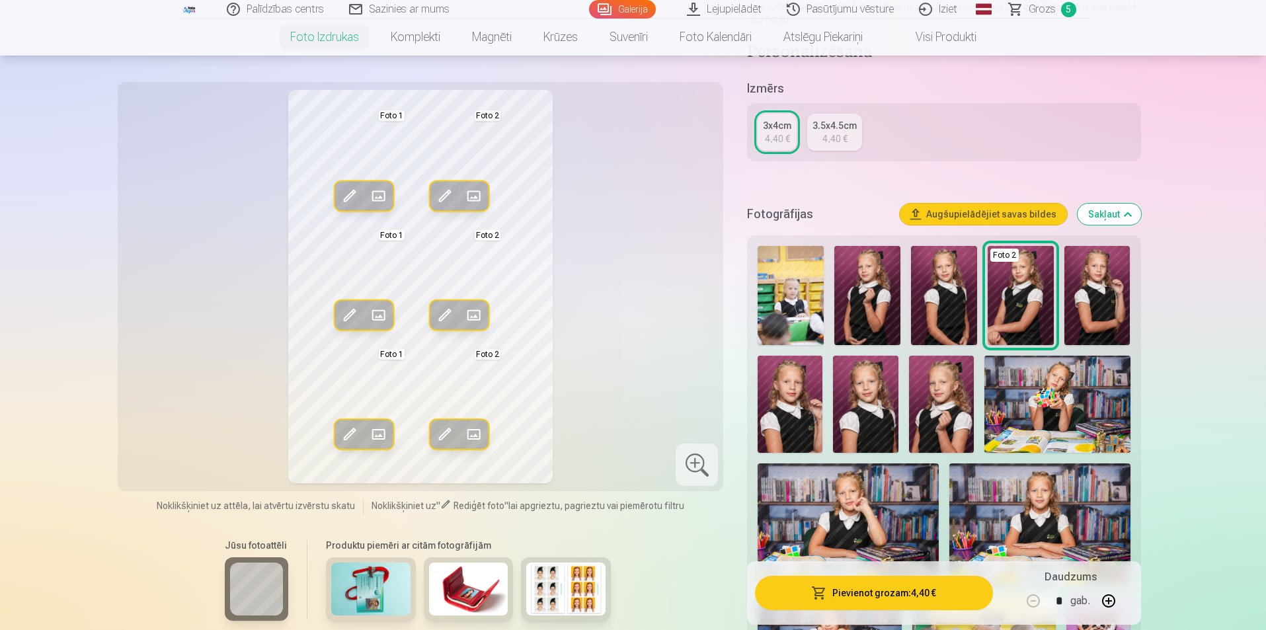
click at [471, 194] on span at bounding box center [473, 196] width 21 height 21
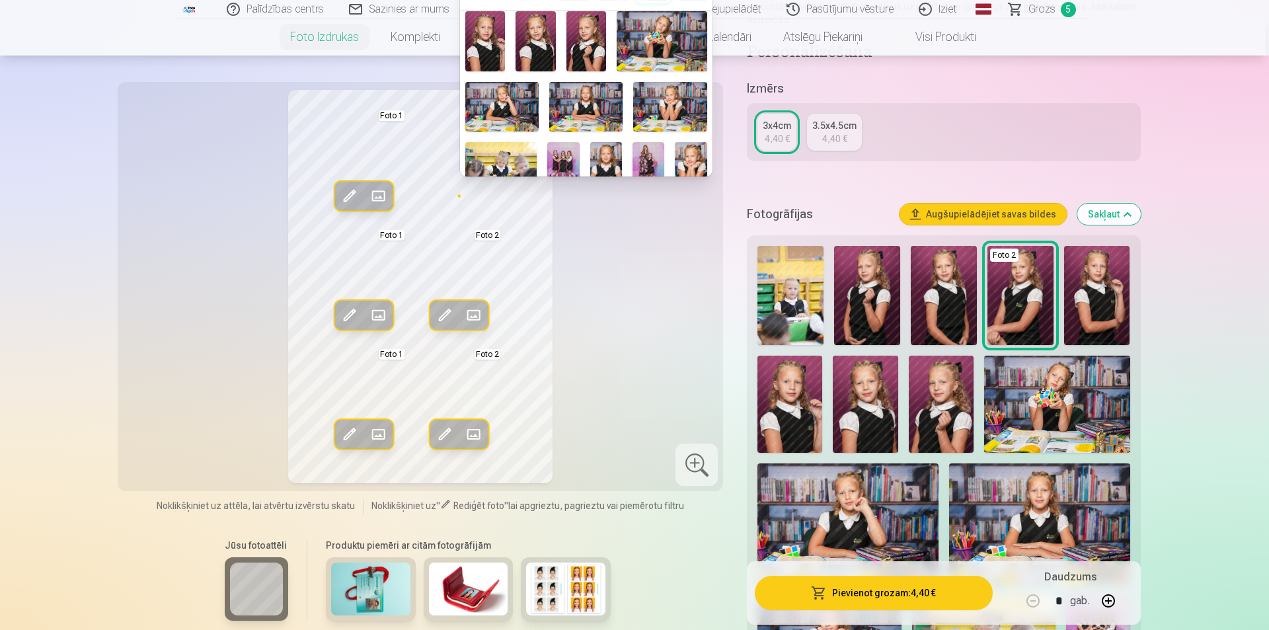
scroll to position [0, 0]
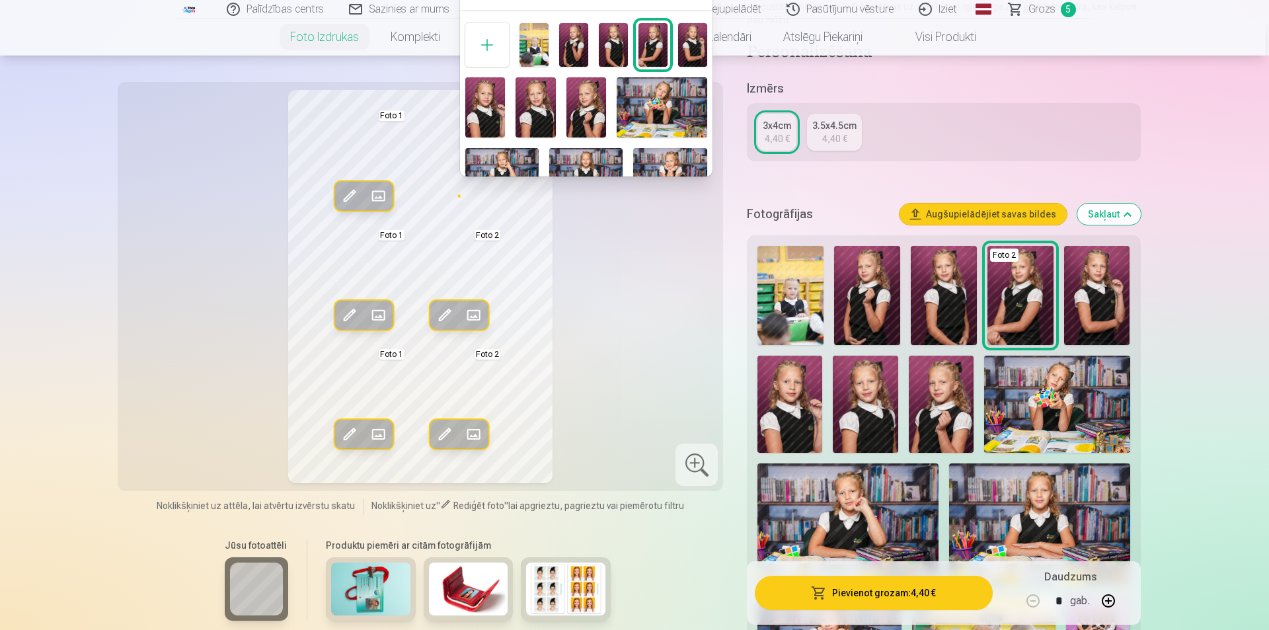
click at [543, 108] on img at bounding box center [535, 107] width 40 height 60
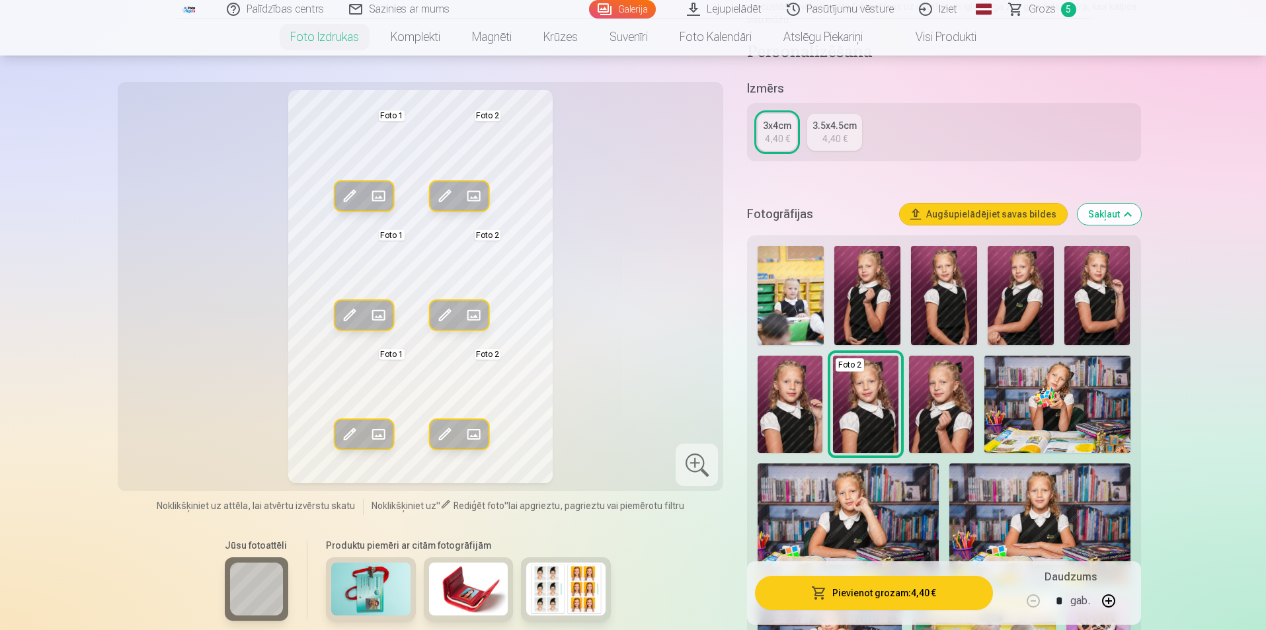
click at [474, 313] on span at bounding box center [473, 315] width 21 height 21
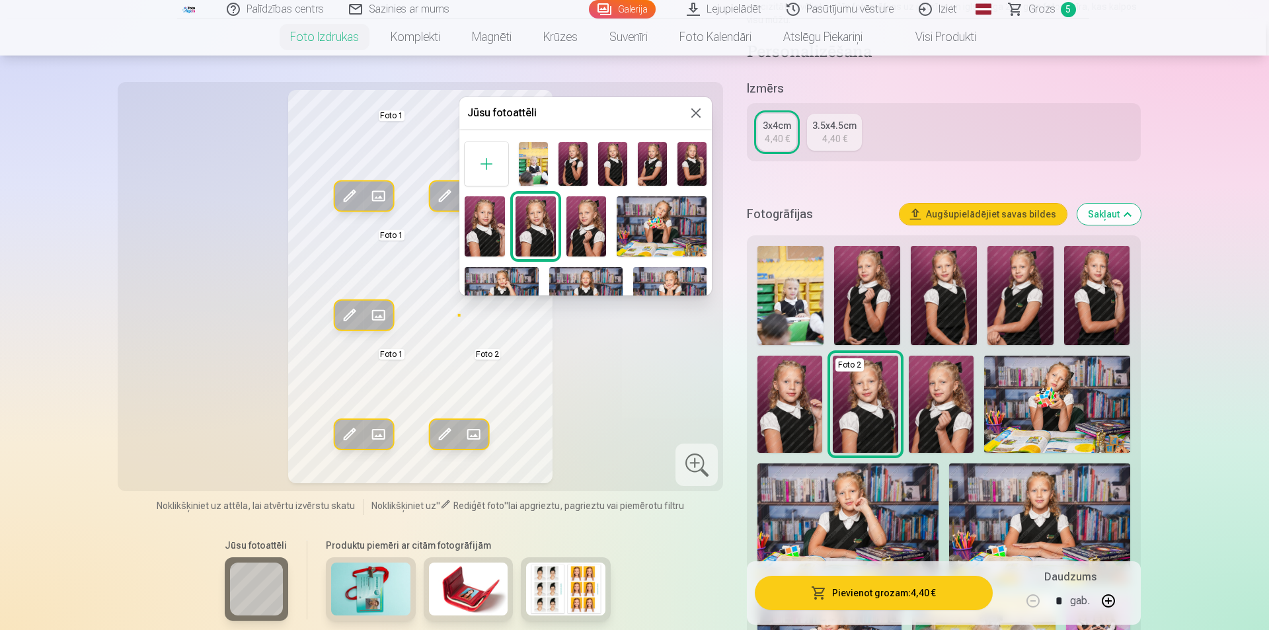
click at [650, 173] on img at bounding box center [652, 164] width 29 height 44
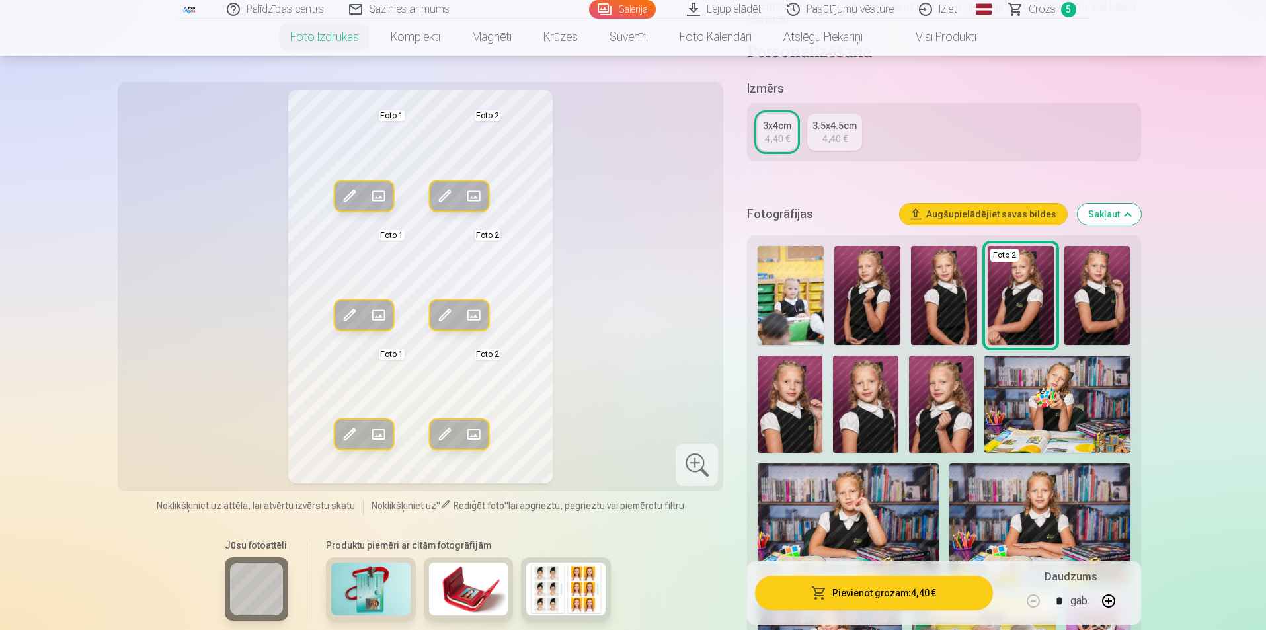
click at [384, 315] on span at bounding box center [377, 315] width 21 height 21
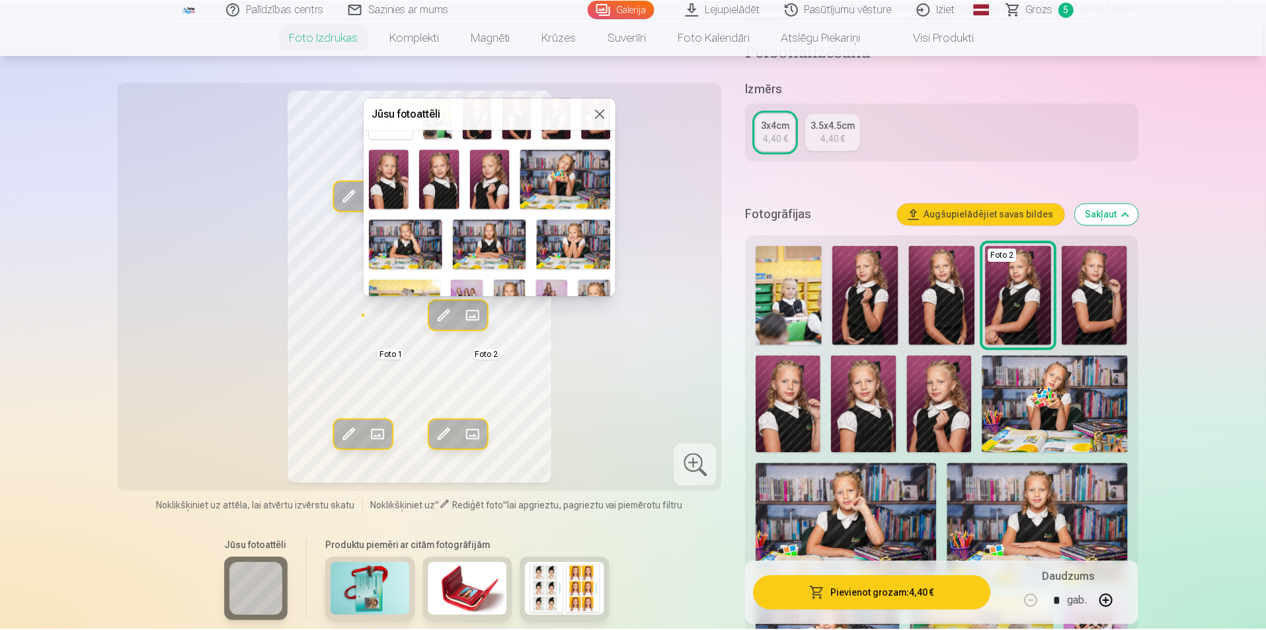
scroll to position [132, 0]
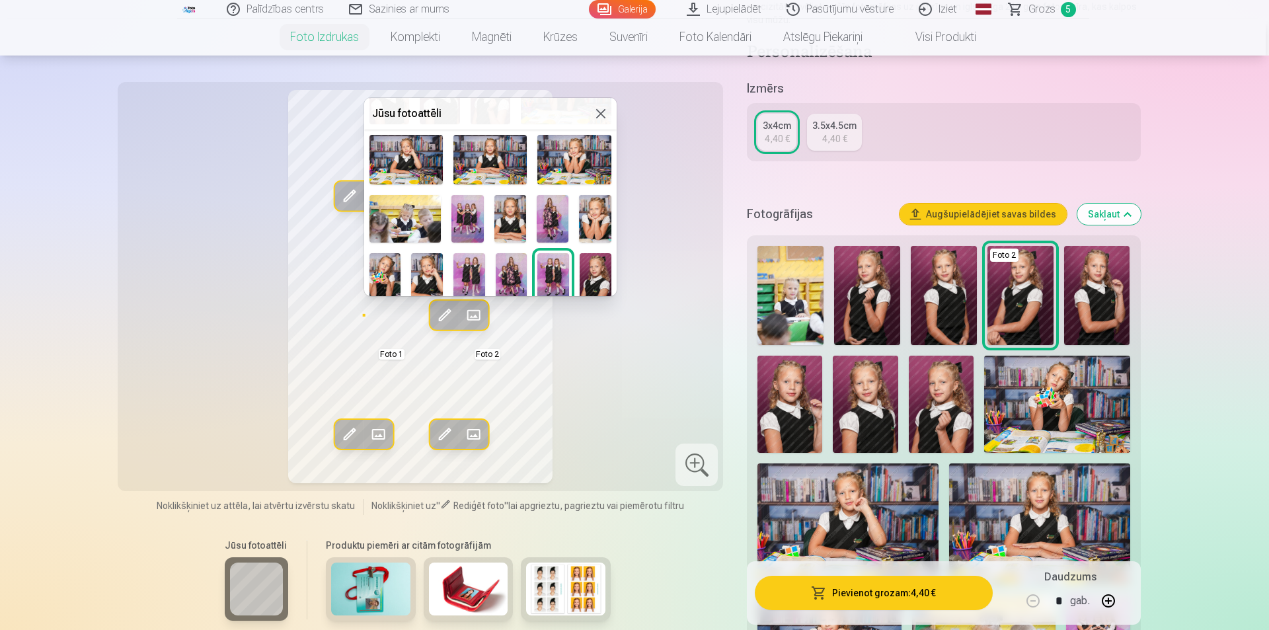
click at [506, 274] on img at bounding box center [512, 277] width 32 height 48
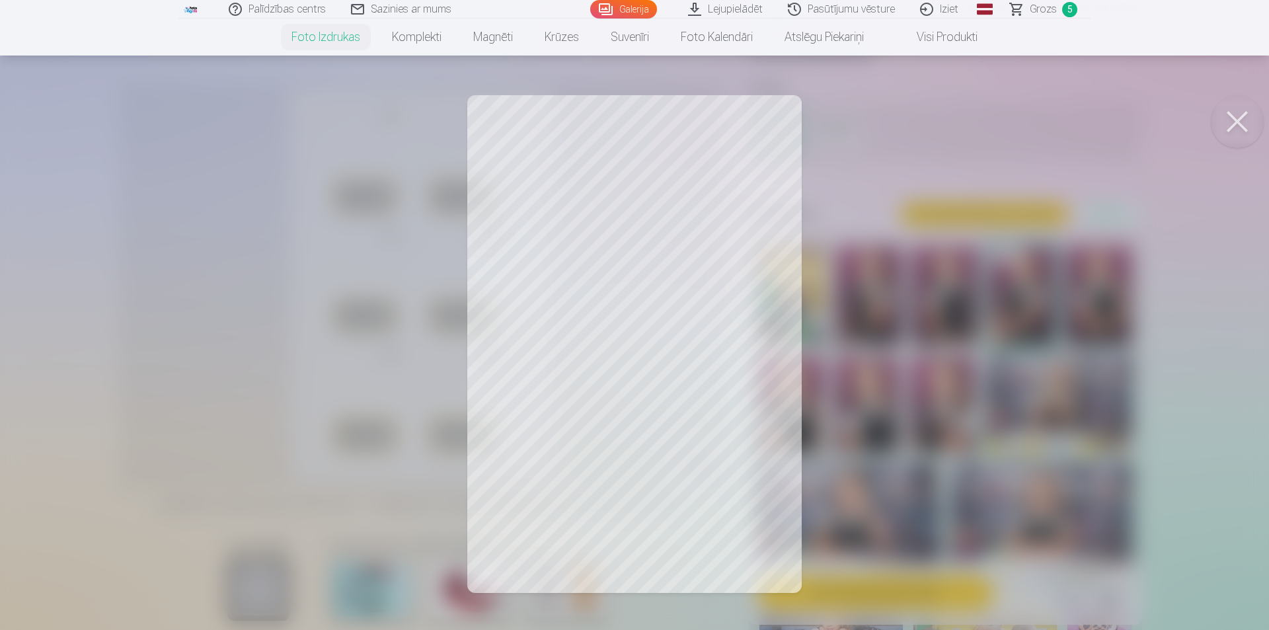
click at [1235, 120] on button at bounding box center [1237, 121] width 53 height 53
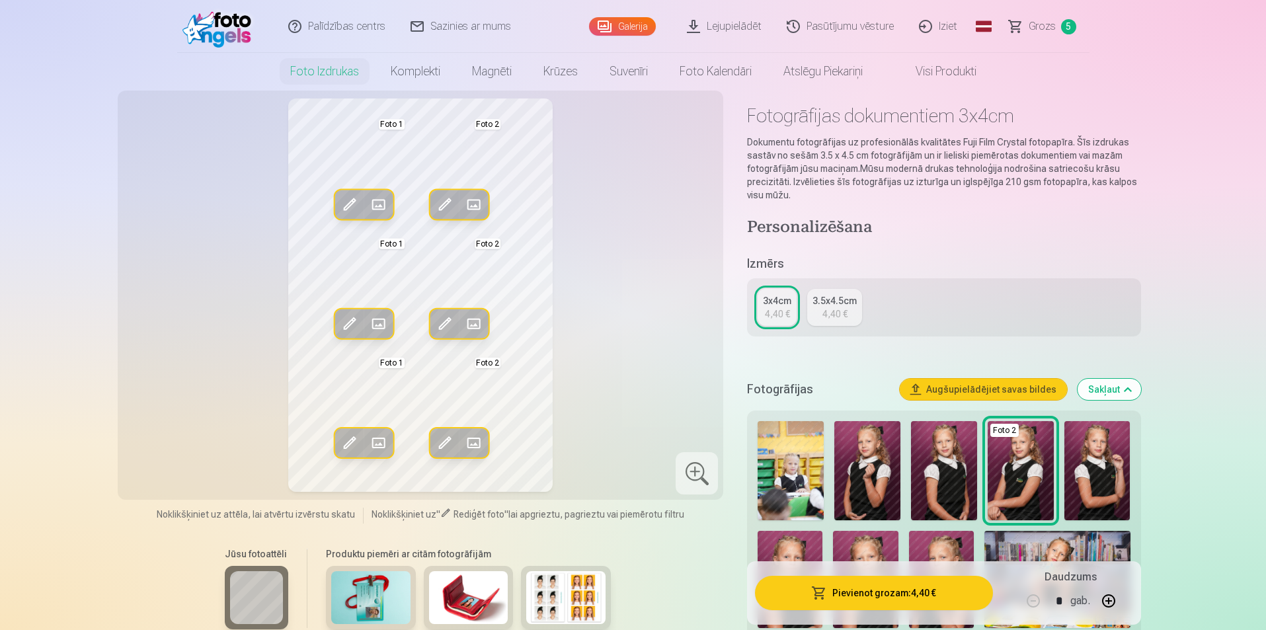
scroll to position [0, 0]
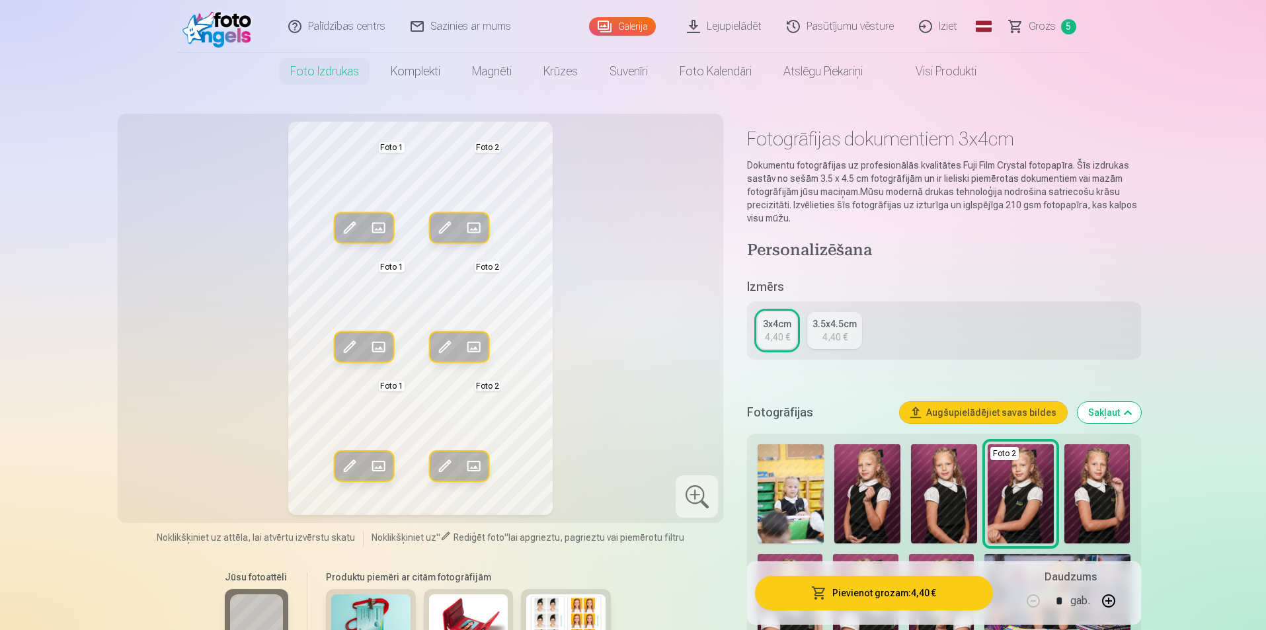
click at [1047, 22] on span "Grozs" at bounding box center [1041, 27] width 27 height 16
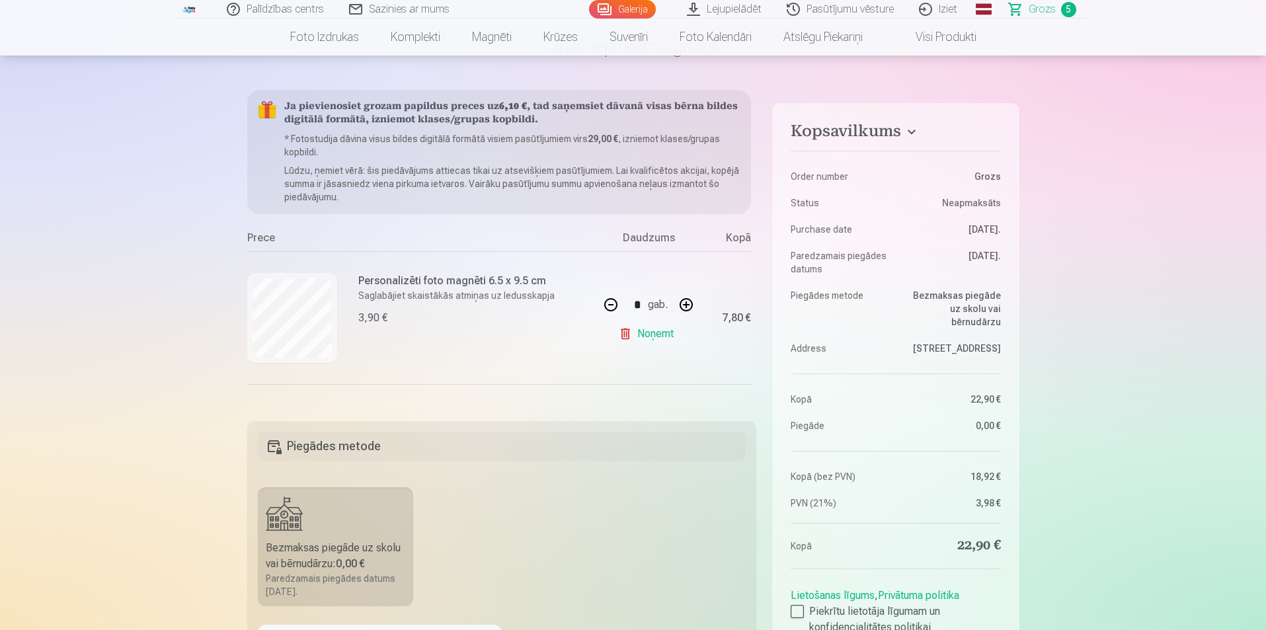
scroll to position [66, 0]
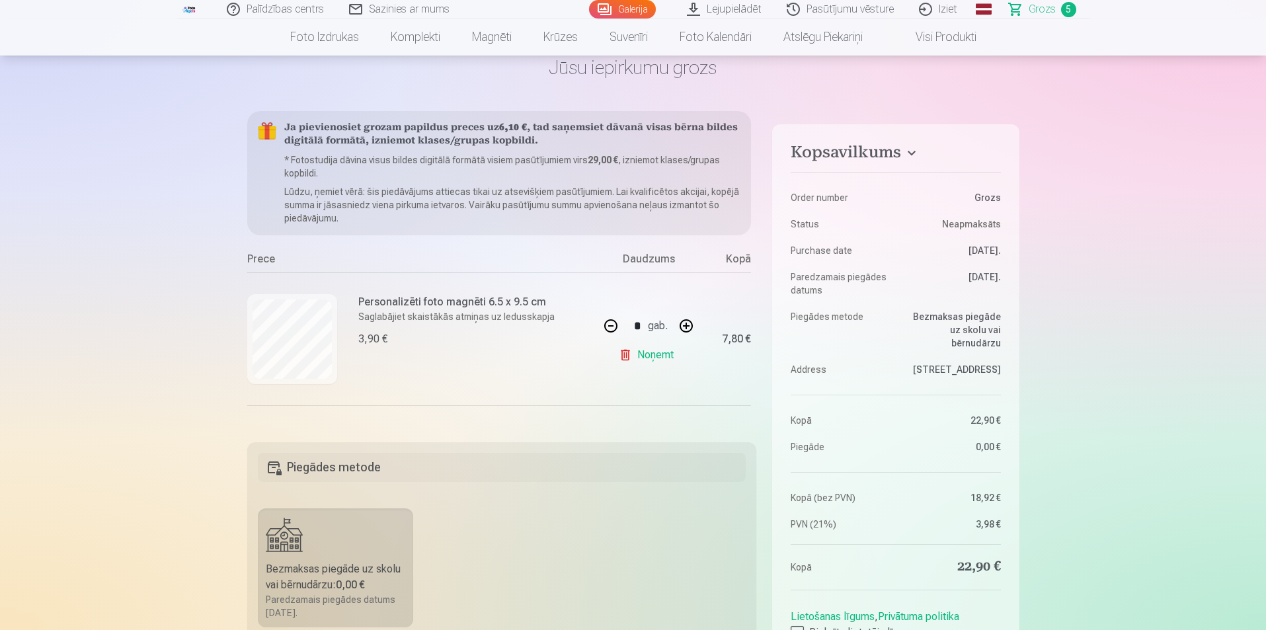
click at [1030, 10] on span "Grozs" at bounding box center [1041, 9] width 27 height 16
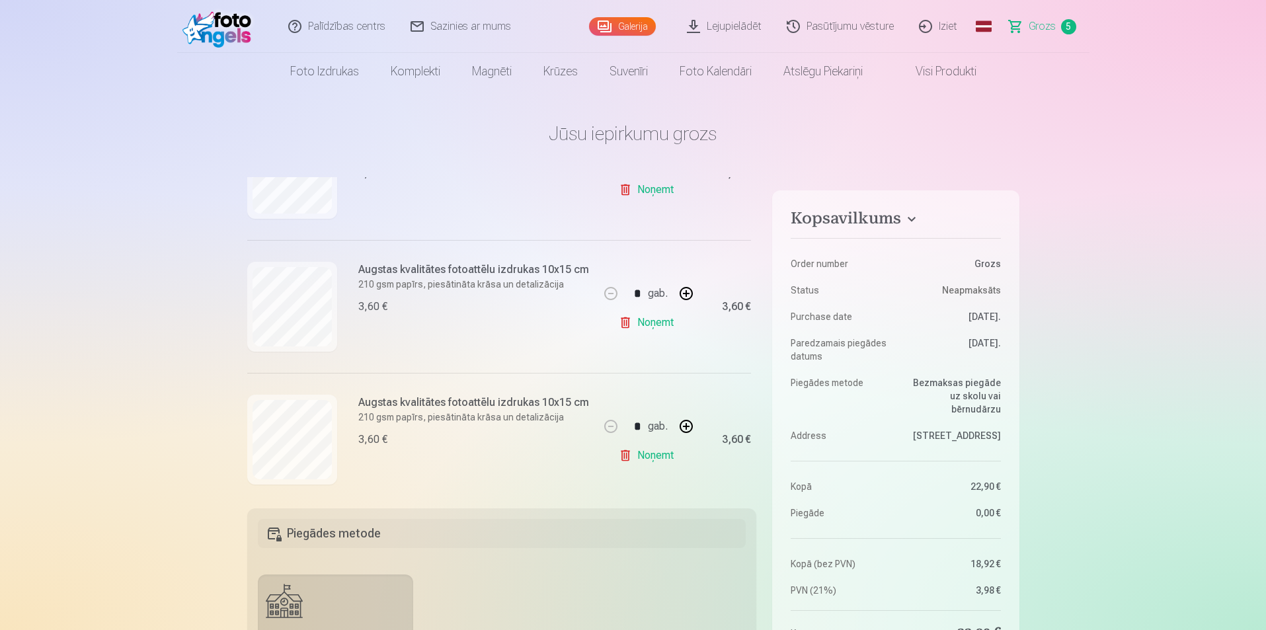
scroll to position [514, 0]
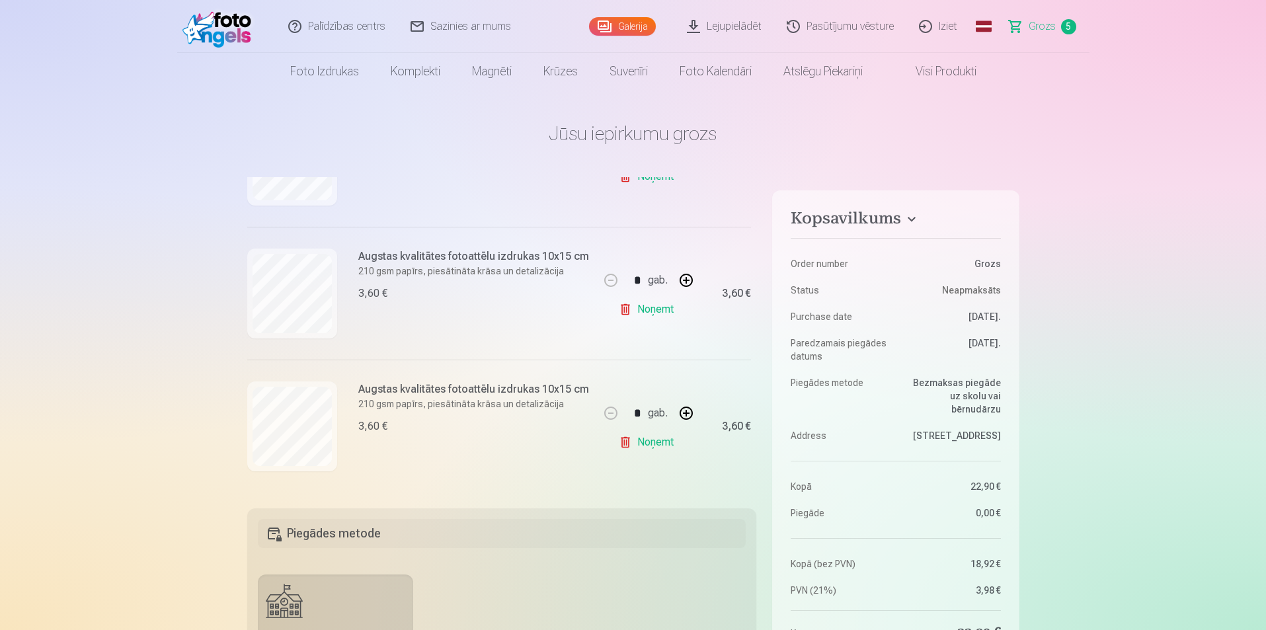
click at [630, 436] on link "Noņemt" at bounding box center [649, 442] width 60 height 26
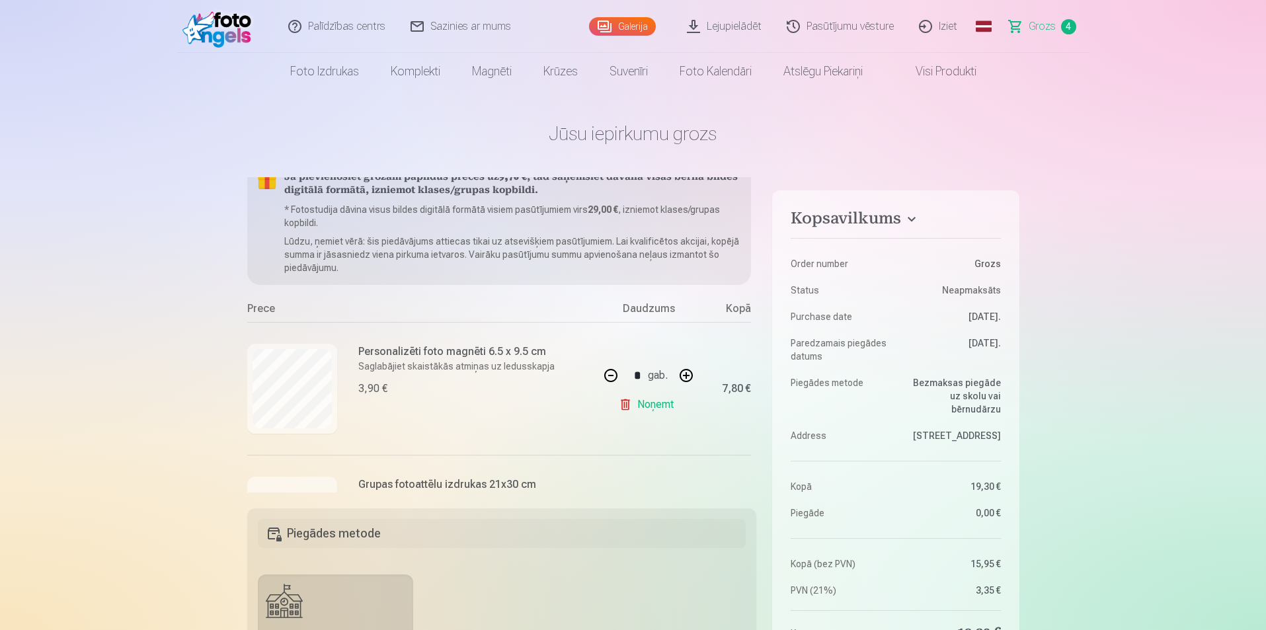
scroll to position [0, 0]
